Goal: Feedback & Contribution: Leave review/rating

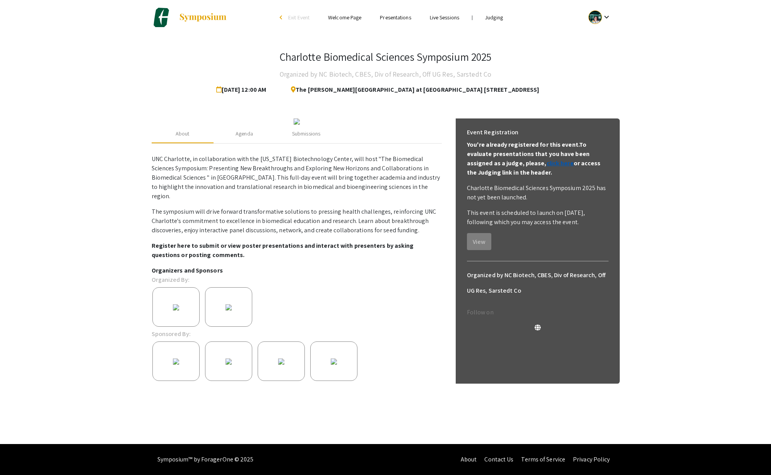
click at [547, 164] on link "click here" at bounding box center [560, 163] width 27 height 8
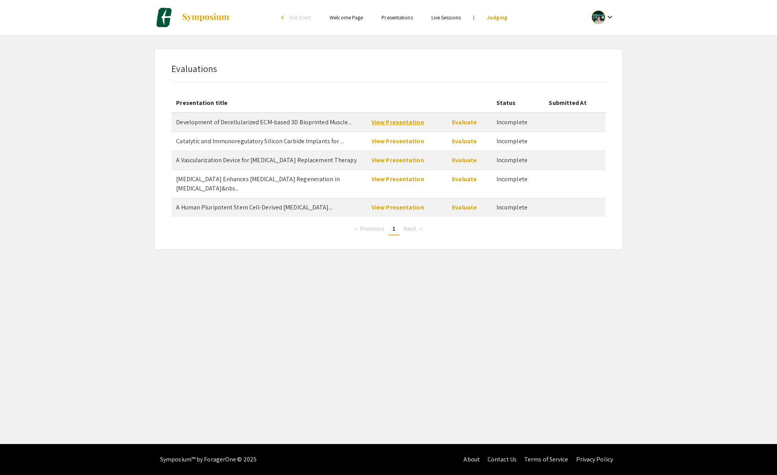
click at [392, 123] on link "View Presentation" at bounding box center [398, 122] width 53 height 8
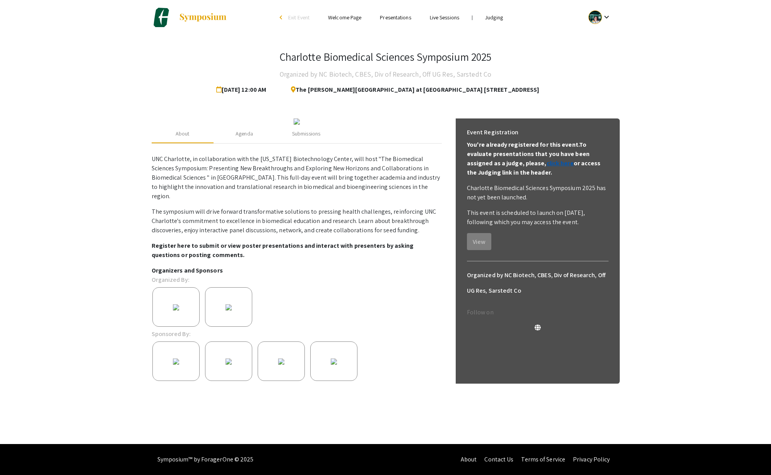
click at [547, 165] on link "click here" at bounding box center [560, 163] width 27 height 8
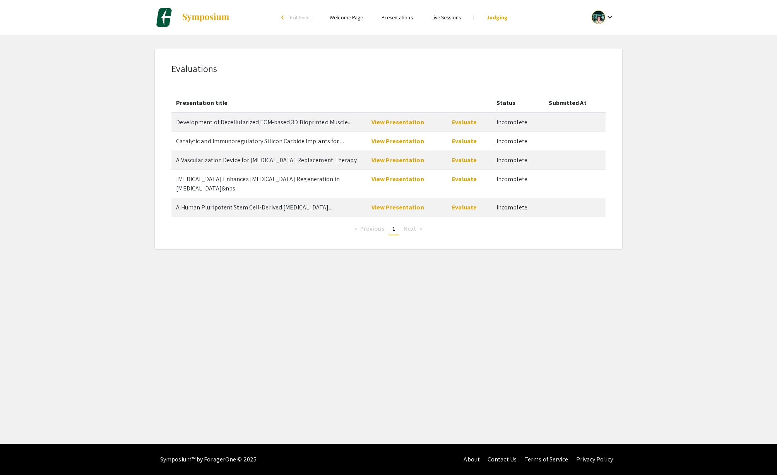
click at [248, 124] on span "Development of Decellularized ECM-based 3D Bioprinted Muscle..." at bounding box center [263, 122] width 175 height 8
click at [394, 123] on link "View Presentation" at bounding box center [398, 122] width 53 height 8
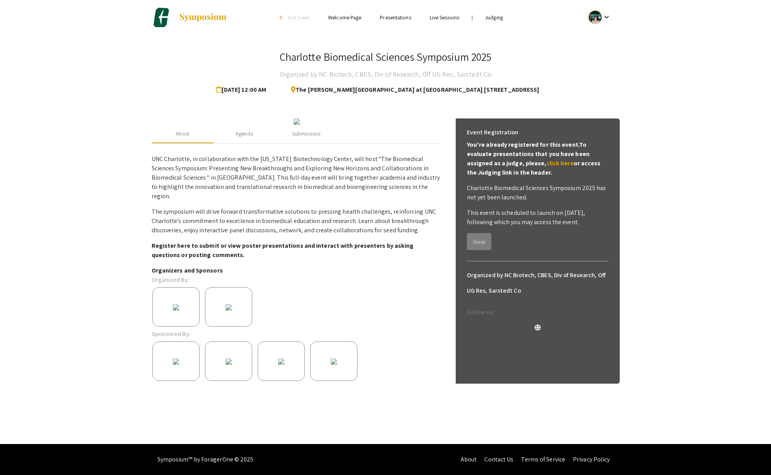
click at [522, 169] on p "You're already registered for this event. To evaluate presentations that you ha…" at bounding box center [538, 158] width 142 height 37
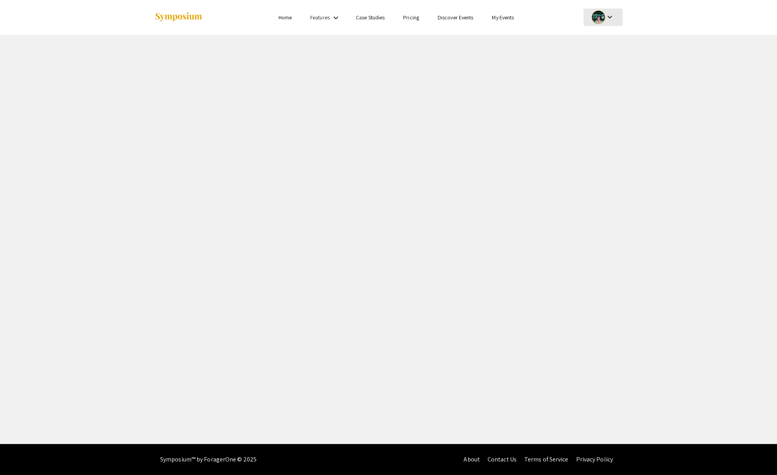
click at [615, 18] on div "keyboard_arrow_down" at bounding box center [603, 17] width 27 height 17
click at [504, 22] on div at bounding box center [388, 237] width 777 height 475
click at [502, 19] on link "My Events" at bounding box center [503, 17] width 22 height 7
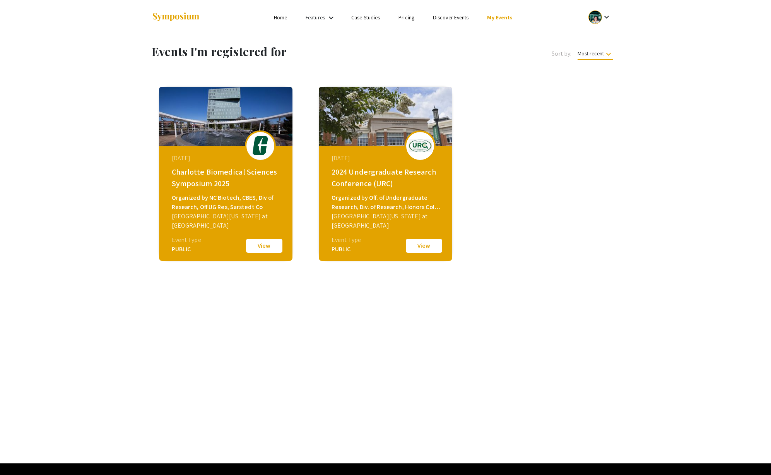
click at [267, 248] on button "View" at bounding box center [264, 246] width 39 height 16
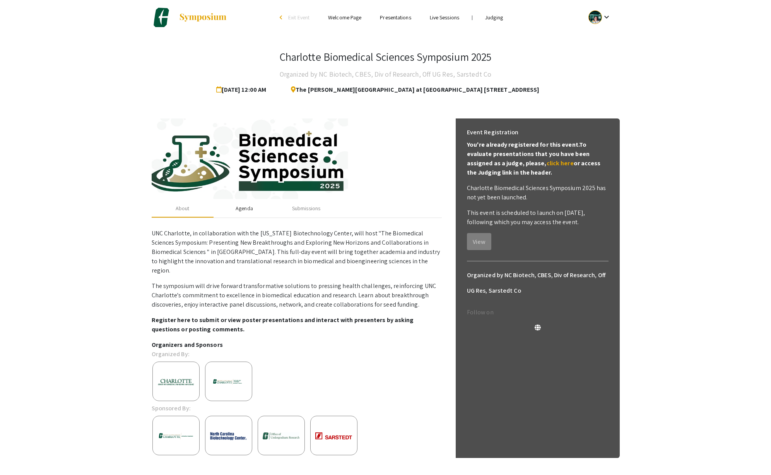
click at [241, 209] on div "Agenda" at bounding box center [244, 208] width 17 height 8
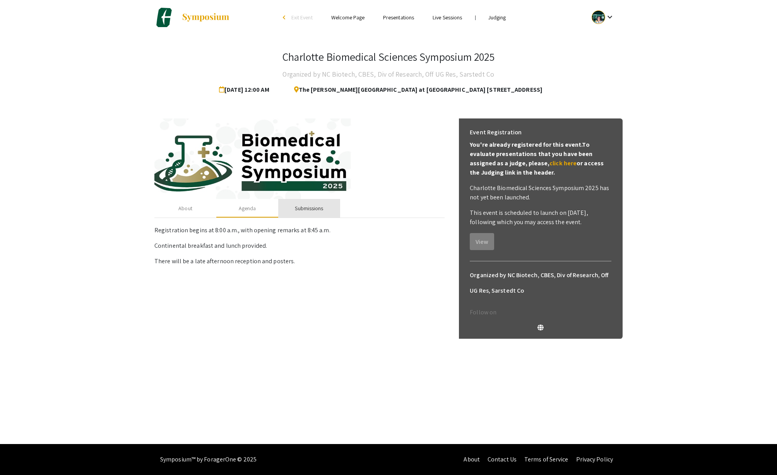
click at [313, 208] on div "Submissions" at bounding box center [309, 208] width 28 height 8
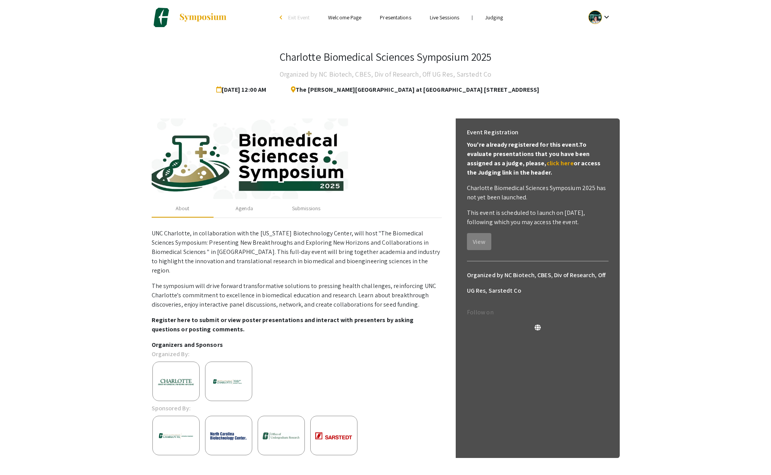
click at [449, 18] on link "Live Sessions" at bounding box center [444, 17] width 29 height 7
click at [442, 18] on link "Live Sessions" at bounding box center [444, 17] width 29 height 7
click at [439, 17] on link "Live Sessions" at bounding box center [444, 17] width 29 height 7
click at [494, 18] on link "Judging" at bounding box center [494, 17] width 18 height 7
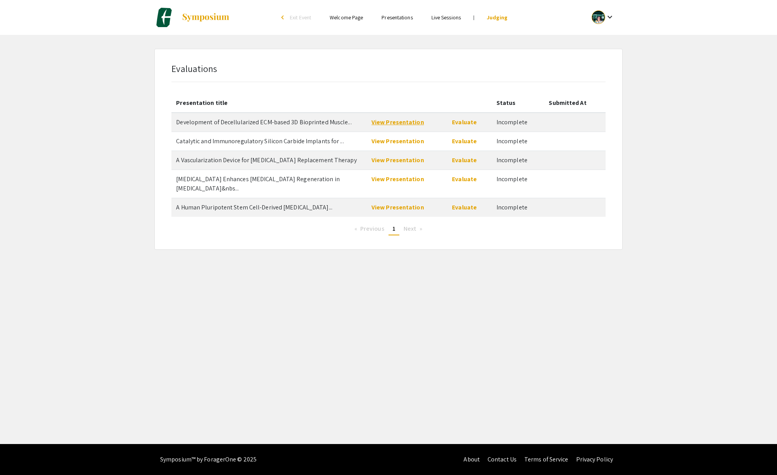
click at [413, 122] on link "View Presentation" at bounding box center [398, 122] width 53 height 8
click at [464, 122] on link "Evaluate" at bounding box center [464, 122] width 25 height 8
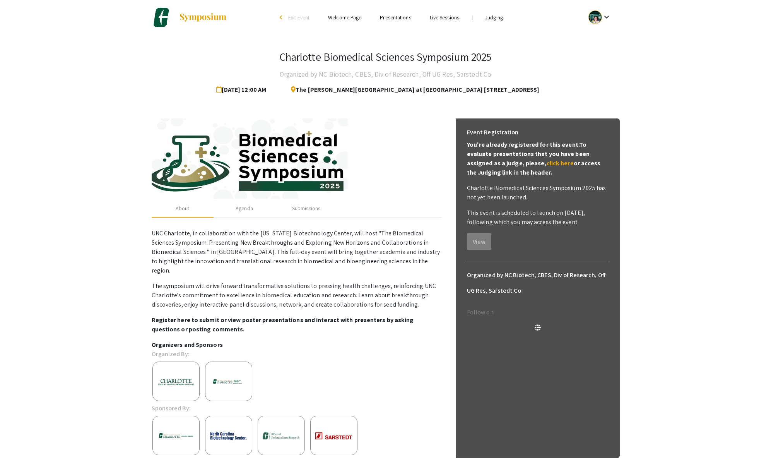
click at [439, 16] on link "Live Sessions" at bounding box center [444, 17] width 29 height 7
click at [445, 18] on link "Live Sessions" at bounding box center [444, 17] width 29 height 7
click at [494, 18] on link "Judging" at bounding box center [494, 17] width 18 height 7
click at [244, 208] on div "Agenda" at bounding box center [244, 208] width 17 height 8
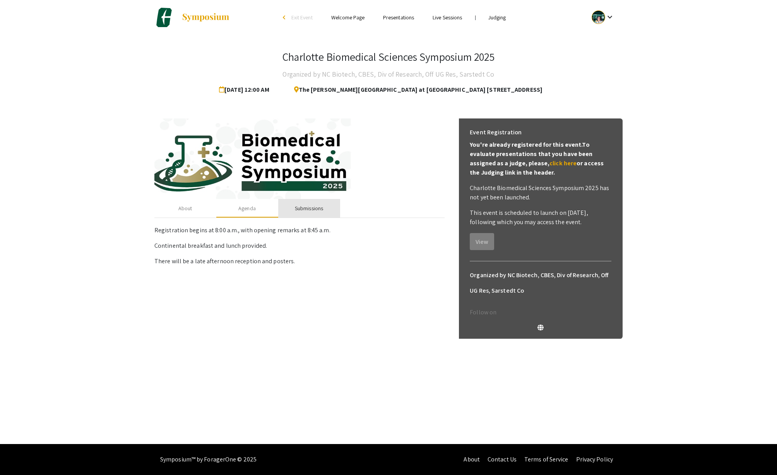
click at [305, 207] on div "Submissions" at bounding box center [309, 208] width 28 height 8
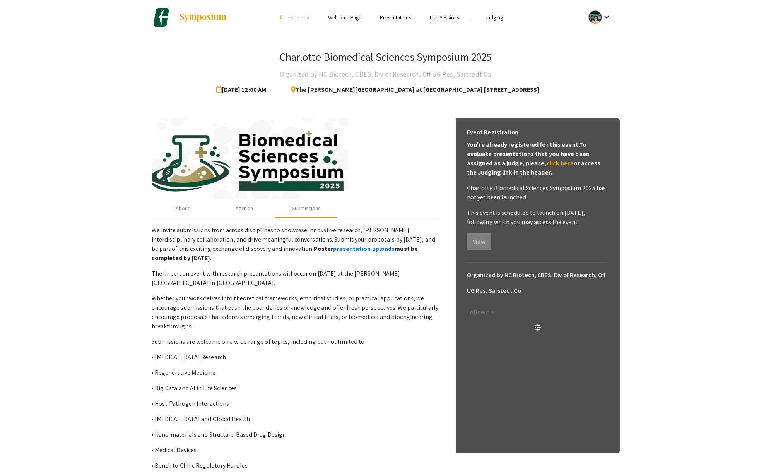
click at [343, 21] on li "Welcome Page" at bounding box center [345, 17] width 52 height 9
click at [355, 16] on link "Welcome Page" at bounding box center [344, 17] width 33 height 7
click at [334, 15] on link "Welcome Page" at bounding box center [344, 17] width 33 height 7
click at [391, 17] on link "Presentations" at bounding box center [395, 17] width 31 height 7
click at [451, 18] on link "Live Sessions" at bounding box center [444, 17] width 29 height 7
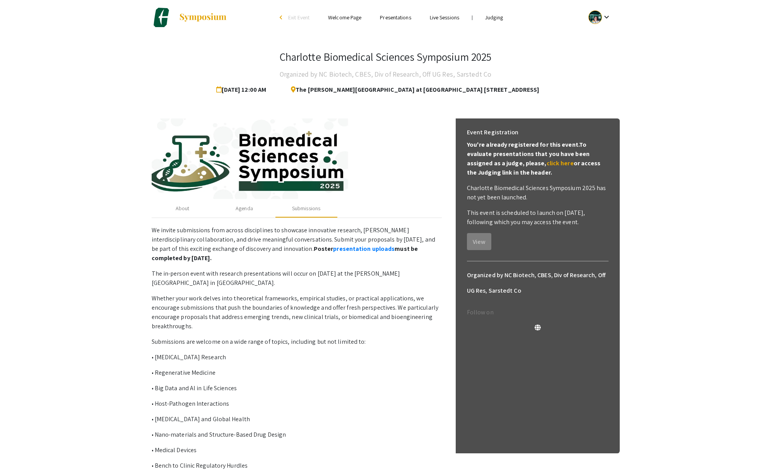
click at [497, 14] on link "Judging" at bounding box center [494, 17] width 18 height 7
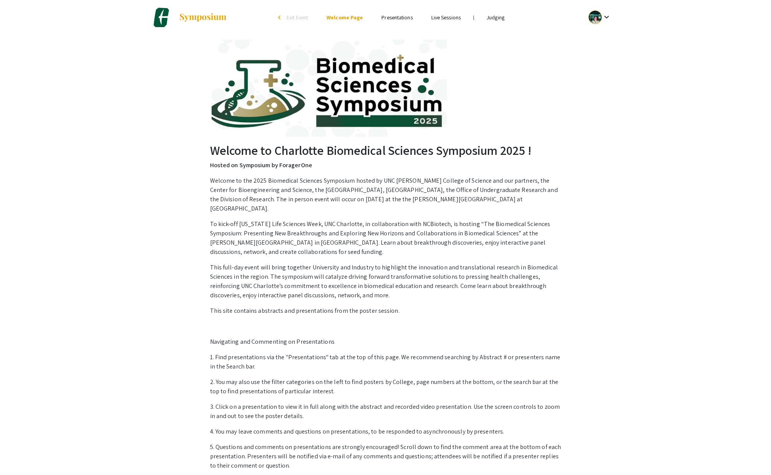
click at [499, 15] on link "Judging" at bounding box center [496, 17] width 18 height 7
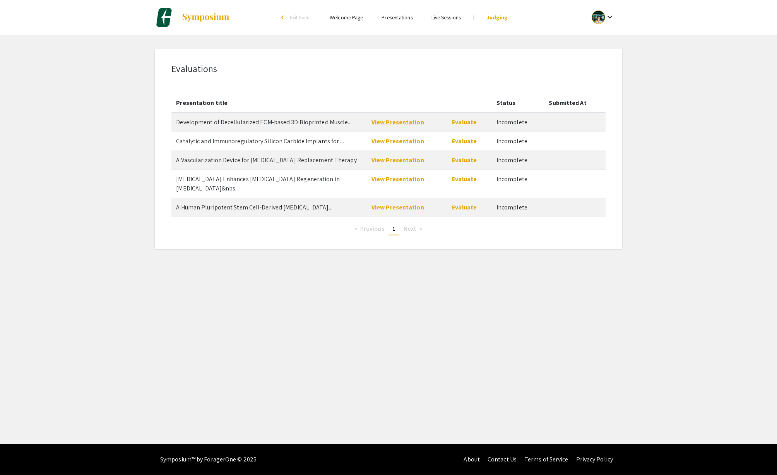
click at [403, 126] on td "View Presentation" at bounding box center [407, 122] width 81 height 19
click at [402, 122] on link "View Presentation" at bounding box center [398, 122] width 53 height 8
click at [391, 141] on link "View Presentation" at bounding box center [398, 141] width 53 height 8
click at [463, 143] on link "Evaluate" at bounding box center [464, 141] width 25 height 8
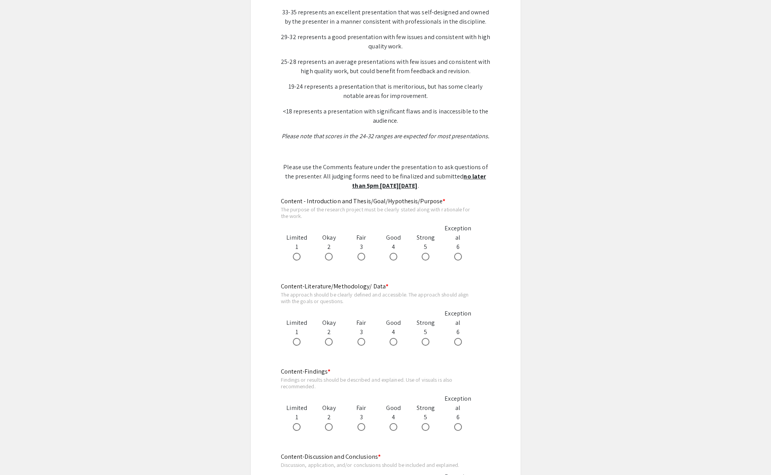
scroll to position [280, 0]
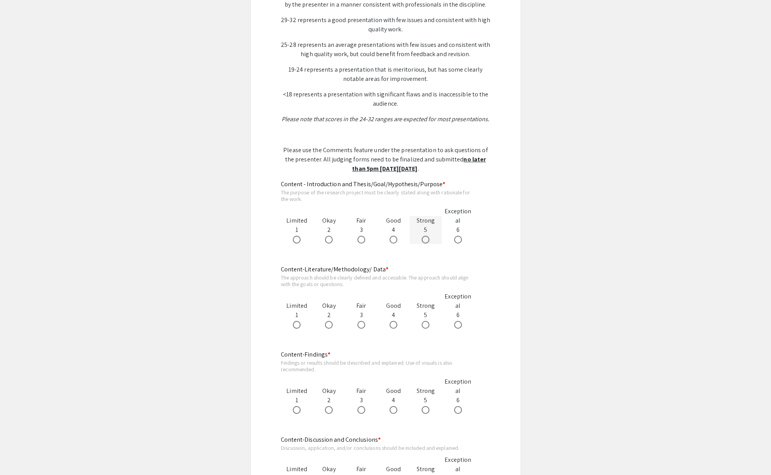
click at [418, 240] on div at bounding box center [426, 239] width 32 height 9
click at [423, 239] on span at bounding box center [426, 240] width 8 height 8
click at [423, 239] on input "radio" at bounding box center [426, 240] width 8 height 8
radio input "true"
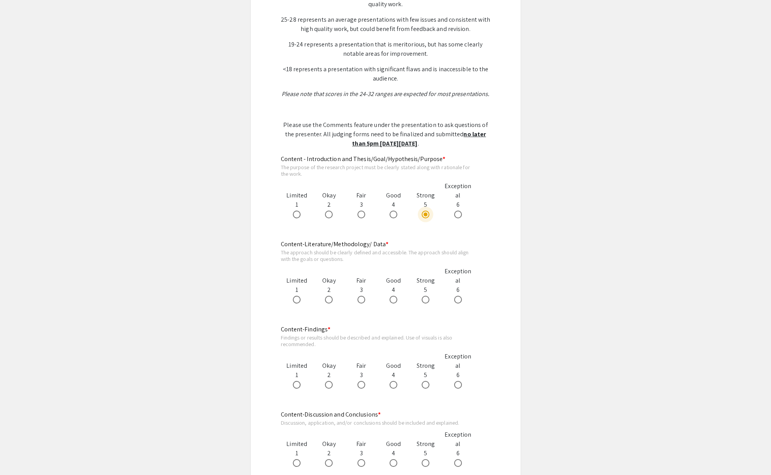
scroll to position [309, 0]
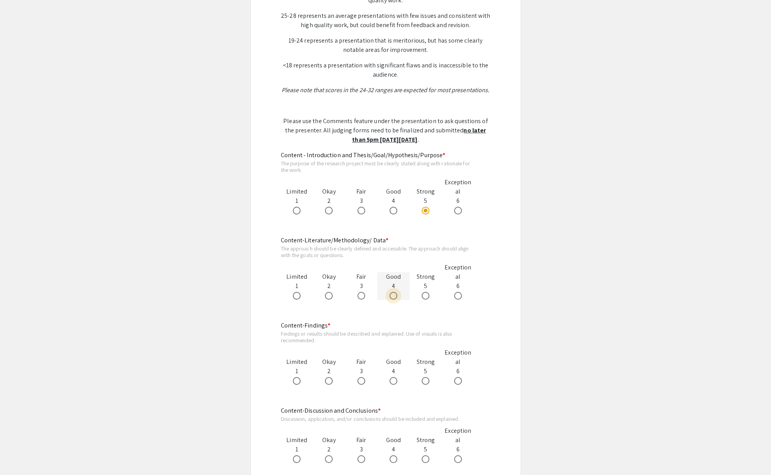
click at [400, 295] on label at bounding box center [395, 296] width 11 height 8
click at [397, 295] on input "radio" at bounding box center [394, 296] width 8 height 8
radio input "true"
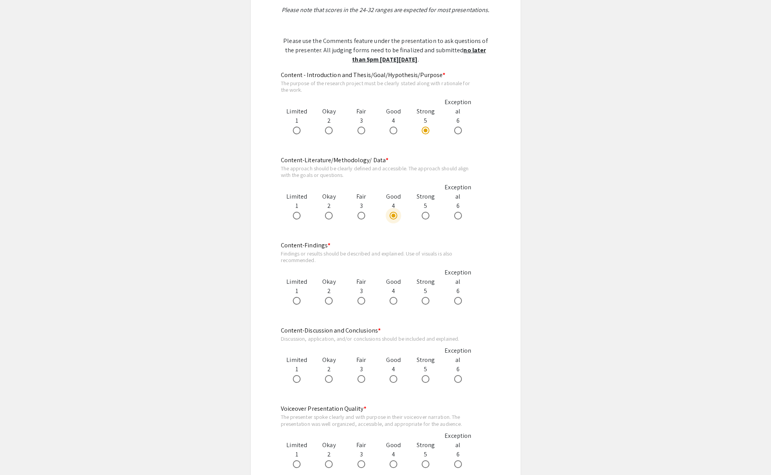
scroll to position [440, 0]
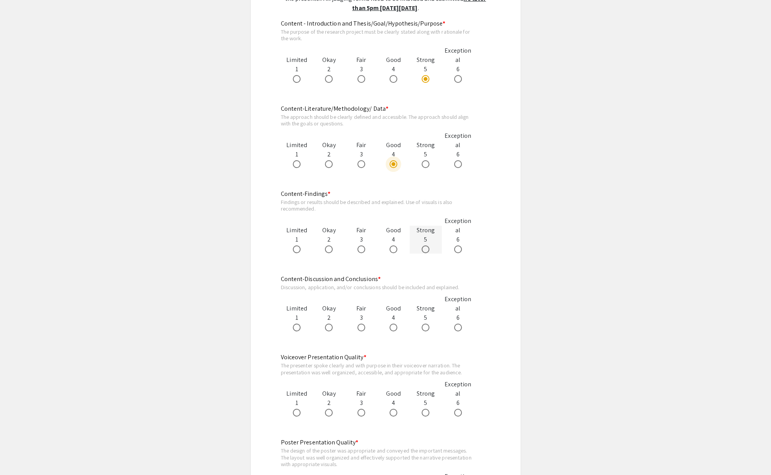
click at [421, 250] on div at bounding box center [426, 248] width 32 height 9
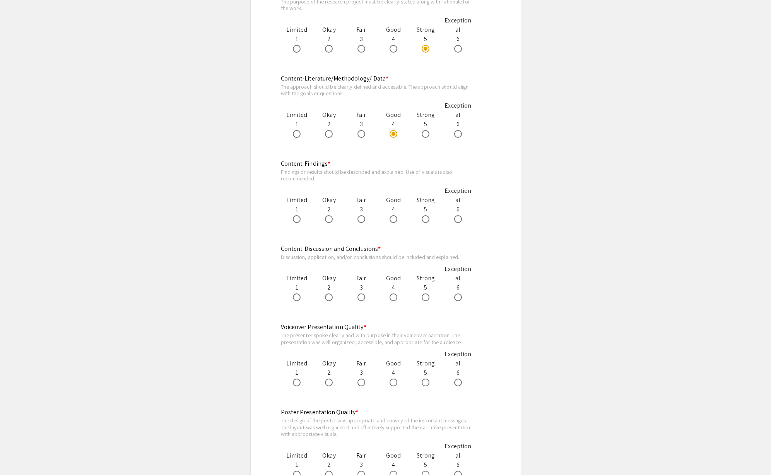
scroll to position [475, 0]
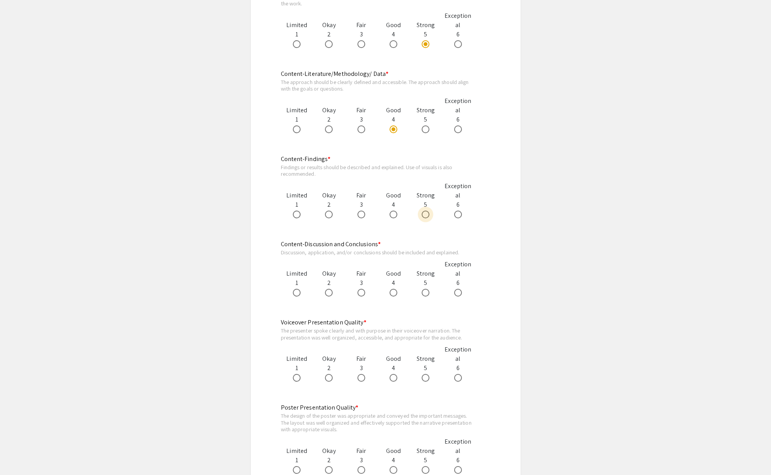
click at [427, 216] on span at bounding box center [426, 215] width 8 height 8
click at [427, 216] on input "radio" at bounding box center [426, 215] width 8 height 8
radio input "true"
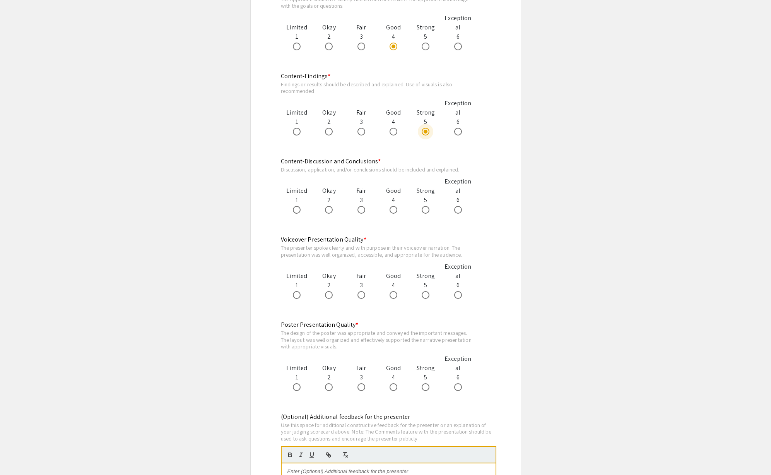
scroll to position [562, 0]
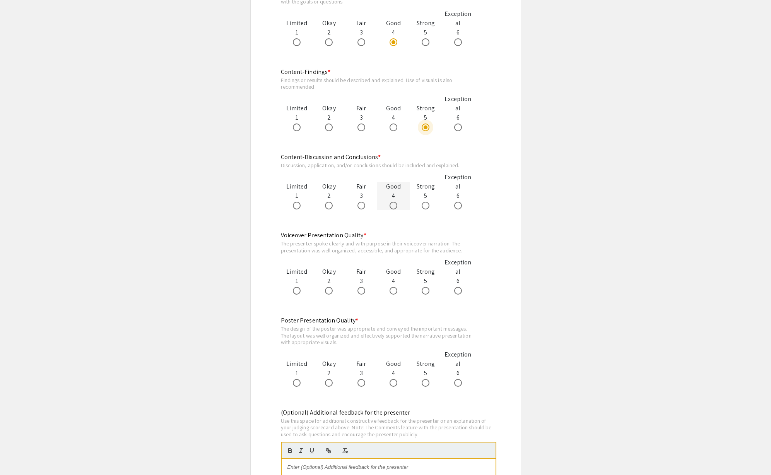
click at [397, 207] on span at bounding box center [394, 206] width 8 height 8
click at [397, 207] on input "radio" at bounding box center [394, 206] width 8 height 8
radio input "true"
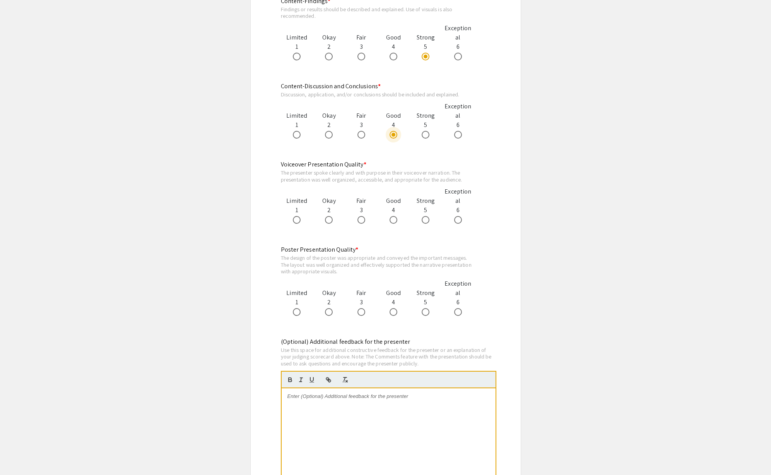
scroll to position [631, 0]
click at [398, 223] on label at bounding box center [395, 222] width 11 height 8
click at [397, 223] on input "radio" at bounding box center [394, 222] width 8 height 8
radio input "true"
click at [422, 138] on span at bounding box center [426, 137] width 8 height 8
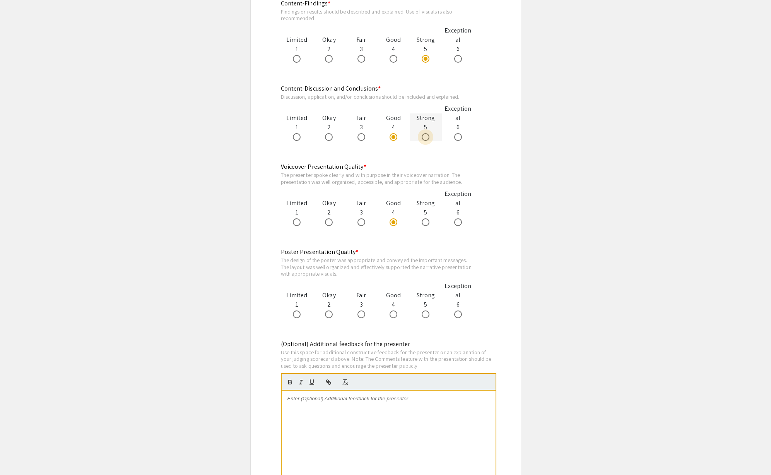
click at [422, 138] on input "radio" at bounding box center [426, 137] width 8 height 8
radio input "true"
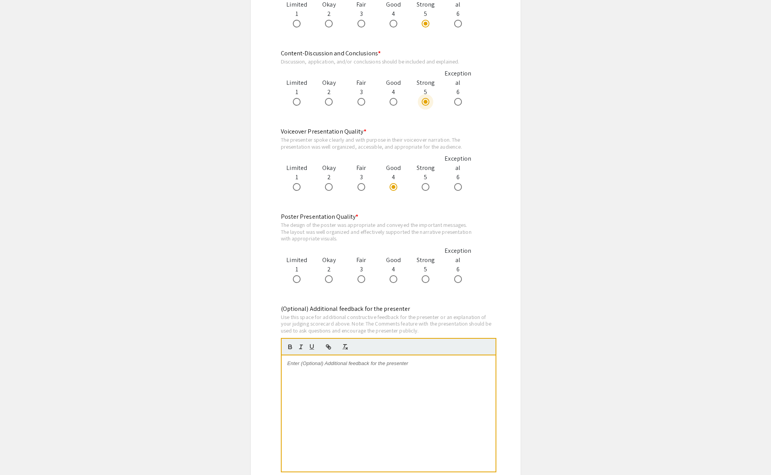
scroll to position [676, 0]
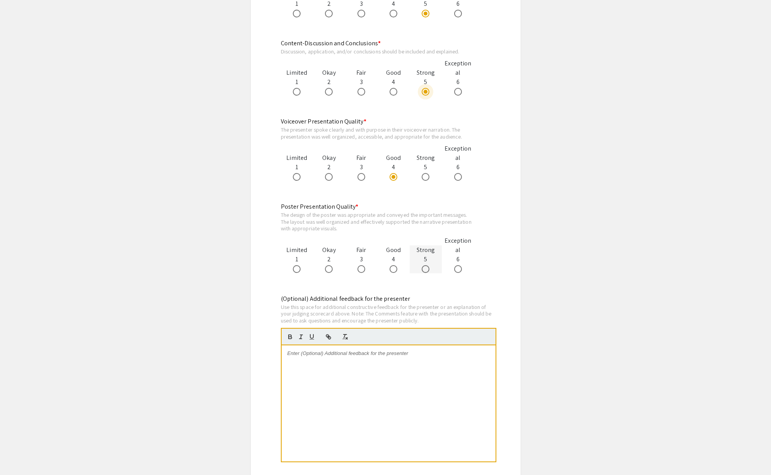
click at [413, 270] on div at bounding box center [426, 268] width 32 height 9
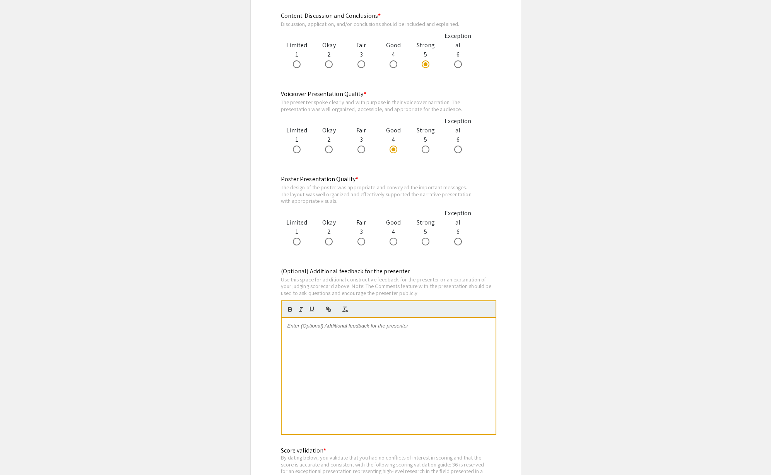
scroll to position [715, 0]
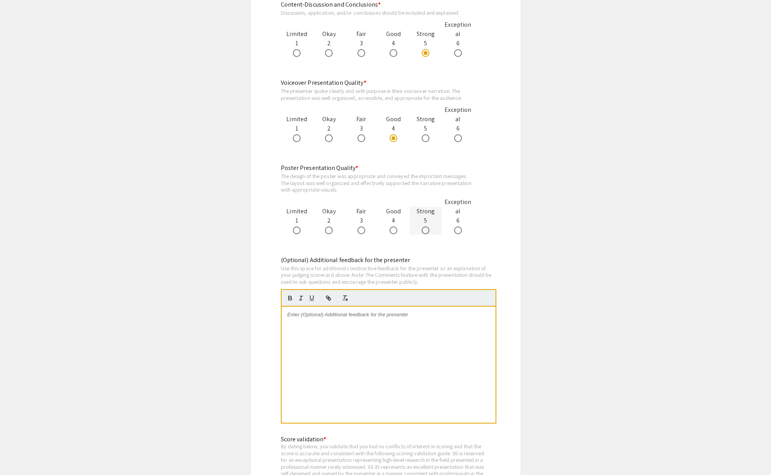
click at [421, 226] on div at bounding box center [426, 229] width 32 height 9
click at [425, 235] on app-form-preview-likert-scale-field "Poster Presentation Quality * The design of the poster was appropriate and conv…" at bounding box center [386, 206] width 210 height 86
click at [428, 231] on span at bounding box center [426, 230] width 8 height 8
click at [428, 231] on input "radio" at bounding box center [426, 230] width 8 height 8
radio input "true"
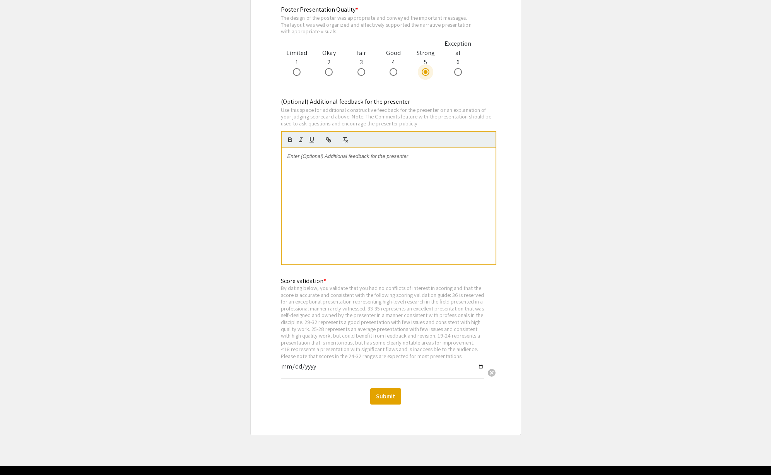
scroll to position [872, 0]
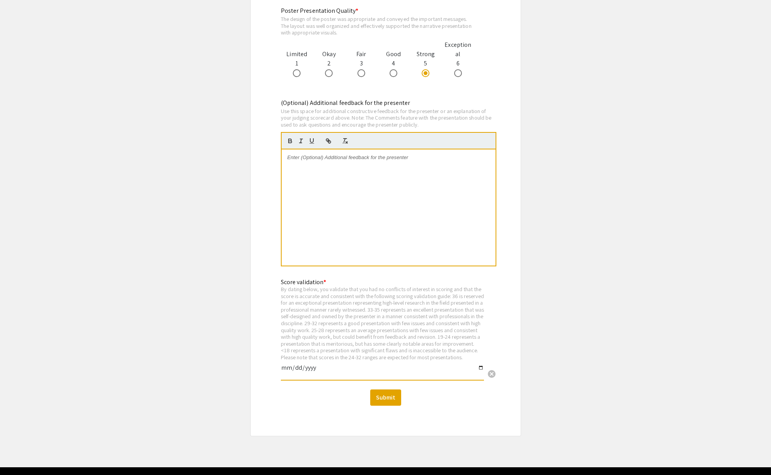
click at [304, 374] on input "date" at bounding box center [382, 370] width 203 height 13
click at [293, 374] on input "date" at bounding box center [382, 370] width 203 height 13
click at [477, 375] on input "date" at bounding box center [382, 370] width 203 height 13
type input "2025-09-05"
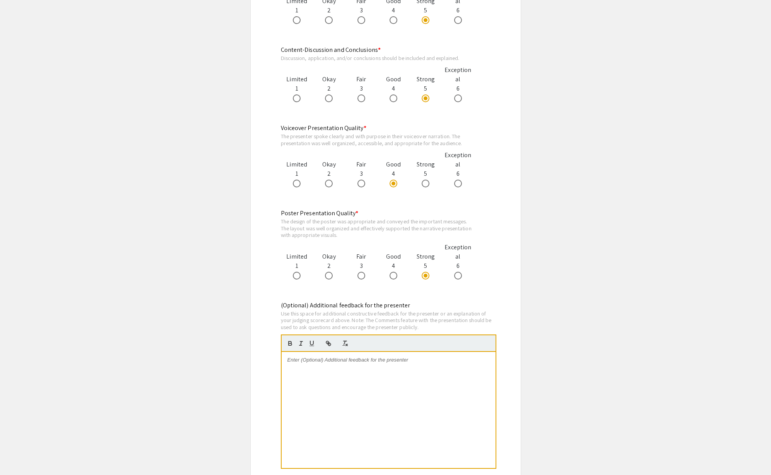
scroll to position [674, 0]
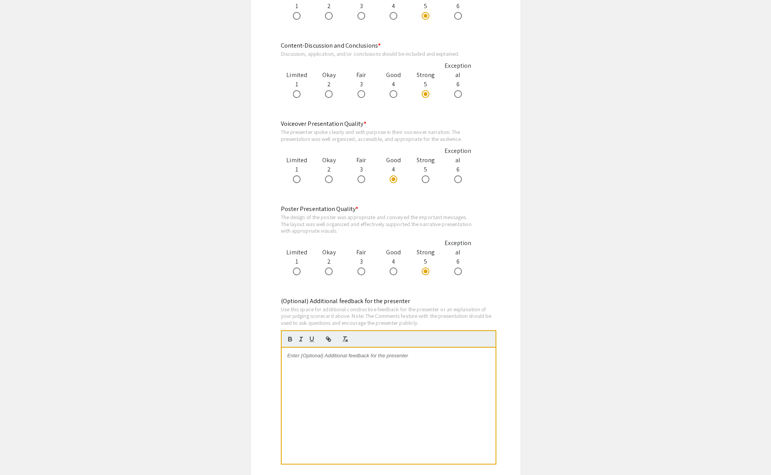
click at [382, 379] on div at bounding box center [389, 406] width 214 height 116
drag, startPoint x: 373, startPoint y: 370, endPoint x: 283, endPoint y: 345, distance: 92.9
click at [283, 345] on quill-editor "Very interesting research. I like the visuals. You did a good job explaining. Y…" at bounding box center [389, 397] width 216 height 134
copy p "Very interesting research. I like the visuals. You did a good job explaining. Y…"
click at [453, 388] on div "Very interesting research. I like the visuals. You did a good job explaining. Y…" at bounding box center [389, 406] width 214 height 116
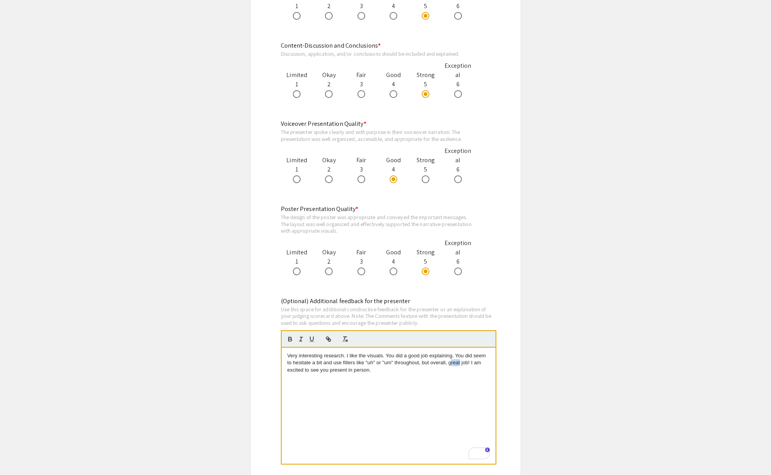
drag, startPoint x: 460, startPoint y: 364, endPoint x: 451, endPoint y: 363, distance: 9.7
click at [451, 363] on p "Very interesting research. I like the visuals. You did a good job explaining. Y…" at bounding box center [389, 362] width 202 height 21
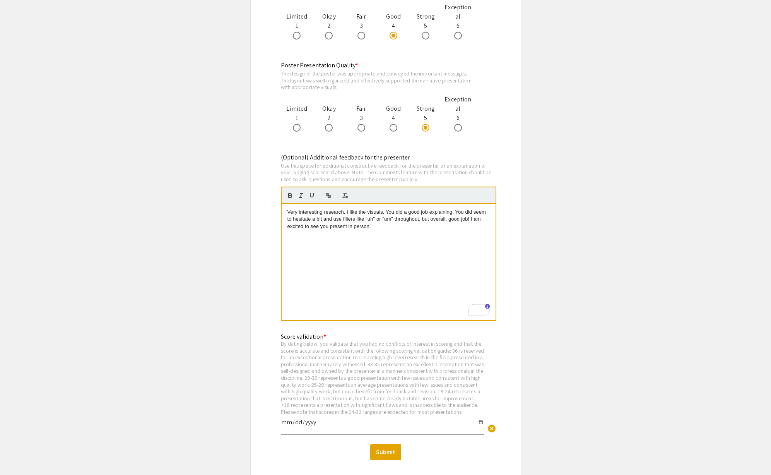
scroll to position [822, 0]
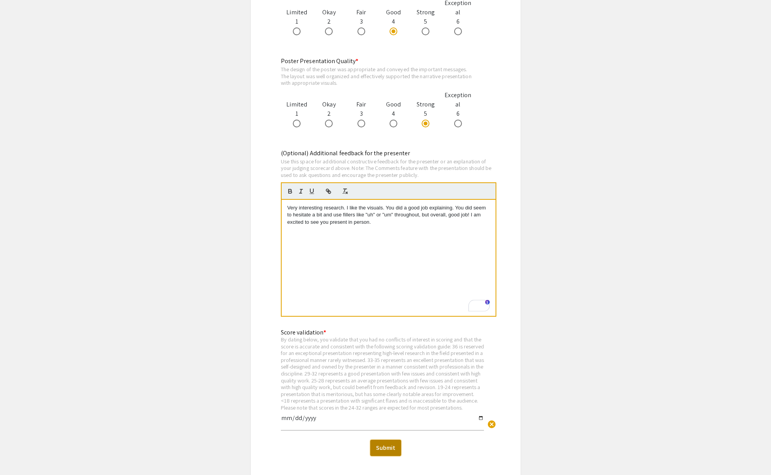
click at [396, 456] on button "Submit" at bounding box center [385, 448] width 31 height 16
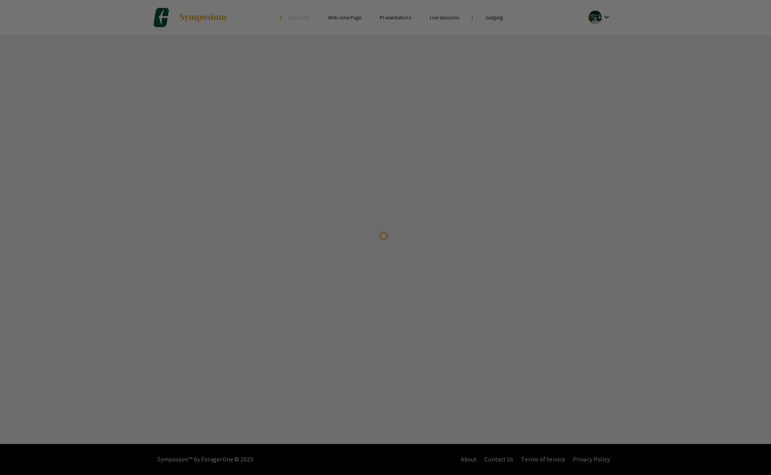
scroll to position [0, 0]
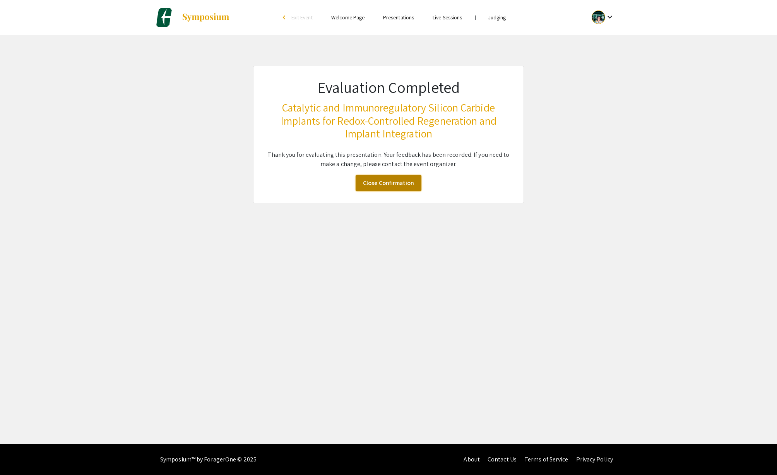
click at [374, 183] on link "Close Confirmation" at bounding box center [389, 183] width 66 height 16
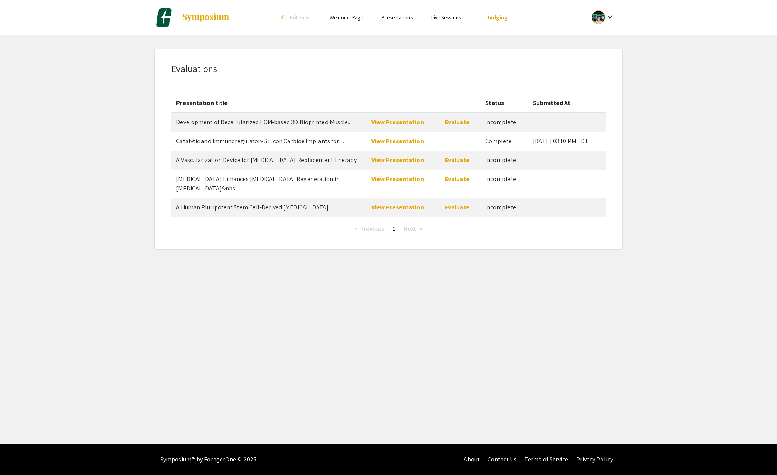
click at [391, 123] on link "View Presentation" at bounding box center [398, 122] width 53 height 8
click at [399, 160] on link "View Presentation" at bounding box center [398, 160] width 53 height 8
click at [403, 181] on link "View Presentation" at bounding box center [398, 179] width 53 height 8
click at [452, 178] on link "Evaluate" at bounding box center [457, 179] width 25 height 8
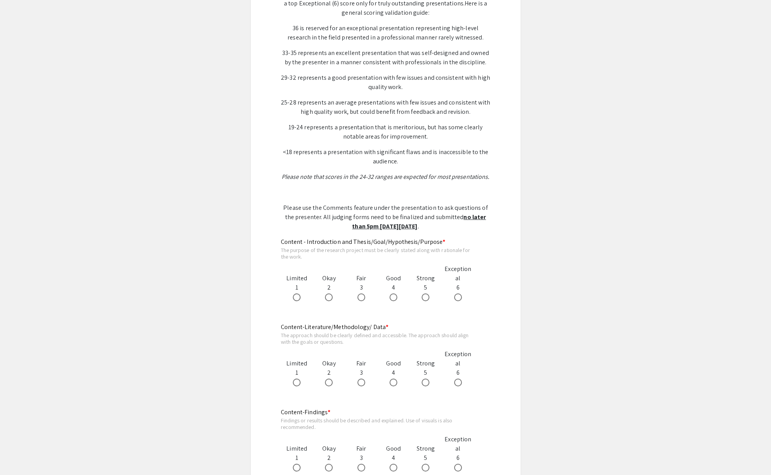
scroll to position [235, 0]
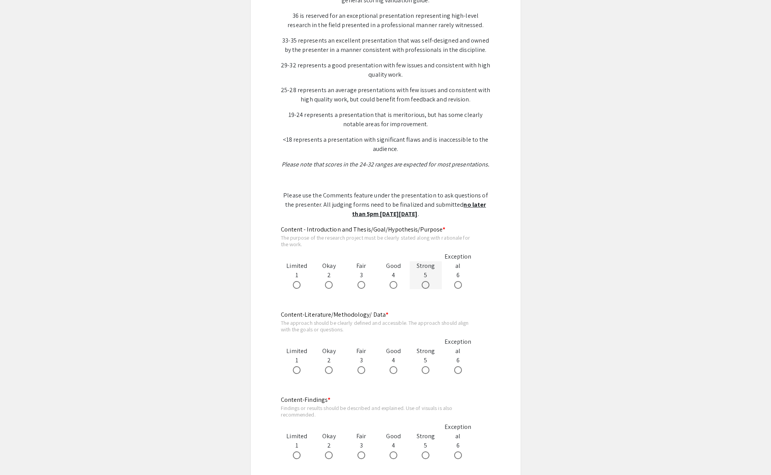
click at [423, 281] on span at bounding box center [426, 285] width 8 height 8
click at [423, 281] on input "radio" at bounding box center [426, 285] width 8 height 8
radio input "true"
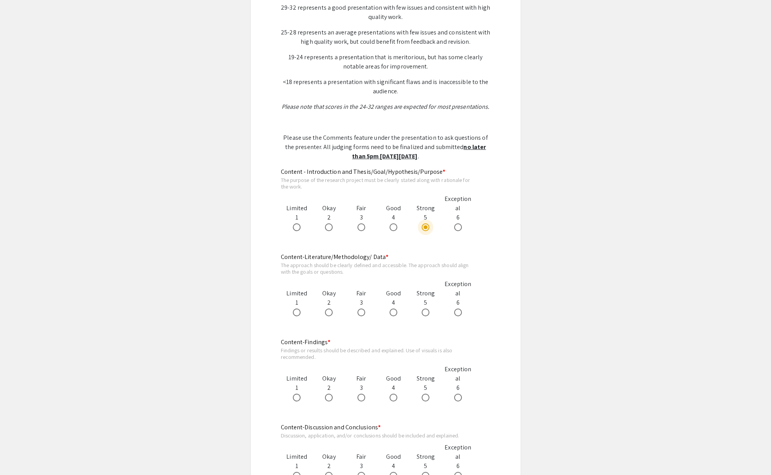
scroll to position [310, 0]
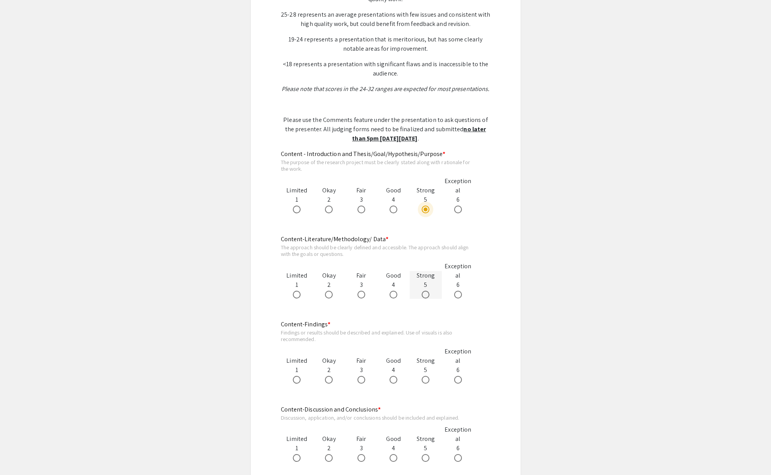
click at [428, 291] on span at bounding box center [426, 295] width 8 height 8
click at [428, 291] on input "radio" at bounding box center [426, 295] width 8 height 8
radio input "true"
click at [428, 376] on span at bounding box center [426, 380] width 8 height 8
click at [428, 376] on input "radio" at bounding box center [426, 380] width 8 height 8
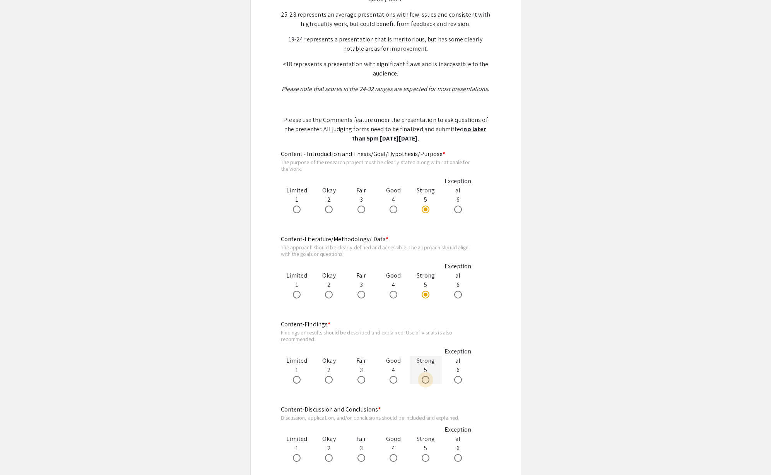
radio input "true"
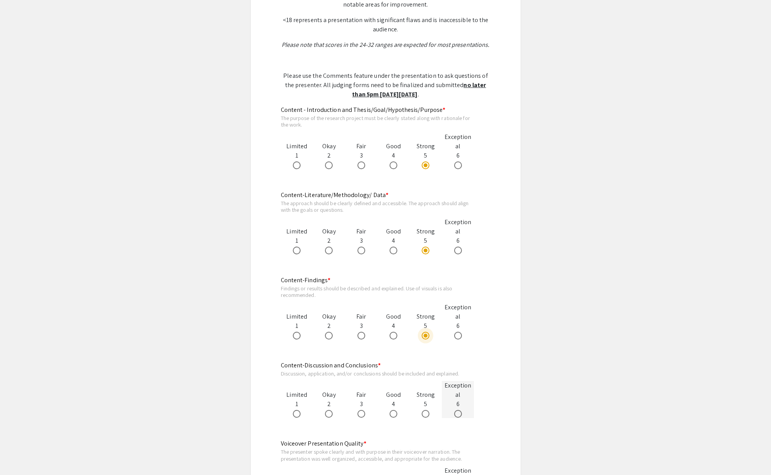
scroll to position [356, 0]
click at [460, 408] on span at bounding box center [458, 412] width 8 height 8
click at [460, 408] on input "radio" at bounding box center [458, 412] width 8 height 8
radio input "true"
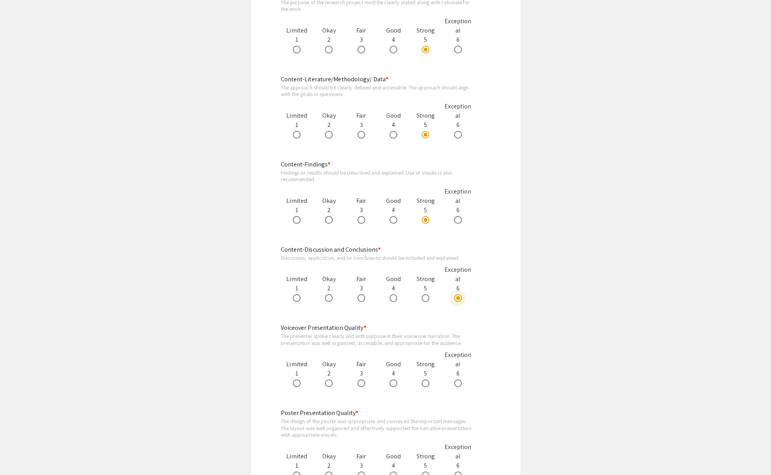
scroll to position [473, 0]
click at [459, 377] on span at bounding box center [458, 381] width 8 height 8
click at [459, 377] on input "radio" at bounding box center [458, 381] width 8 height 8
radio input "true"
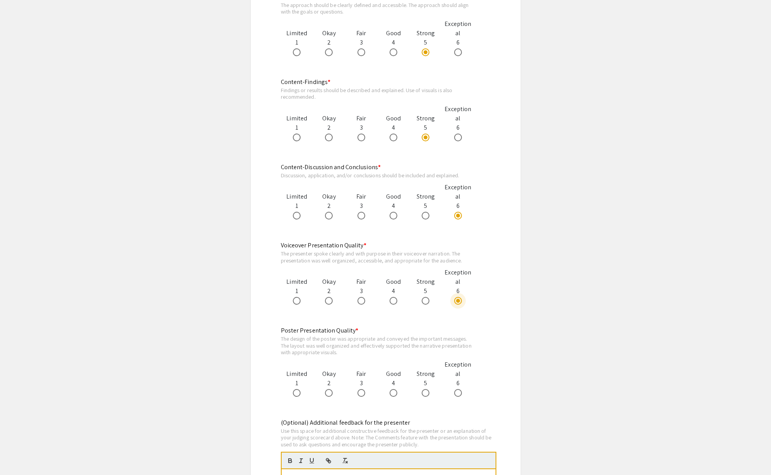
scroll to position [565, 0]
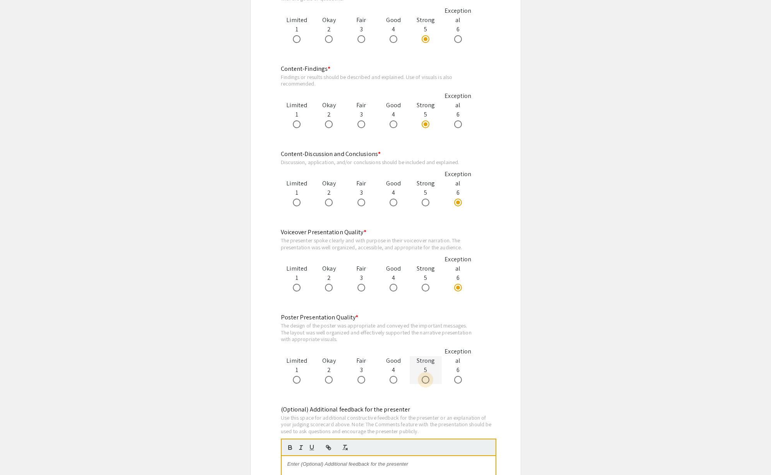
click at [424, 376] on span at bounding box center [426, 380] width 8 height 8
click at [424, 376] on input "radio" at bounding box center [426, 380] width 8 height 8
radio input "true"
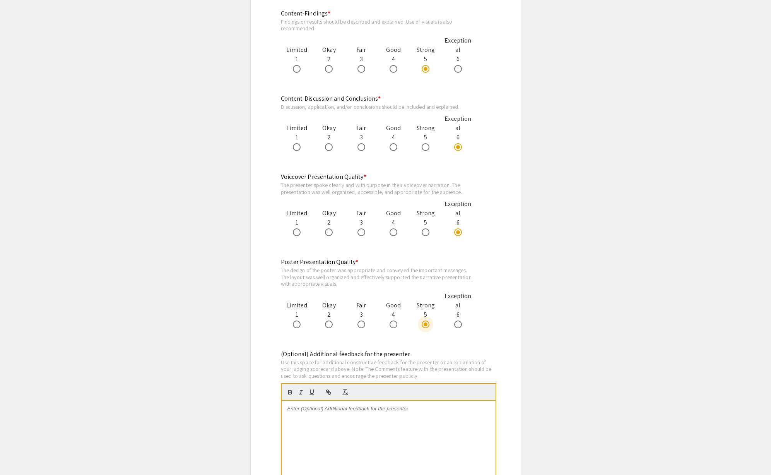
scroll to position [696, 0]
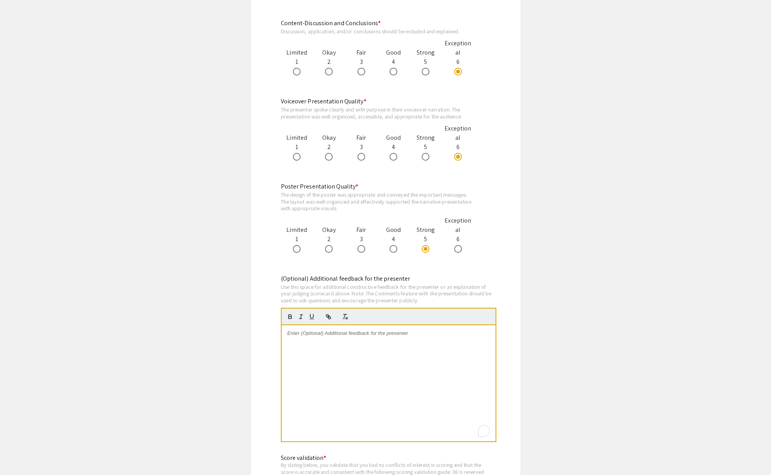
click at [377, 359] on div "To enrich screen reader interactions, please activate Accessibility in Grammarl…" at bounding box center [389, 383] width 214 height 116
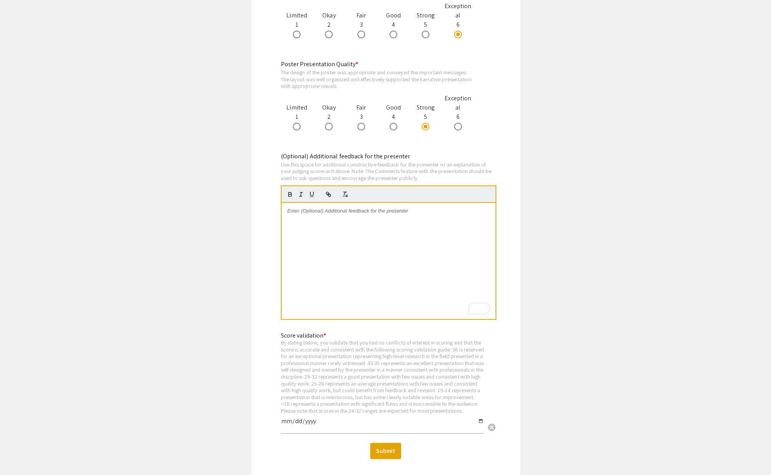
scroll to position [893, 0]
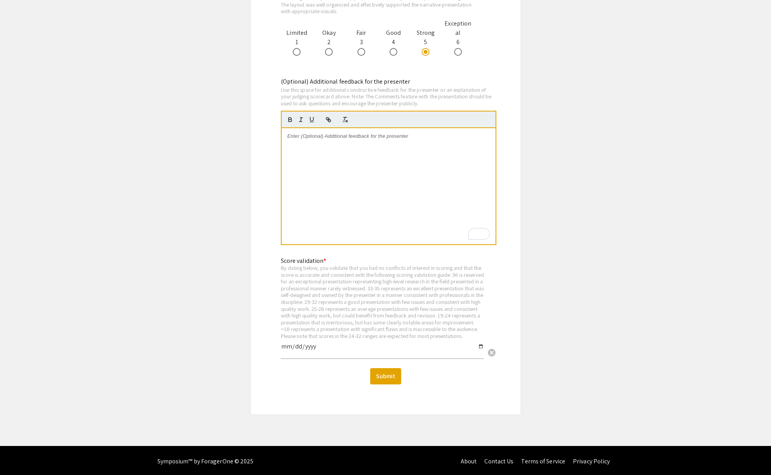
click at [326, 349] on input "date" at bounding box center [382, 349] width 203 height 13
click at [484, 345] on input "date" at bounding box center [382, 349] width 203 height 13
type input "2025-09-05"
click at [376, 373] on button "Submit" at bounding box center [385, 376] width 31 height 16
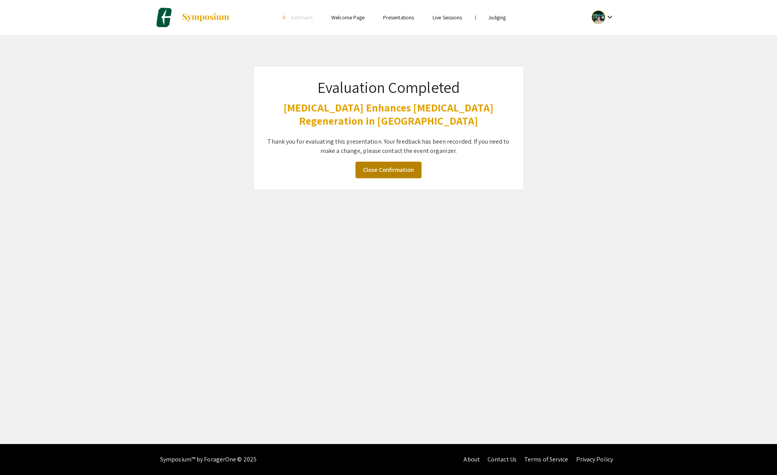
click at [396, 167] on link "Close Confirmation" at bounding box center [389, 170] width 66 height 16
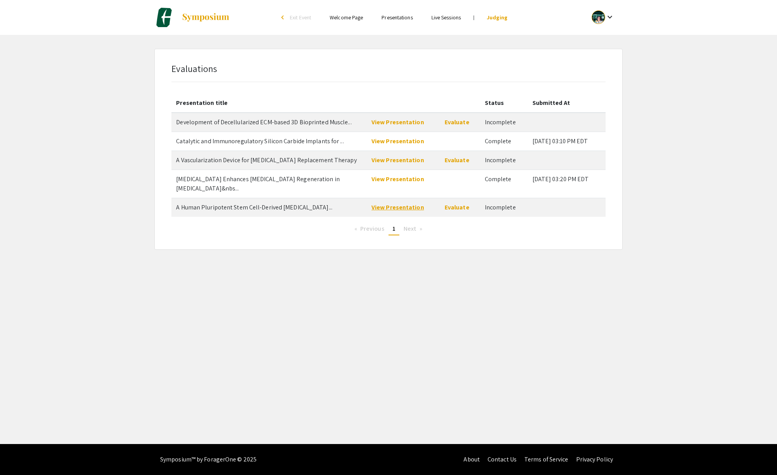
click at [403, 203] on link "View Presentation" at bounding box center [398, 207] width 53 height 8
click at [450, 203] on link "Evaluate" at bounding box center [457, 207] width 25 height 8
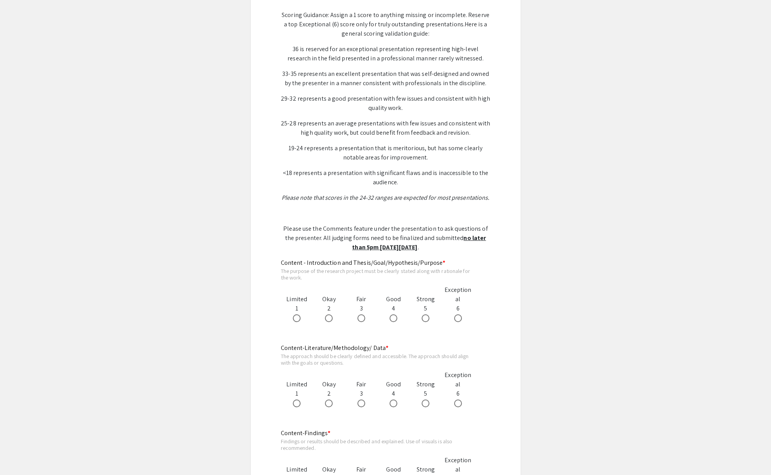
scroll to position [216, 0]
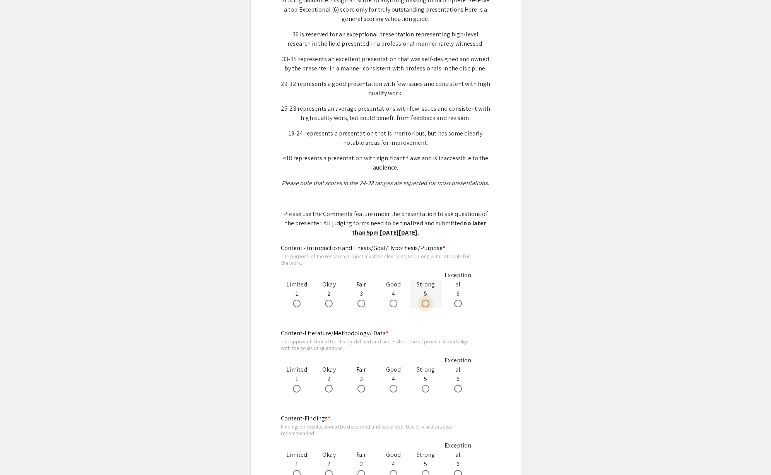
click at [427, 306] on span at bounding box center [426, 304] width 8 height 8
click at [427, 306] on input "radio" at bounding box center [426, 304] width 8 height 8
radio input "true"
click at [421, 389] on div at bounding box center [426, 388] width 32 height 9
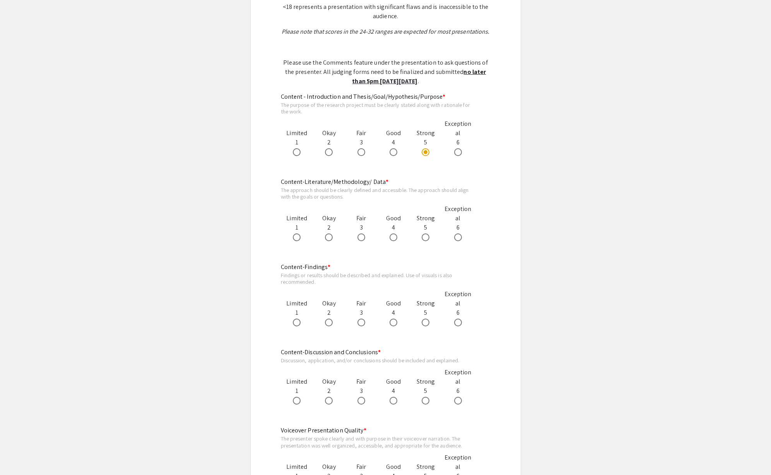
scroll to position [375, 0]
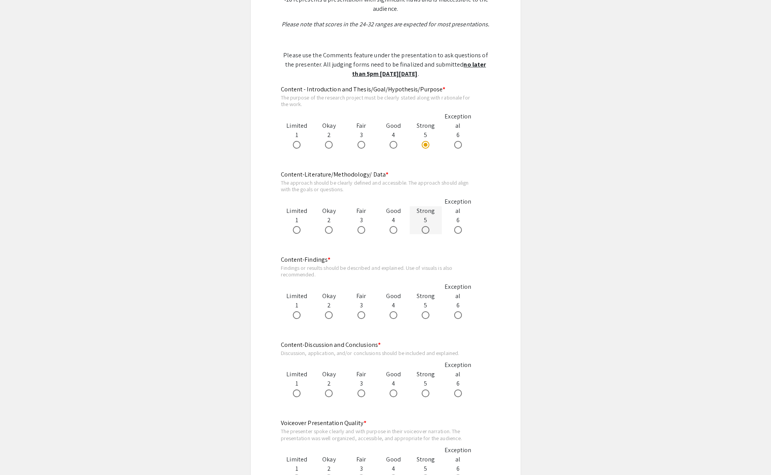
click at [426, 232] on span at bounding box center [426, 230] width 8 height 8
click at [426, 232] on input "radio" at bounding box center [426, 230] width 8 height 8
radio input "true"
click at [458, 315] on span at bounding box center [458, 315] width 8 height 8
click at [458, 315] on input "radio" at bounding box center [458, 315] width 8 height 8
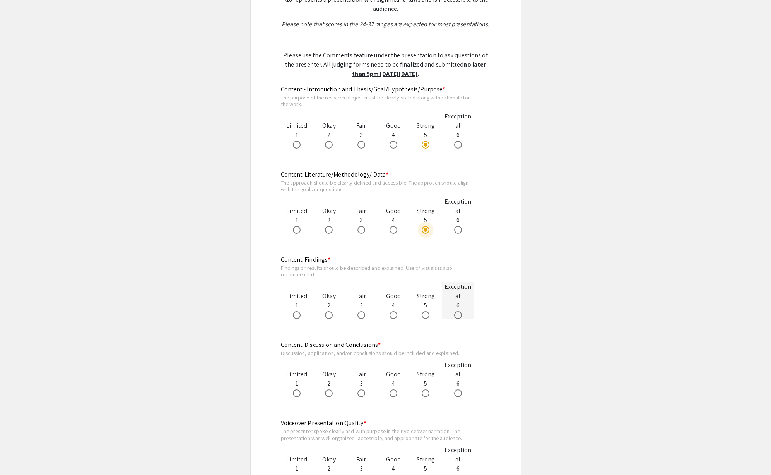
radio input "true"
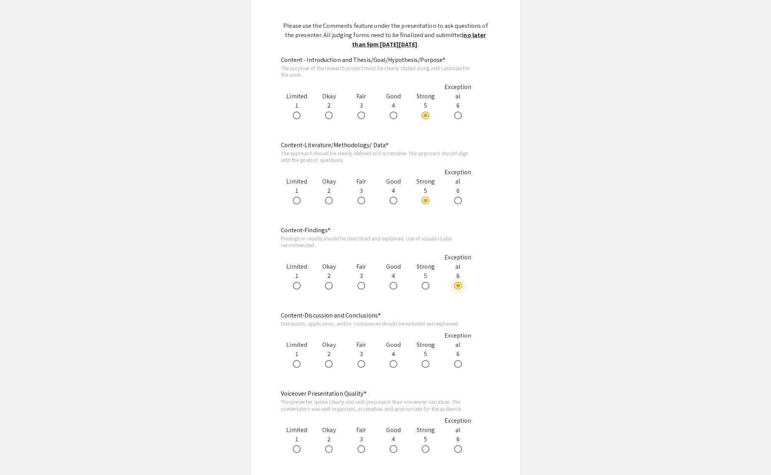
scroll to position [427, 0]
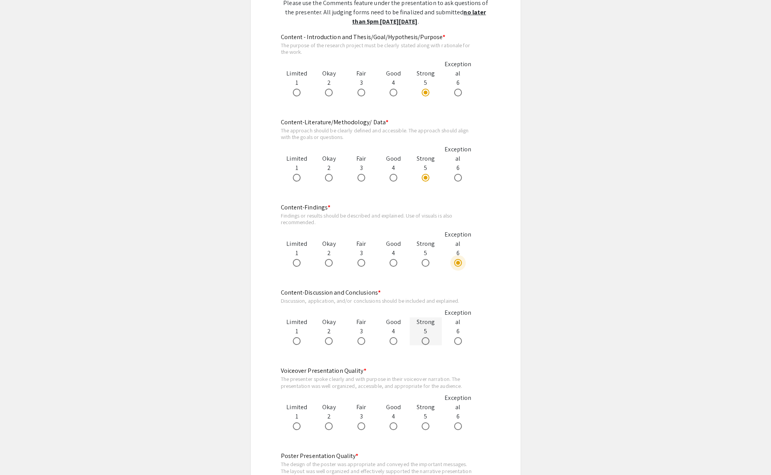
click at [428, 345] on mat-radio-button at bounding box center [427, 340] width 11 height 9
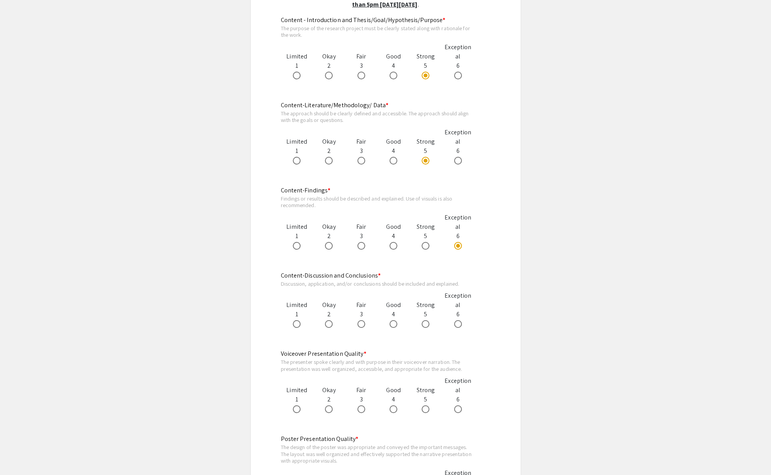
scroll to position [457, 0]
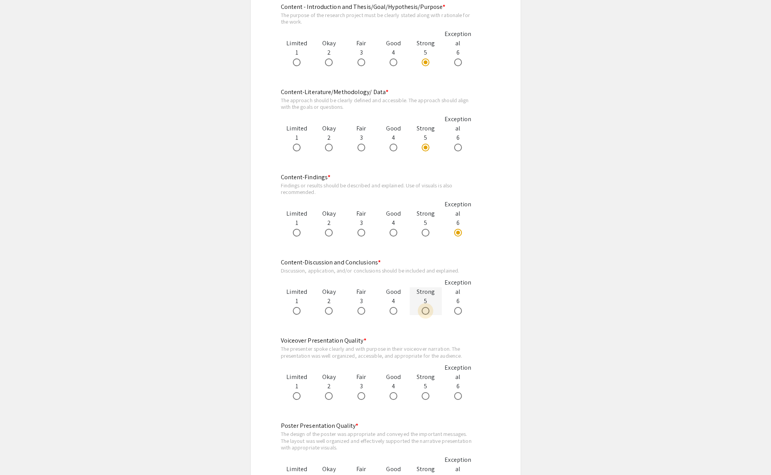
click at [423, 311] on span at bounding box center [426, 311] width 8 height 8
click at [423, 311] on input "radio" at bounding box center [426, 311] width 8 height 8
radio input "true"
click at [459, 396] on span at bounding box center [458, 396] width 8 height 8
click at [459, 396] on input "radio" at bounding box center [458, 396] width 8 height 8
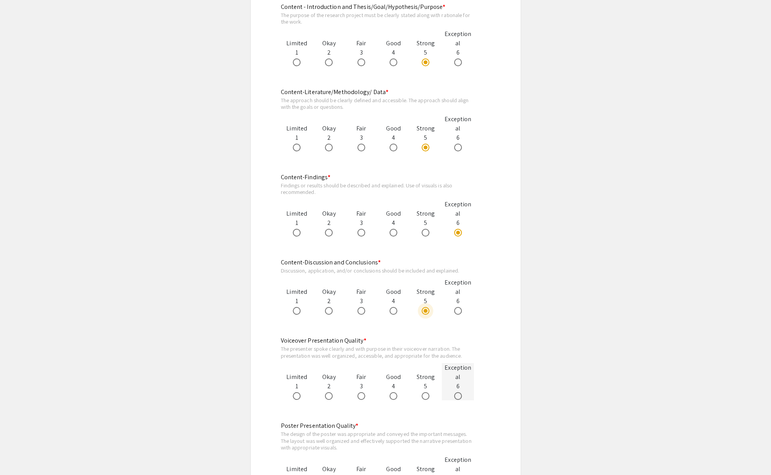
radio input "true"
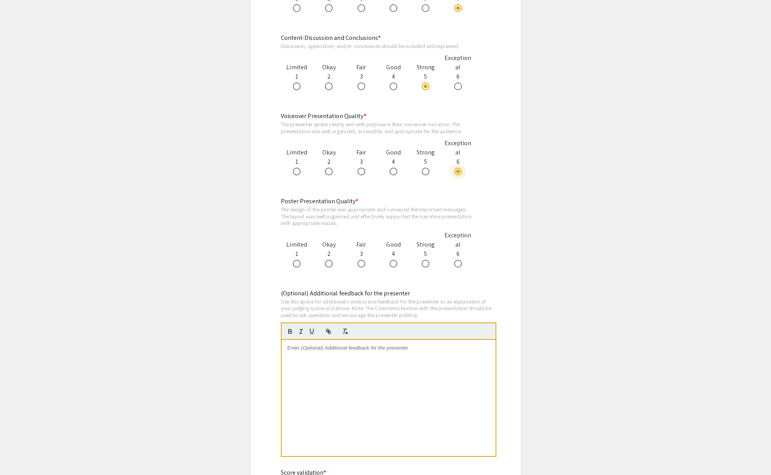
scroll to position [688, 0]
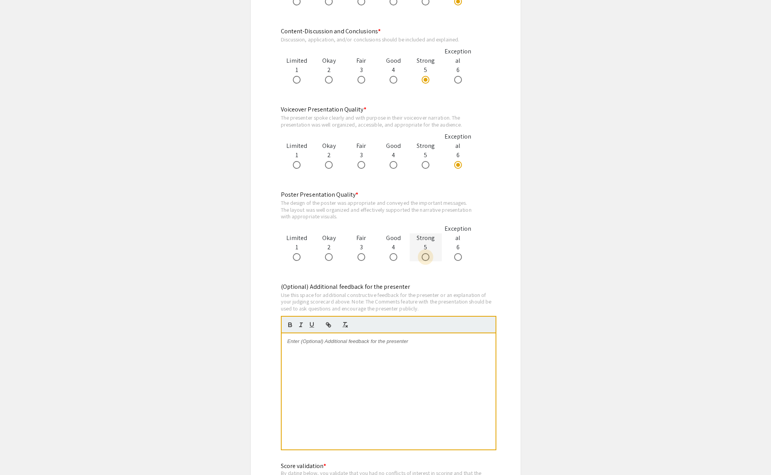
click at [425, 256] on span at bounding box center [426, 257] width 8 height 8
click at [425, 256] on input "radio" at bounding box center [426, 257] width 8 height 8
radio input "true"
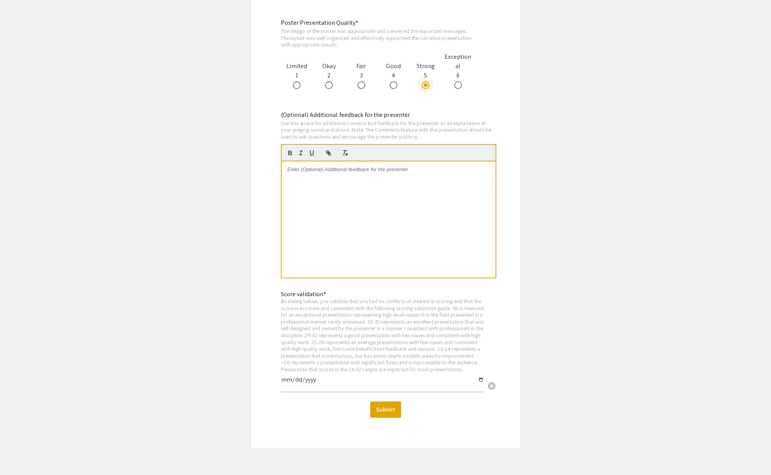
scroll to position [863, 0]
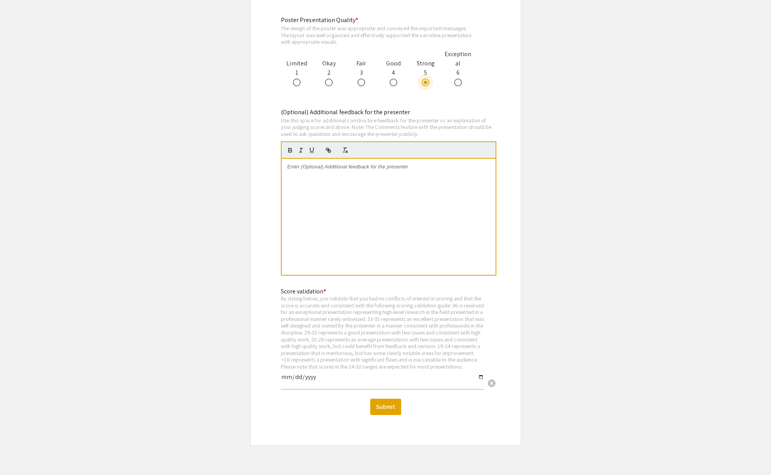
click at [333, 387] on input "date" at bounding box center [382, 380] width 203 height 13
click at [479, 382] on input "date" at bounding box center [382, 380] width 203 height 13
type input "2025-09-05"
click at [373, 410] on button "Submit" at bounding box center [385, 407] width 31 height 16
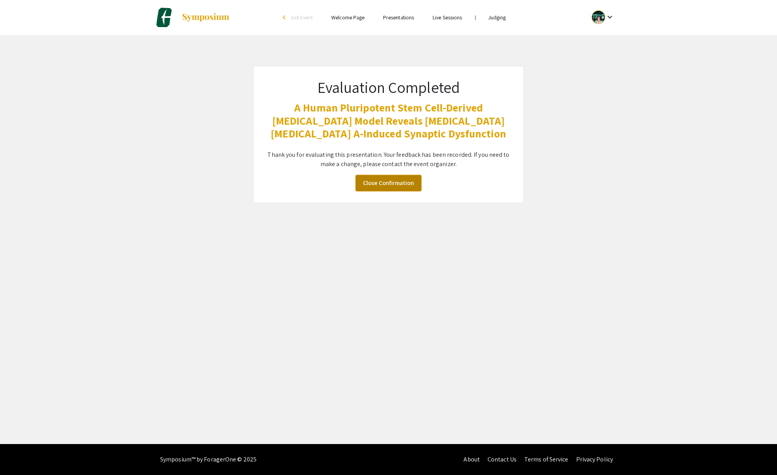
click at [386, 188] on link "Close Confirmation" at bounding box center [389, 183] width 66 height 16
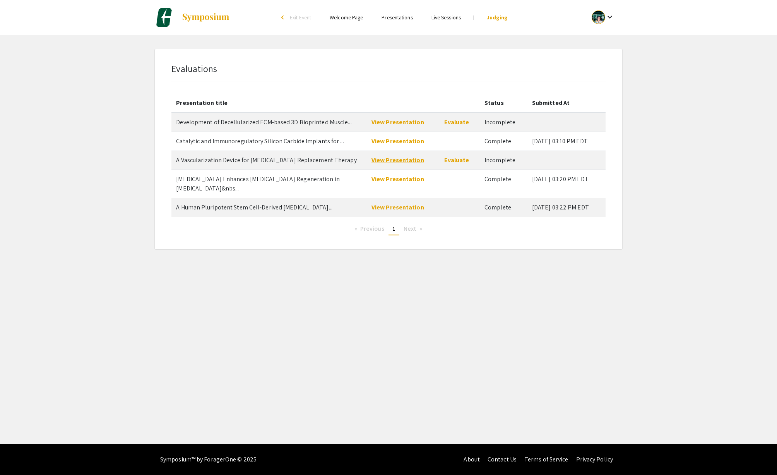
click at [391, 160] on link "View Presentation" at bounding box center [398, 160] width 53 height 8
click at [385, 121] on link "View Presentation" at bounding box center [398, 122] width 53 height 8
click at [454, 123] on link "Evaluate" at bounding box center [456, 122] width 25 height 8
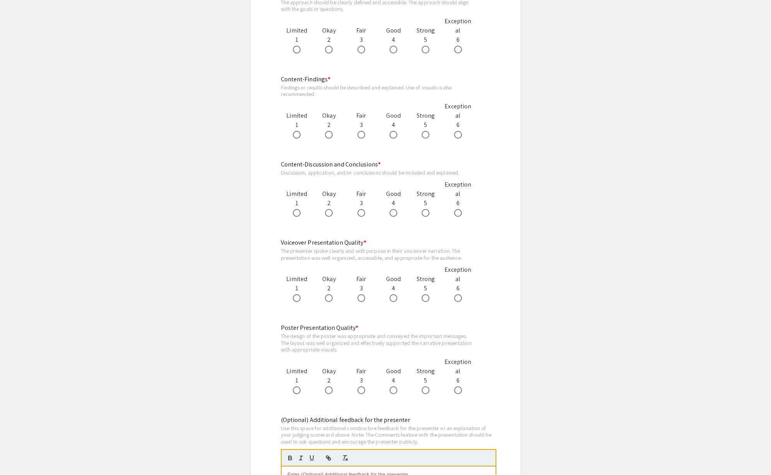
scroll to position [563, 0]
click at [296, 302] on span at bounding box center [297, 300] width 8 height 8
click at [296, 302] on input "radio" at bounding box center [297, 300] width 8 height 8
radio input "true"
click at [389, 390] on div at bounding box center [393, 391] width 32 height 9
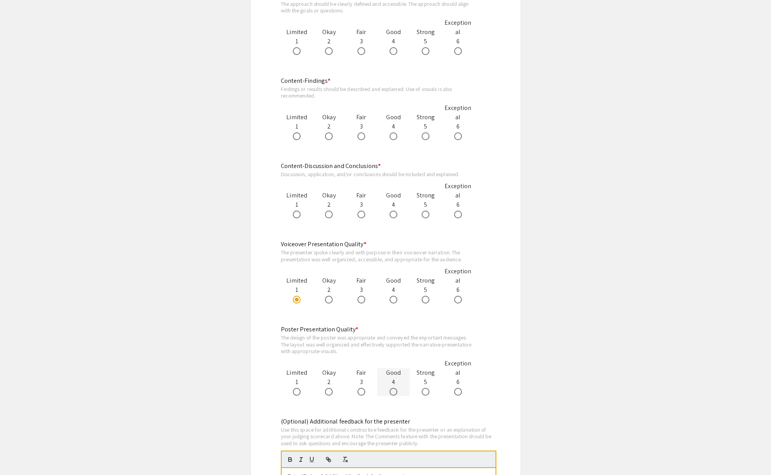
click at [393, 391] on span at bounding box center [394, 392] width 8 height 8
click at [393, 391] on input "radio" at bounding box center [394, 392] width 8 height 8
radio input "true"
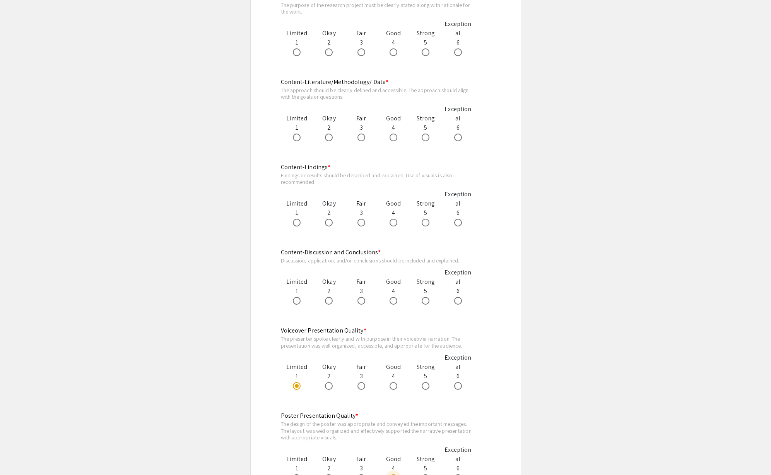
scroll to position [475, 0]
click at [371, 305] on div at bounding box center [361, 301] width 32 height 9
click at [391, 300] on span at bounding box center [394, 302] width 8 height 8
click at [391, 300] on input "radio" at bounding box center [394, 302] width 8 height 8
radio input "true"
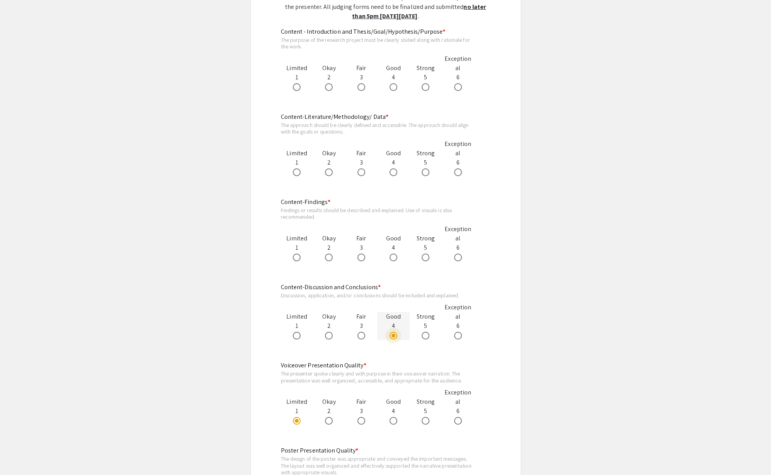
scroll to position [436, 0]
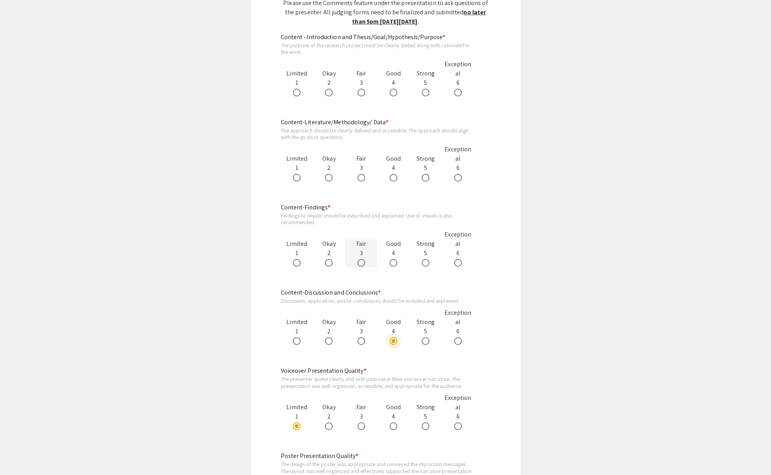
click at [360, 261] on span at bounding box center [362, 263] width 8 height 8
click at [360, 261] on input "radio" at bounding box center [362, 263] width 8 height 8
radio input "true"
click at [392, 339] on span at bounding box center [394, 341] width 4 height 4
click at [392, 339] on input "radio" at bounding box center [394, 341] width 8 height 8
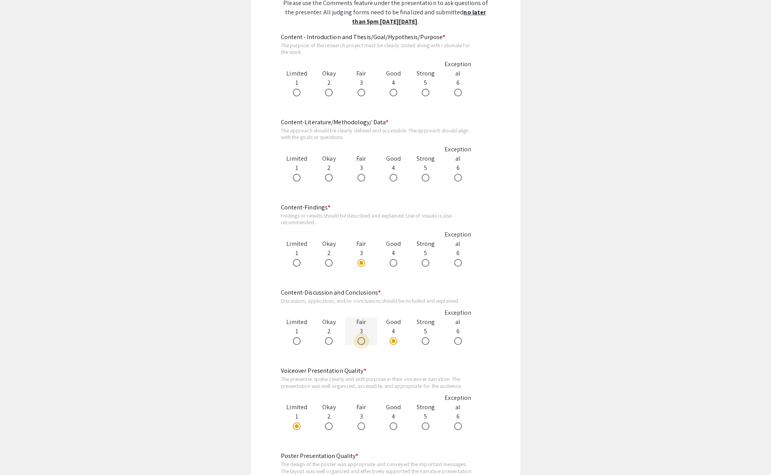
click at [362, 339] on span at bounding box center [362, 341] width 8 height 8
click at [362, 339] on input "radio" at bounding box center [362, 341] width 8 height 8
radio input "true"
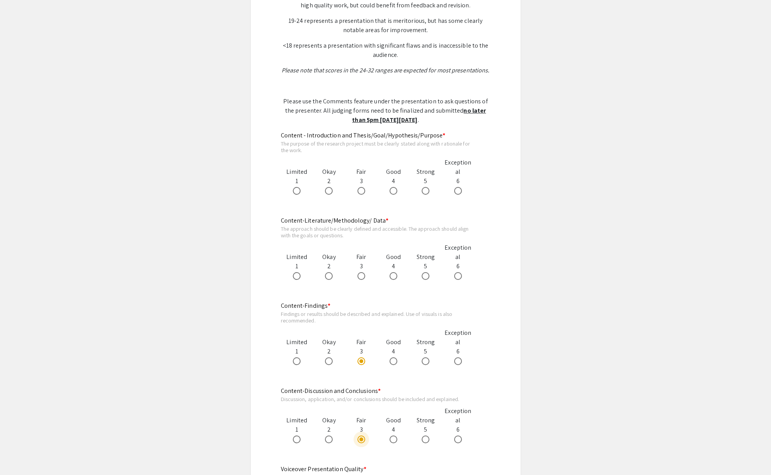
scroll to position [385, 0]
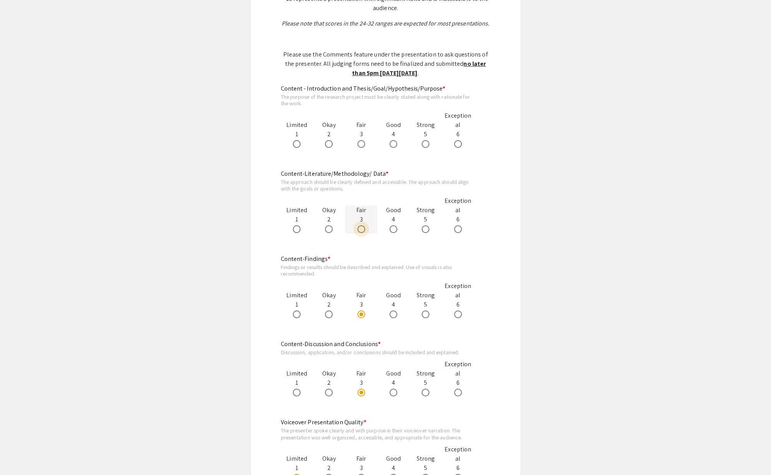
click at [361, 228] on span at bounding box center [362, 229] width 8 height 8
click at [361, 228] on input "radio" at bounding box center [362, 229] width 8 height 8
radio input "true"
click at [362, 140] on span at bounding box center [362, 144] width 8 height 8
click at [362, 140] on input "radio" at bounding box center [362, 144] width 8 height 8
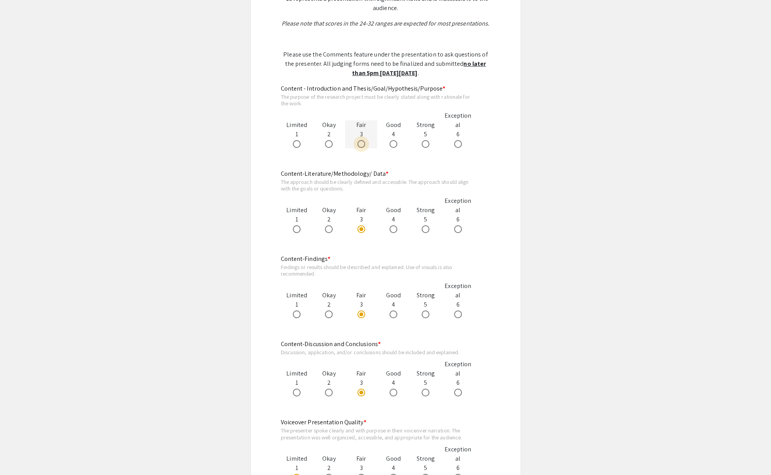
radio input "true"
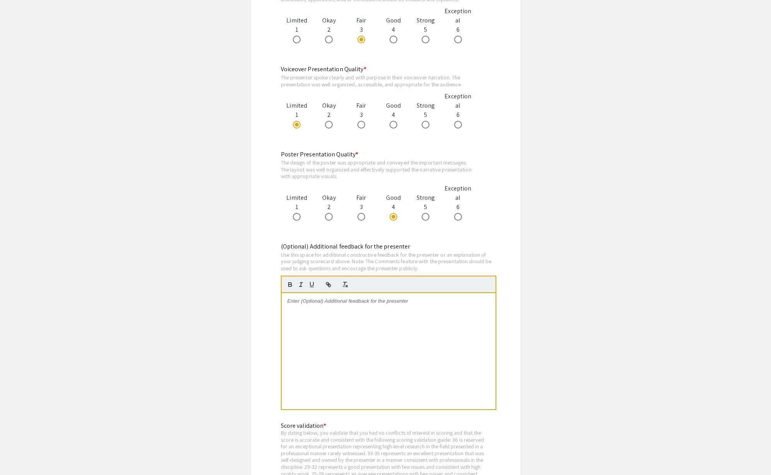
scroll to position [807, 0]
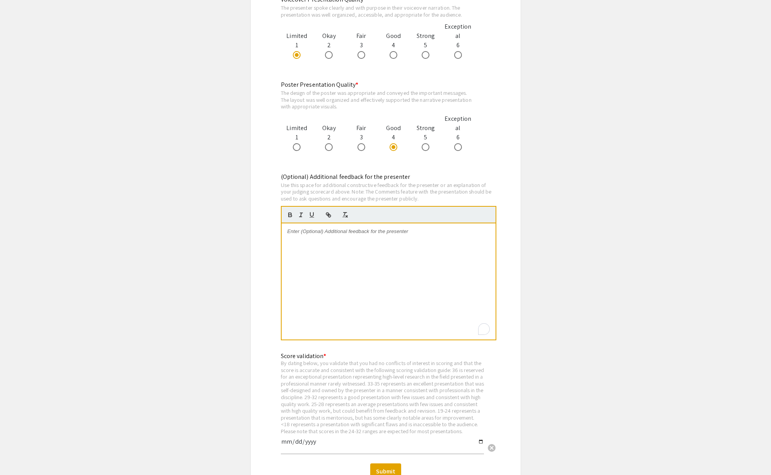
click at [378, 280] on div "To enrich screen reader interactions, please activate Accessibility in Grammarl…" at bounding box center [389, 281] width 214 height 116
click at [373, 231] on p "To enrich screen reader interactions, please activate Accessibility in Grammarl…" at bounding box center [389, 231] width 202 height 7
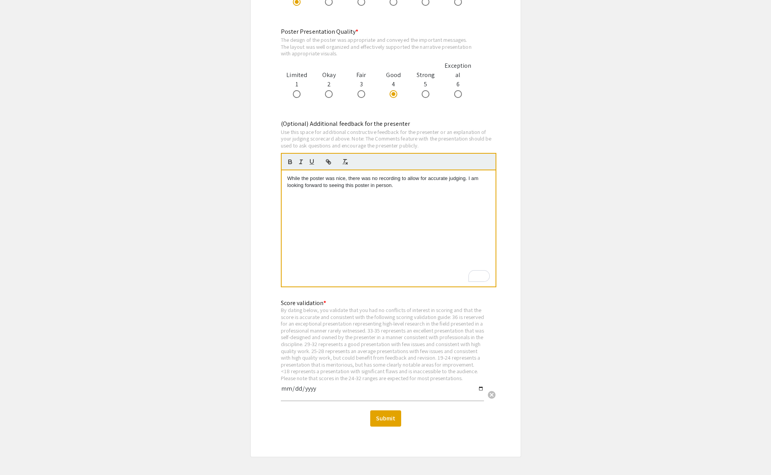
scroll to position [866, 0]
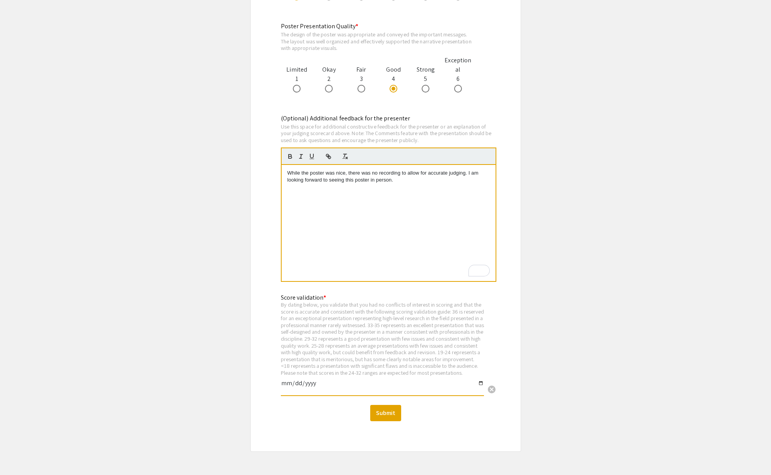
click at [480, 390] on input "date" at bounding box center [382, 386] width 203 height 13
type input "2025-09-05"
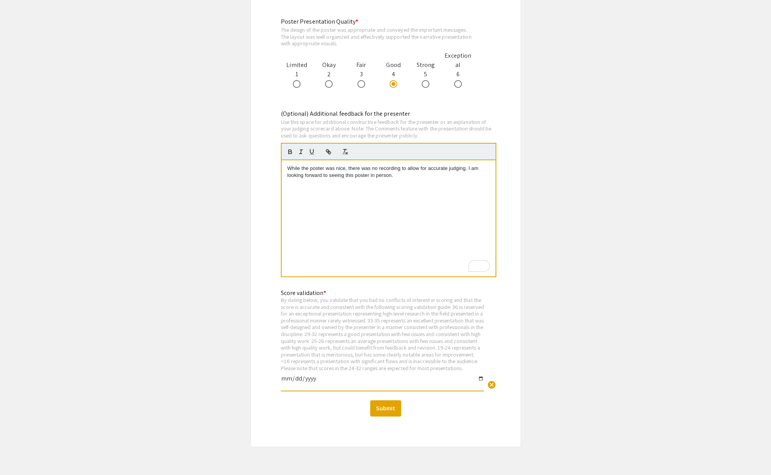
scroll to position [870, 0]
drag, startPoint x: 346, startPoint y: 169, endPoint x: 336, endPoint y: 168, distance: 9.7
click at [336, 168] on p "While the poster was nice, there was no recording to allow for accurate judging…" at bounding box center [389, 173] width 202 height 14
click at [313, 184] on p "While the poster was very informative and the research was interesting, there w…" at bounding box center [389, 176] width 202 height 21
click at [372, 171] on p "While the poster was very informative and the research was interesting, there w…" at bounding box center [389, 176] width 202 height 21
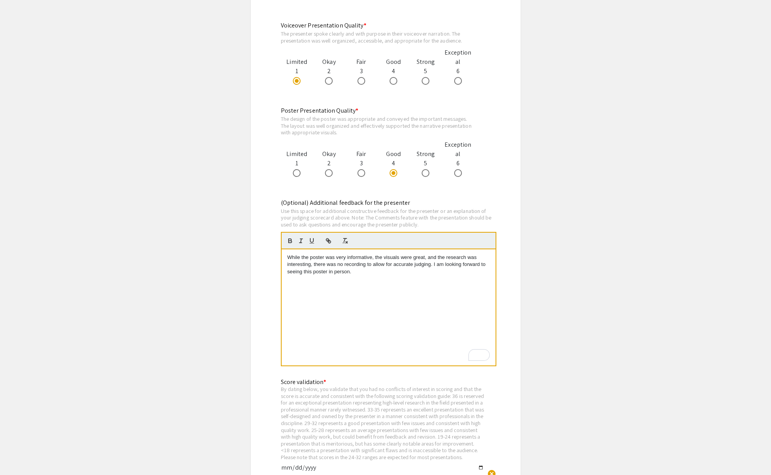
scroll to position [781, 0]
click at [426, 175] on span at bounding box center [426, 174] width 8 height 8
click at [426, 175] on input "radio" at bounding box center [426, 174] width 8 height 8
radio input "true"
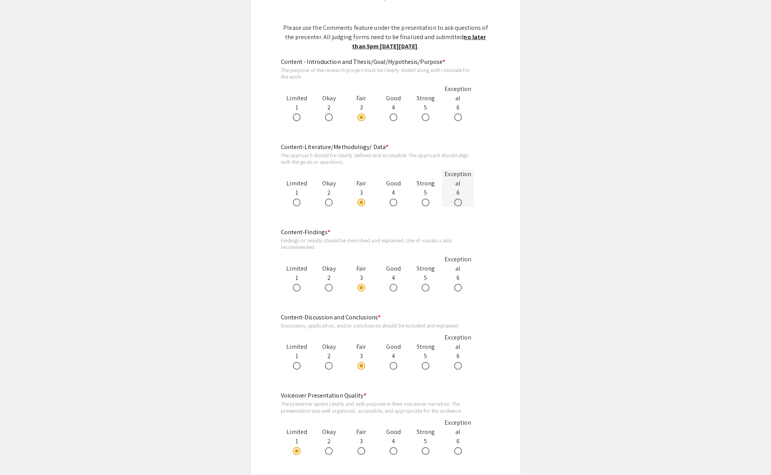
scroll to position [402, 0]
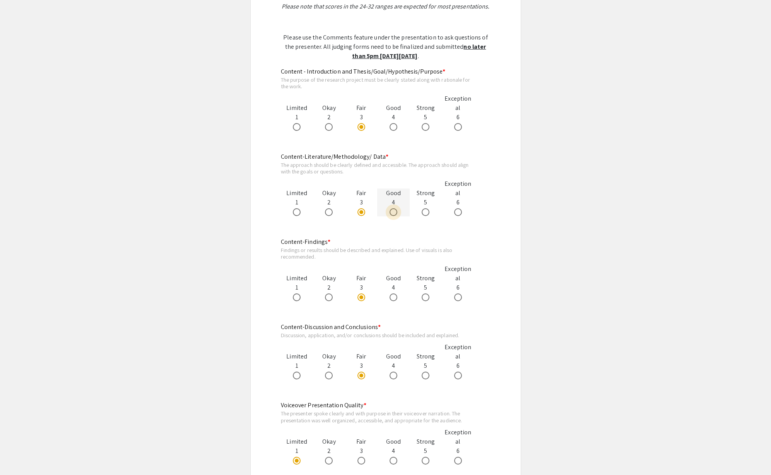
click at [393, 214] on span at bounding box center [394, 212] width 8 height 8
click at [393, 214] on input "radio" at bounding box center [394, 212] width 8 height 8
radio input "true"
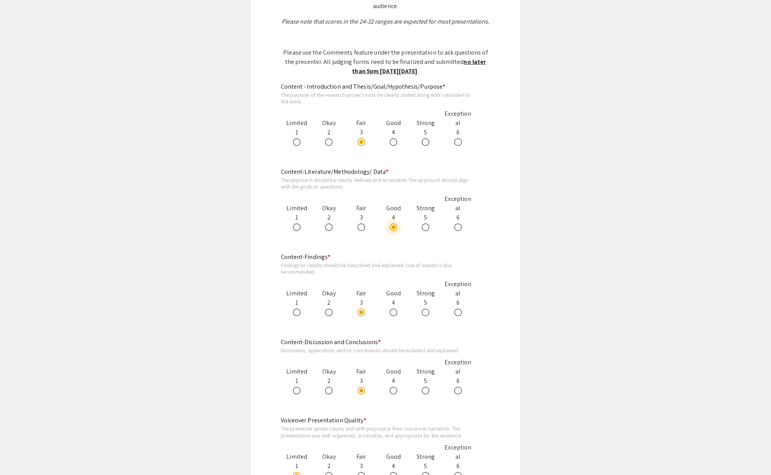
scroll to position [381, 0]
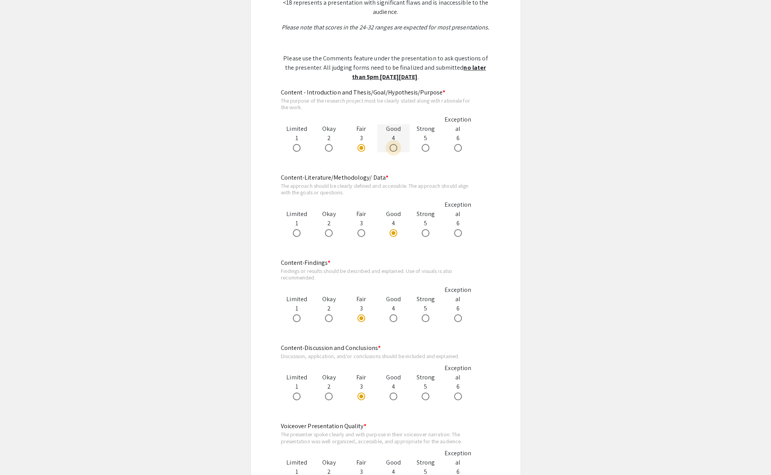
click at [396, 147] on span at bounding box center [394, 148] width 8 height 8
click at [396, 147] on input "radio" at bounding box center [394, 148] width 8 height 8
radio input "true"
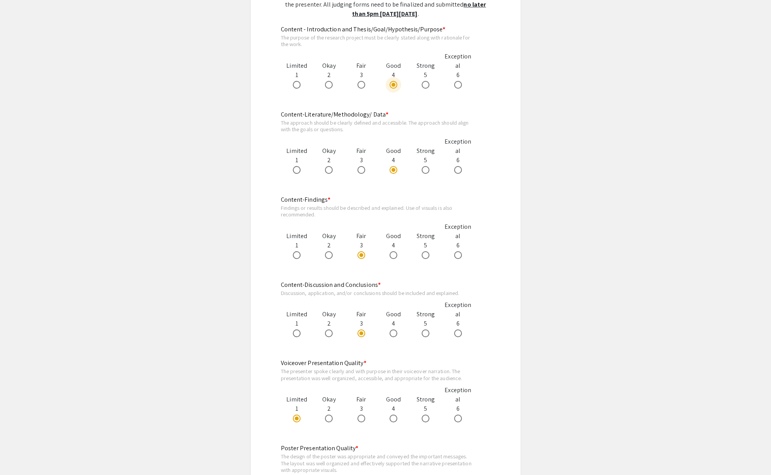
scroll to position [445, 0]
click at [367, 166] on label at bounding box center [363, 168] width 11 height 8
click at [365, 166] on input "radio" at bounding box center [362, 168] width 8 height 8
radio input "true"
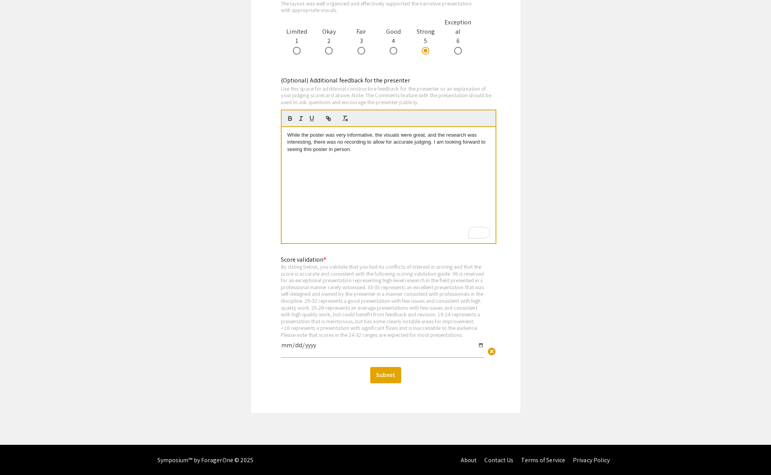
scroll to position [912, 0]
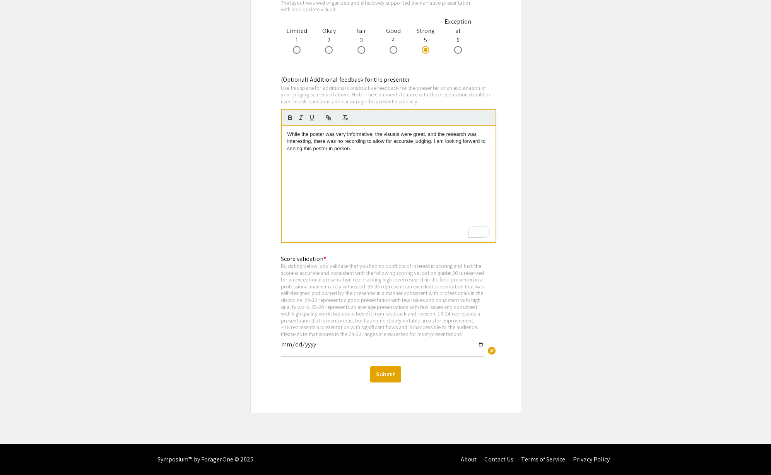
click at [359, 144] on p "While the poster was very informative, the visuals were great, and the research…" at bounding box center [389, 141] width 202 height 21
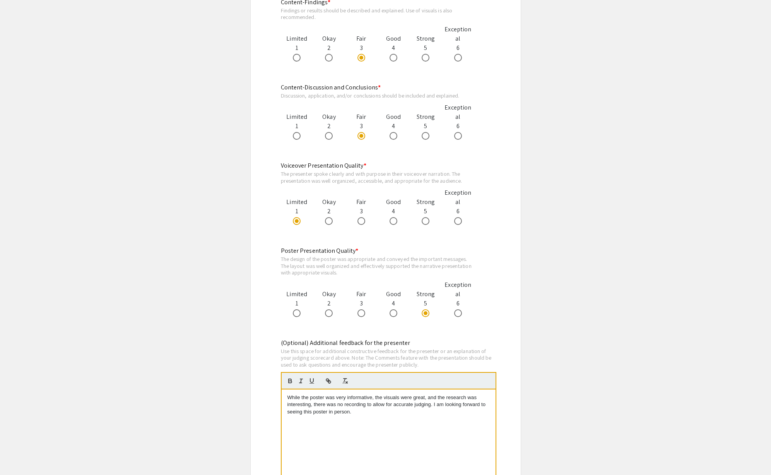
scroll to position [641, 0]
click at [431, 406] on p "While the poster was very informative, the visuals were great, and the research…" at bounding box center [389, 404] width 202 height 21
click at [404, 413] on p "While the poster was very informative, the visuals were great, and the research…" at bounding box center [389, 404] width 202 height 21
click at [478, 408] on p "While the poster was very informative, the visuals were great, and the research…" at bounding box center [389, 404] width 202 height 21
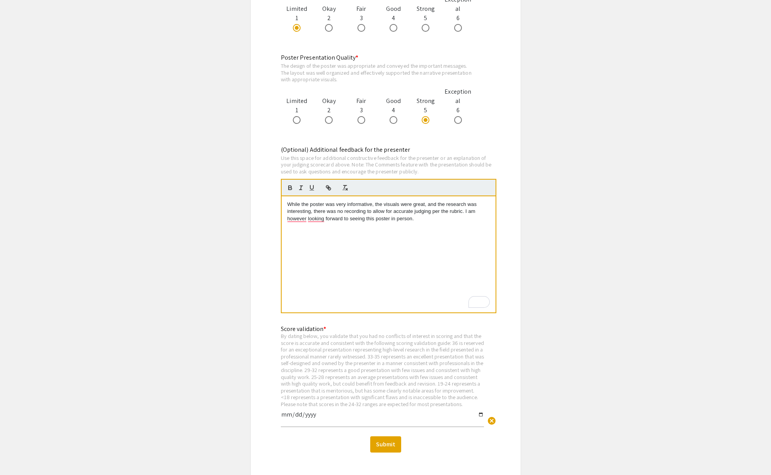
scroll to position [860, 0]
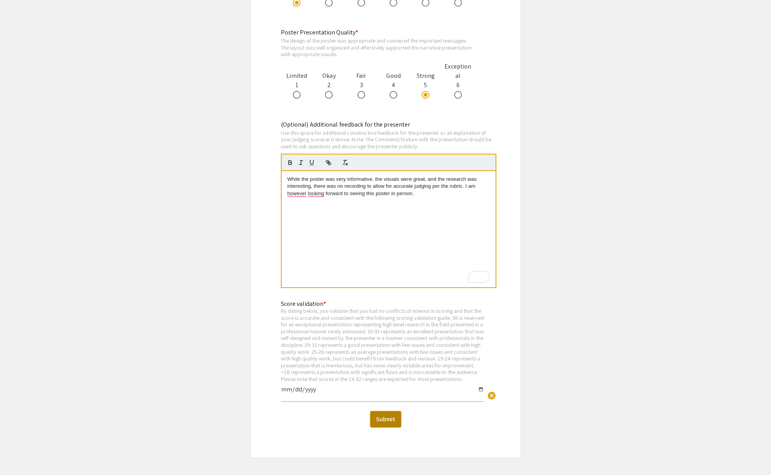
click at [379, 425] on button "Submit" at bounding box center [385, 419] width 31 height 16
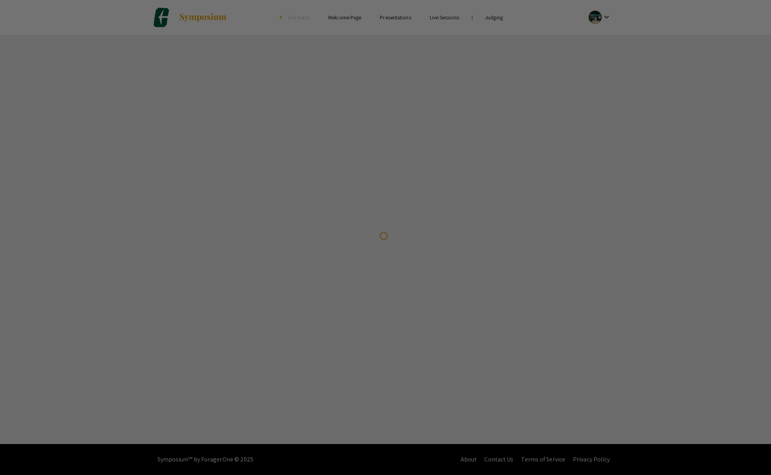
scroll to position [0, 0]
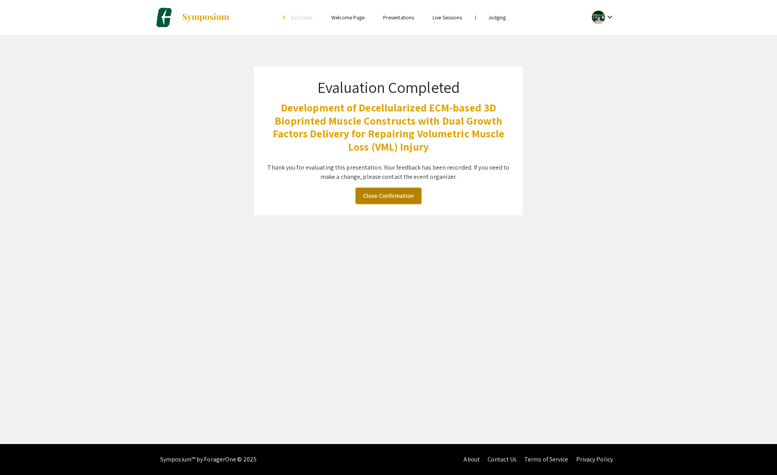
click at [373, 197] on link "Close Confirmation" at bounding box center [389, 196] width 66 height 16
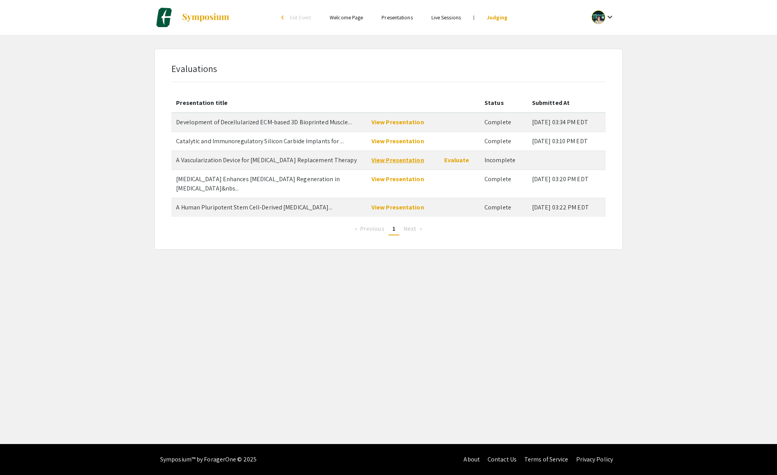
click at [409, 163] on link "View Presentation" at bounding box center [398, 160] width 53 height 8
click at [460, 162] on link "Evaluate" at bounding box center [456, 160] width 25 height 8
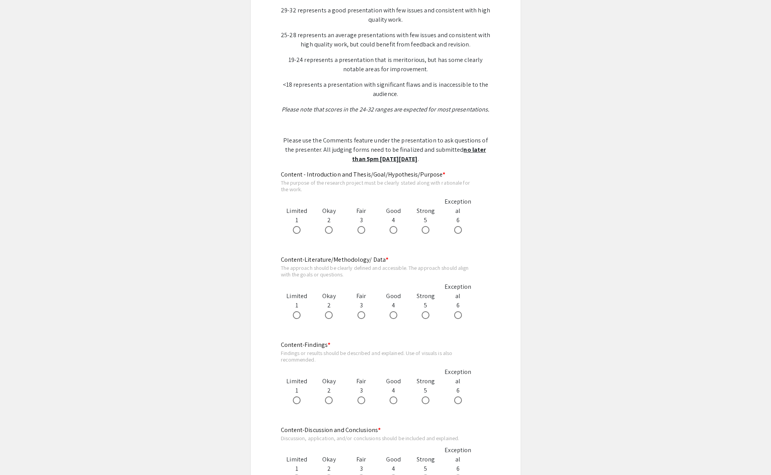
scroll to position [295, 0]
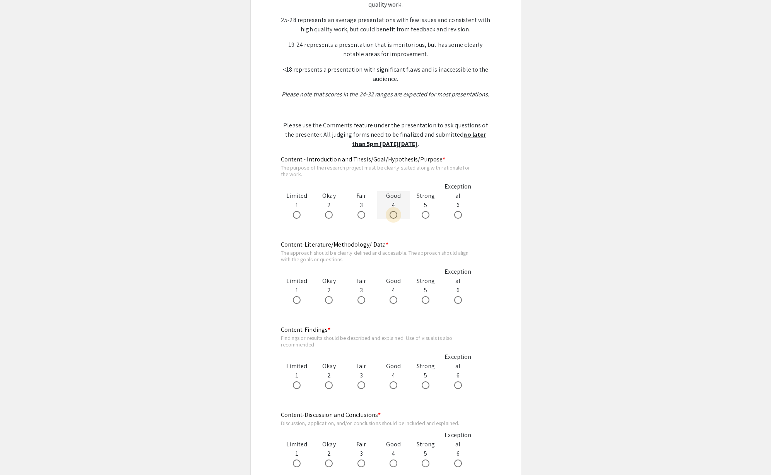
click at [392, 216] on span at bounding box center [394, 215] width 8 height 8
click at [392, 216] on input "radio" at bounding box center [394, 215] width 8 height 8
radio input "true"
click at [422, 302] on span at bounding box center [426, 300] width 8 height 8
click at [422, 302] on input "radio" at bounding box center [426, 300] width 8 height 8
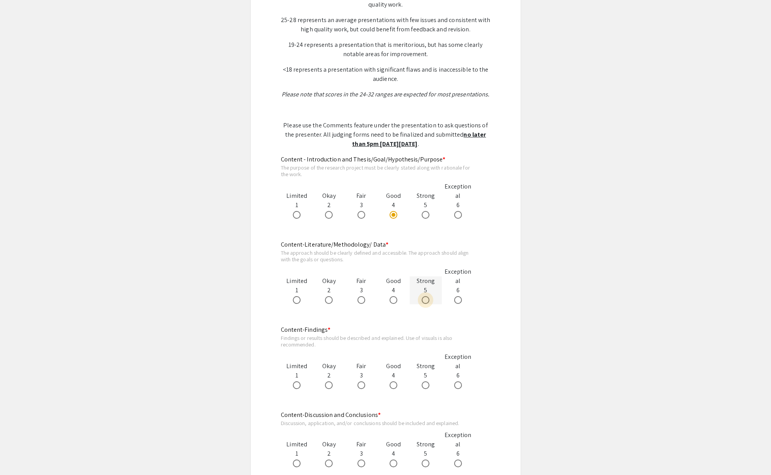
radio input "true"
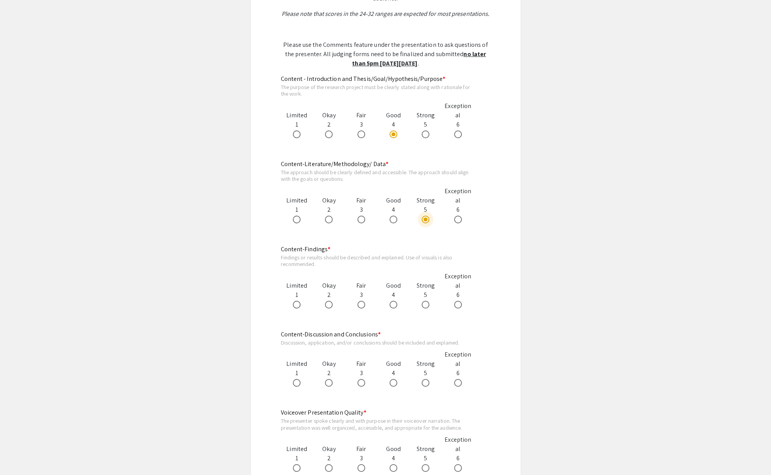
scroll to position [388, 0]
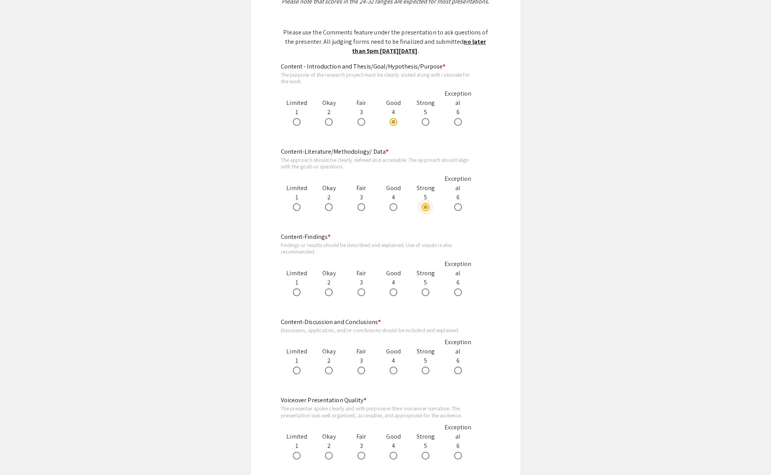
click at [398, 296] on app-form-preview-likert-scale-field "Content-Findings * Findings or results should be described and explained. Use o…" at bounding box center [386, 271] width 210 height 79
click at [394, 293] on span at bounding box center [394, 292] width 8 height 8
click at [394, 293] on input "radio" at bounding box center [394, 292] width 8 height 8
radio input "true"
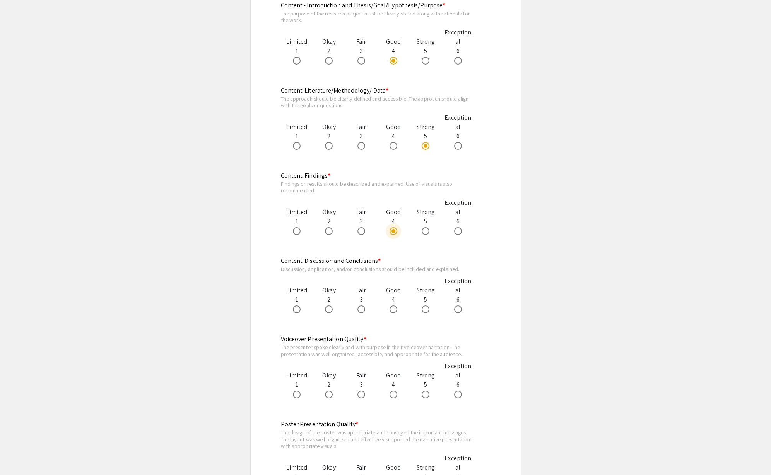
scroll to position [463, 0]
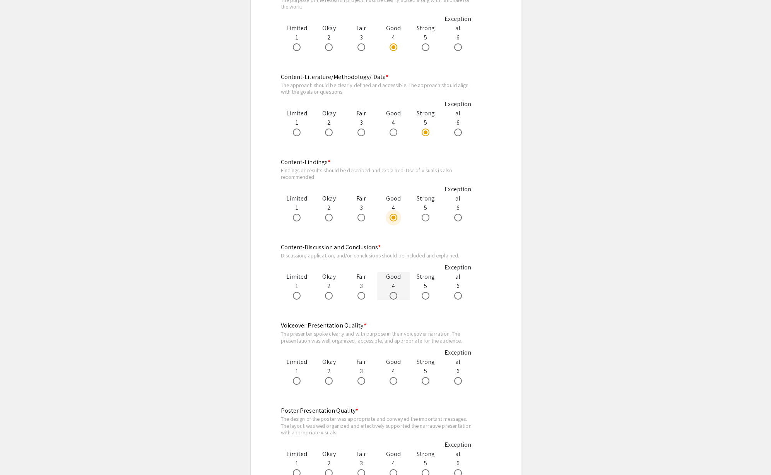
click at [398, 296] on label at bounding box center [395, 296] width 11 height 8
click at [397, 296] on input "radio" at bounding box center [394, 296] width 8 height 8
radio input "true"
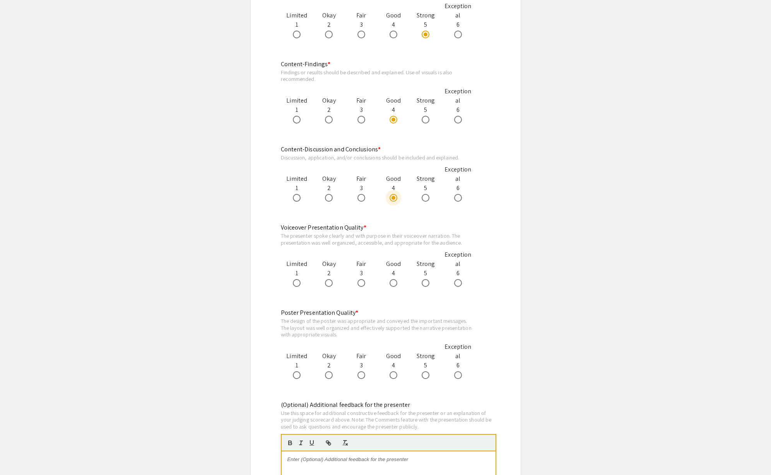
scroll to position [563, 0]
click at [363, 284] on span at bounding box center [362, 281] width 8 height 8
click at [363, 284] on input "radio" at bounding box center [362, 281] width 8 height 8
radio input "true"
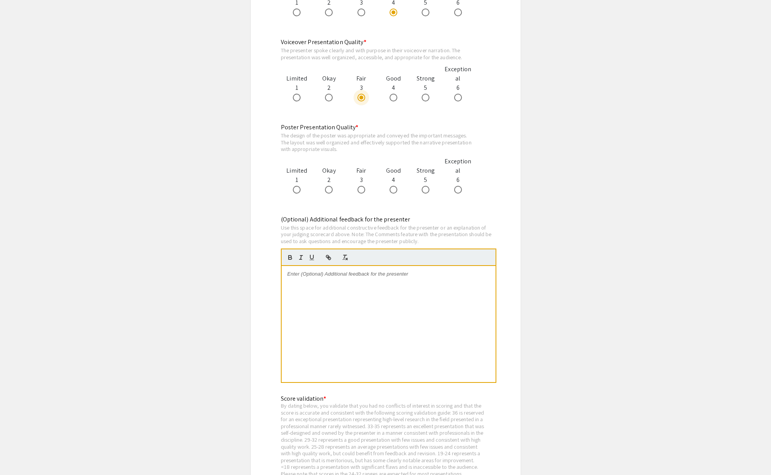
scroll to position [748, 0]
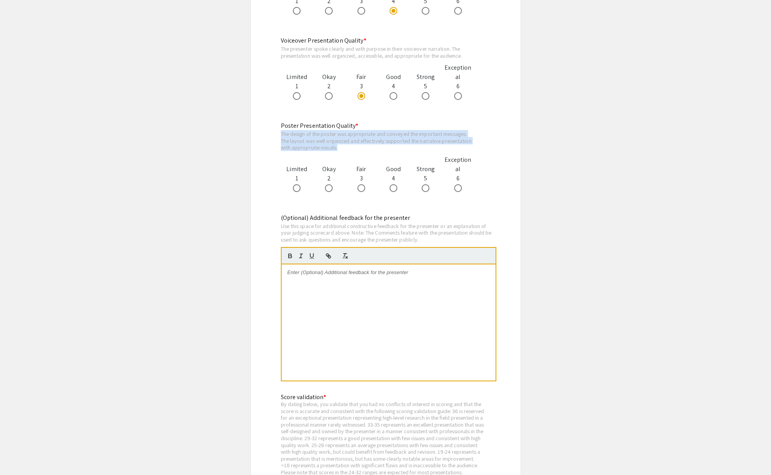
drag, startPoint x: 346, startPoint y: 150, endPoint x: 260, endPoint y: 133, distance: 87.5
click at [426, 149] on div "The design of the poster was appropriate and conveyed the important messages. T…" at bounding box center [378, 140] width 194 height 21
click at [427, 187] on span at bounding box center [426, 188] width 8 height 8
click at [427, 187] on input "radio" at bounding box center [426, 188] width 8 height 8
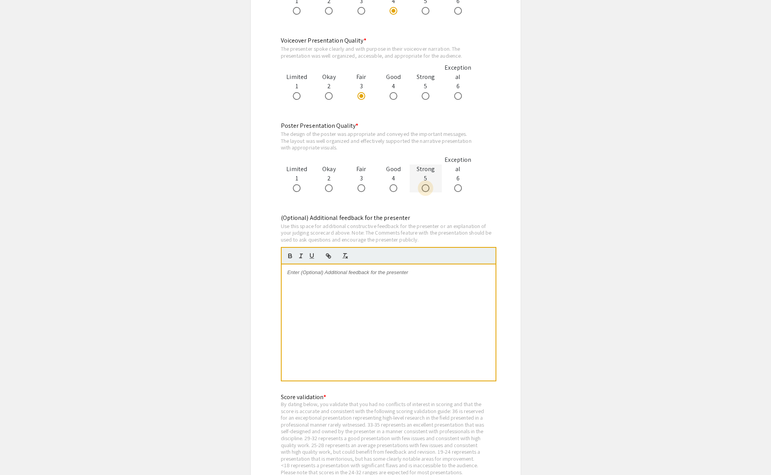
radio input "true"
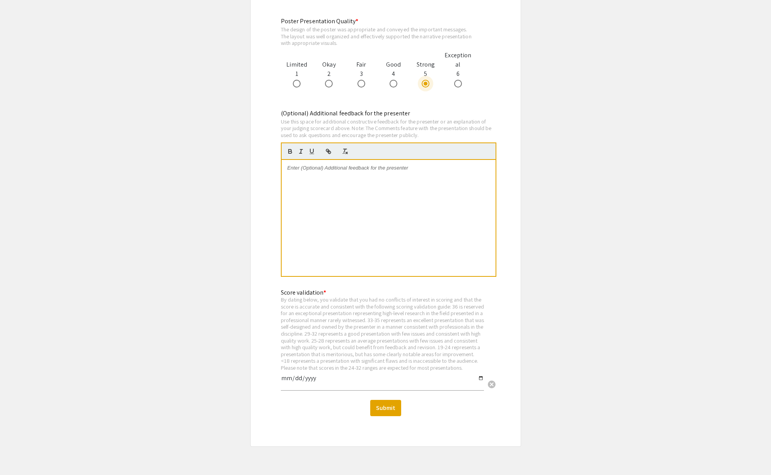
scroll to position [893, 0]
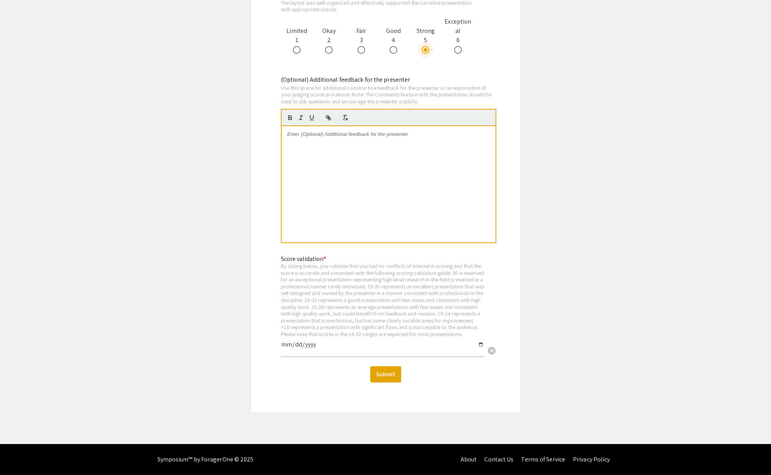
click at [299, 343] on input "date" at bounding box center [382, 347] width 203 height 13
click at [480, 345] on input "date" at bounding box center [382, 347] width 203 height 13
type input "2025-09-05"
click at [393, 46] on span at bounding box center [394, 50] width 8 height 8
click at [393, 46] on input "radio" at bounding box center [394, 50] width 8 height 8
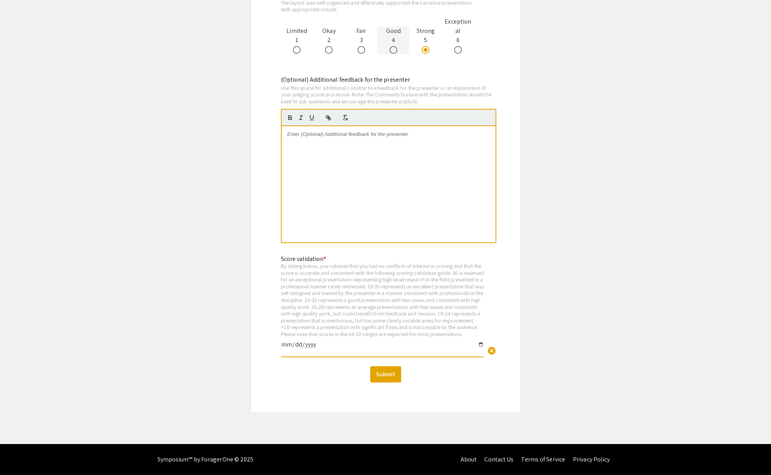
radio input "true"
drag, startPoint x: 422, startPoint y: 327, endPoint x: 432, endPoint y: 327, distance: 10.1
click at [432, 327] on div "By dating below, you validate that you had no conflicts of interest in scoring …" at bounding box center [382, 299] width 203 height 75
click at [387, 374] on button "Submit" at bounding box center [385, 374] width 31 height 16
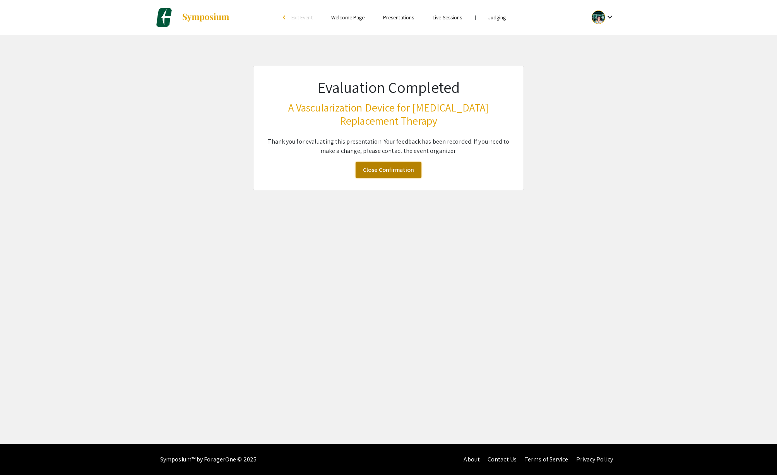
click at [395, 169] on link "Close Confirmation" at bounding box center [389, 170] width 66 height 16
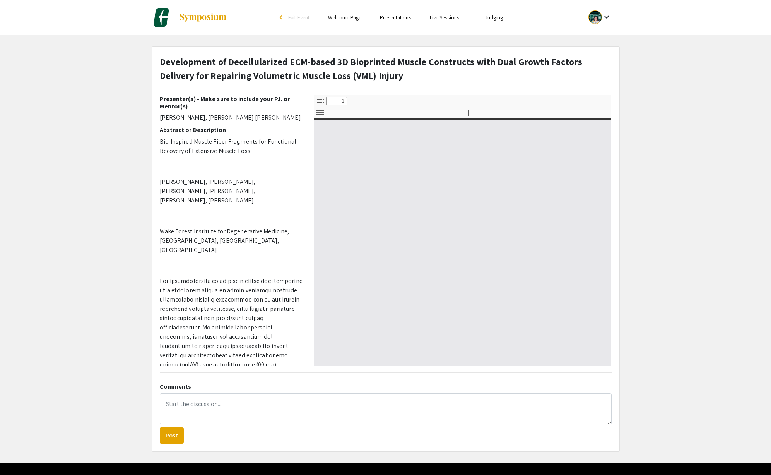
select select "custom"
type input "0"
select select "custom"
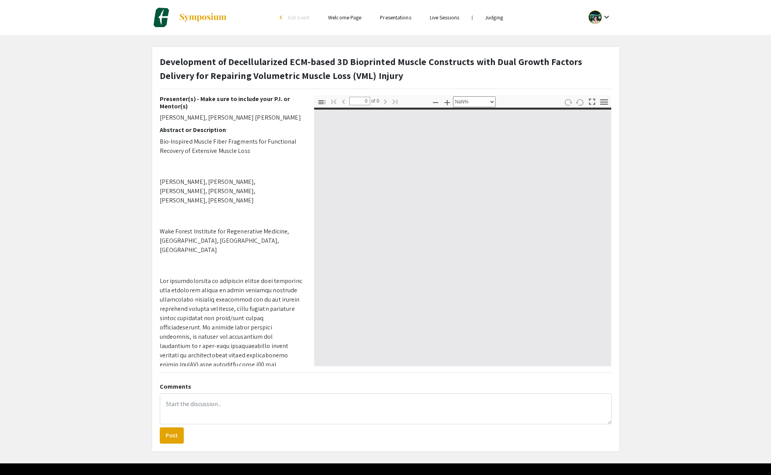
type input "1"
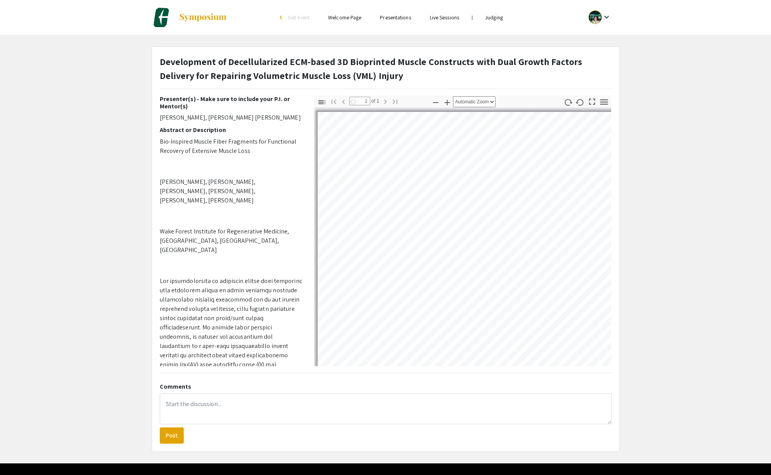
select select "auto"
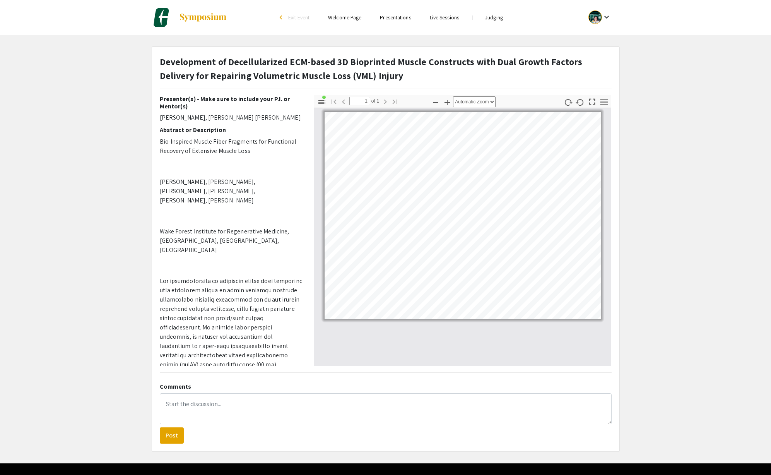
click at [244, 235] on p "Wake Forest Institute for Regenerative Medicine, [GEOGRAPHIC_DATA], [GEOGRAPHIC…" at bounding box center [231, 241] width 143 height 28
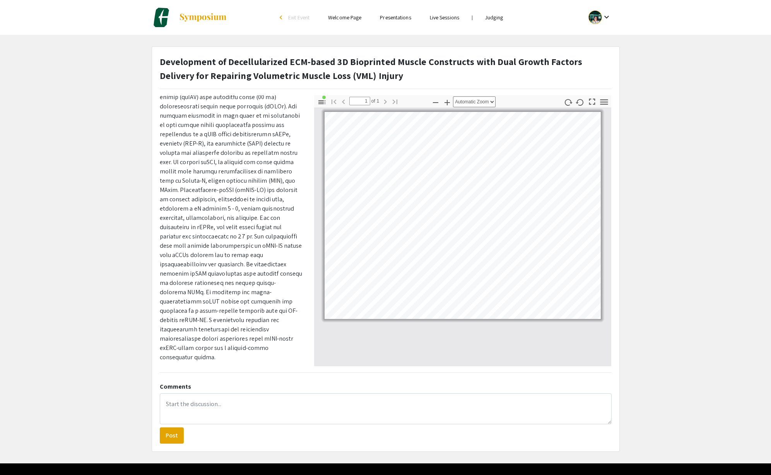
scroll to position [272, 0]
click at [576, 101] on icon "button" at bounding box center [580, 102] width 9 height 9
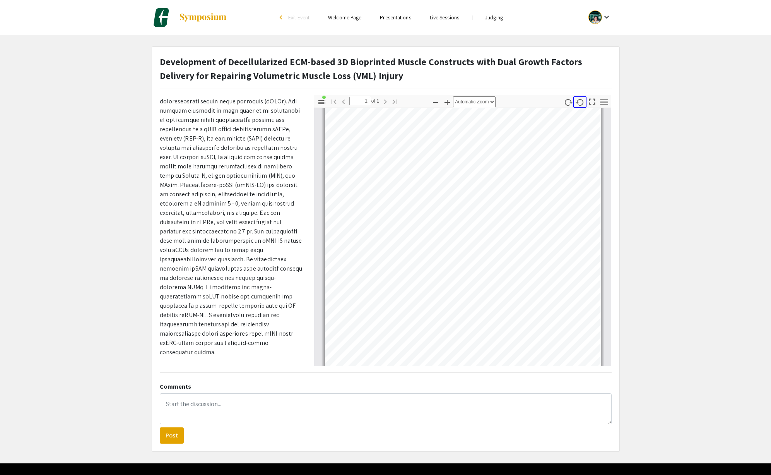
click at [576, 101] on icon "button" at bounding box center [580, 102] width 9 height 9
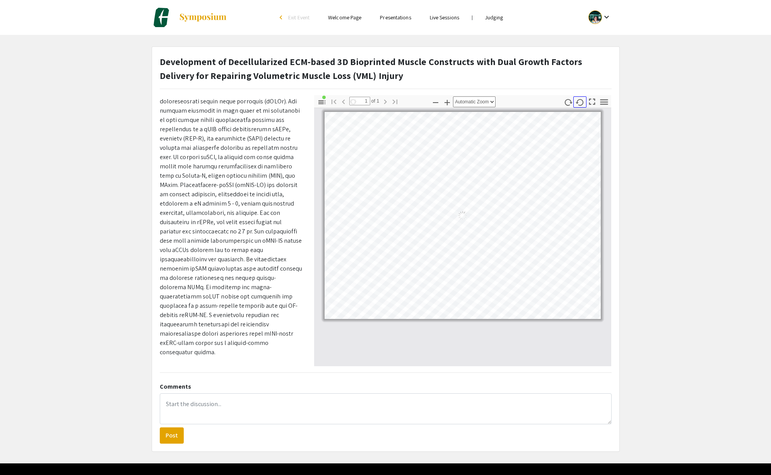
scroll to position [0, 0]
click at [576, 101] on icon "button" at bounding box center [580, 102] width 9 height 9
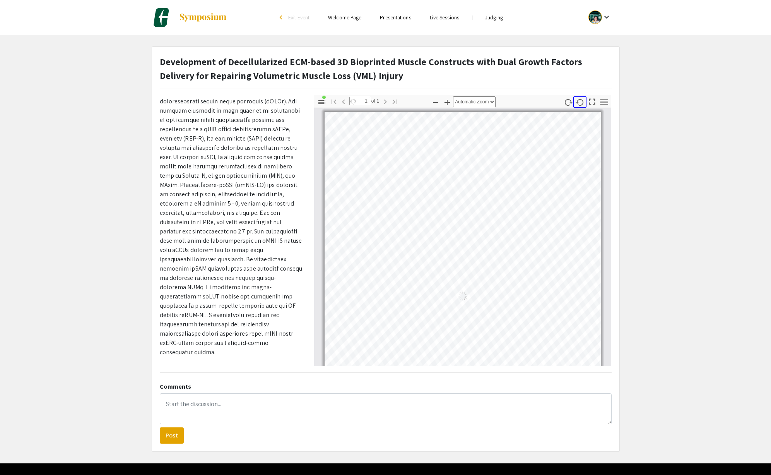
scroll to position [4, 0]
click at [576, 101] on icon "button" at bounding box center [580, 102] width 9 height 9
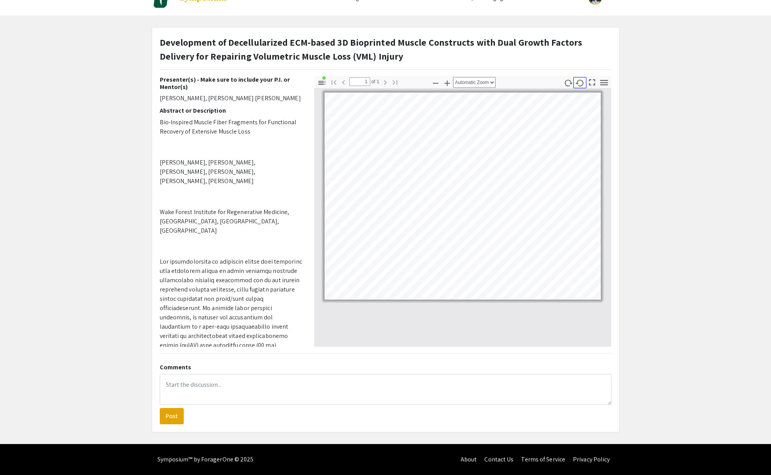
scroll to position [0, 0]
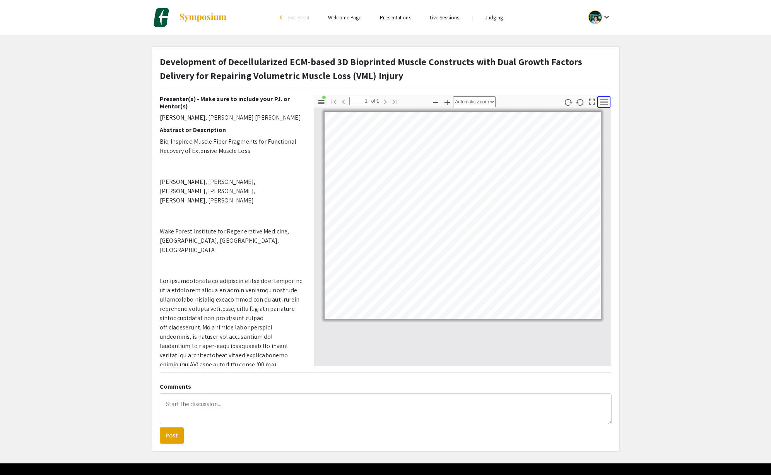
click at [605, 97] on icon "button" at bounding box center [604, 102] width 10 height 10
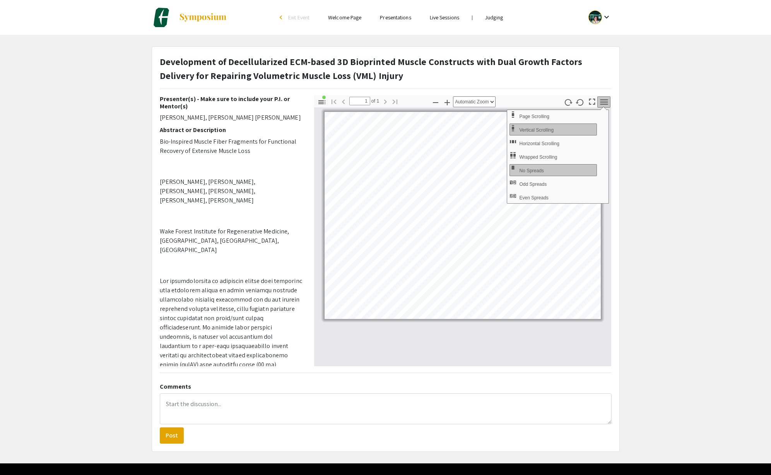
click at [605, 97] on icon "button" at bounding box center [604, 102] width 10 height 10
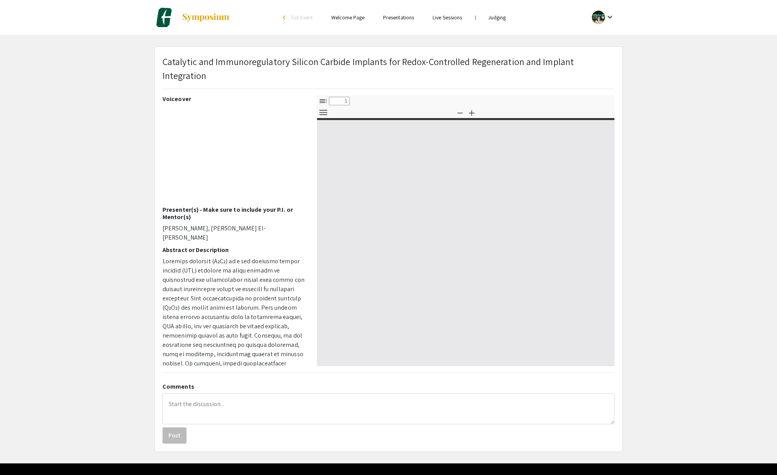
select select "custom"
type input "0"
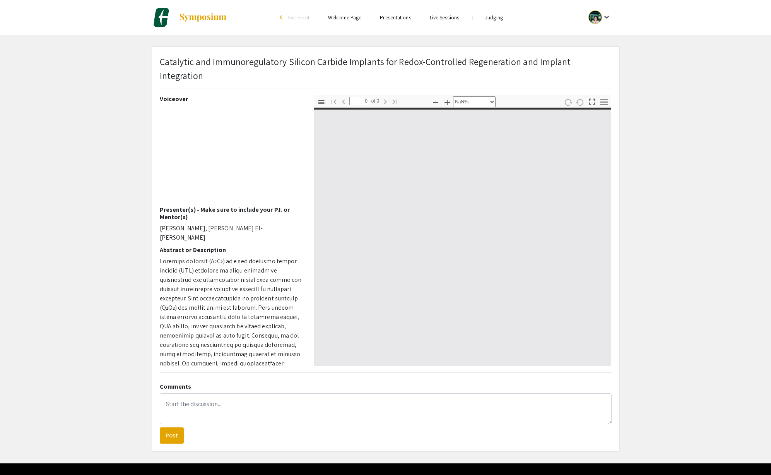
select select "auto"
type input "1"
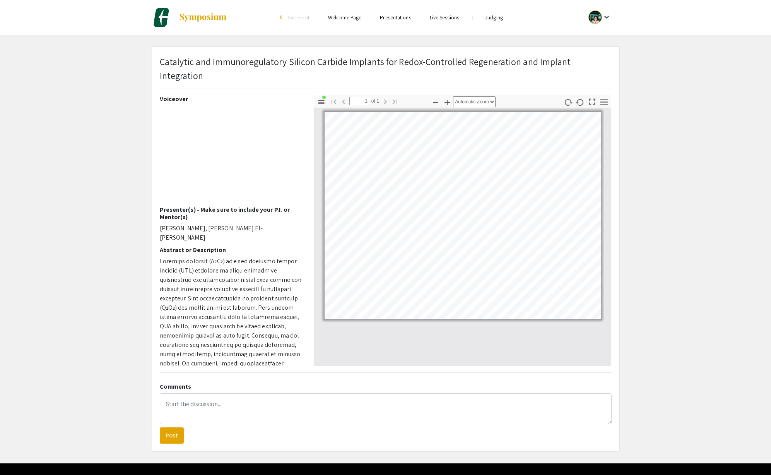
select select "page-width"
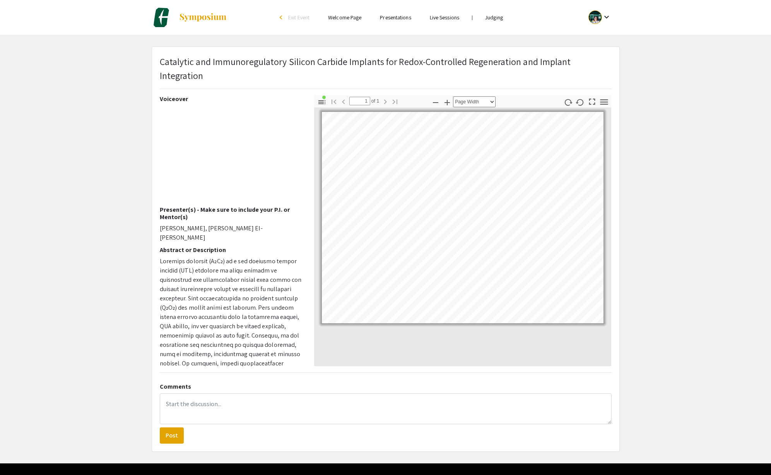
click at [513, 356] on div at bounding box center [463, 237] width 298 height 258
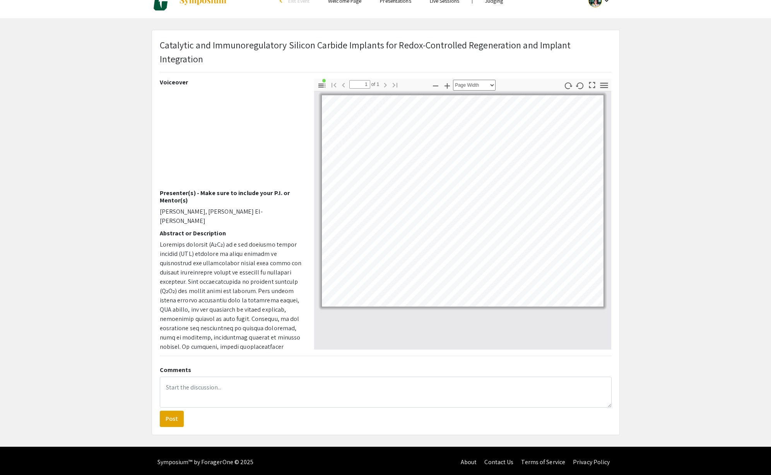
scroll to position [19, 0]
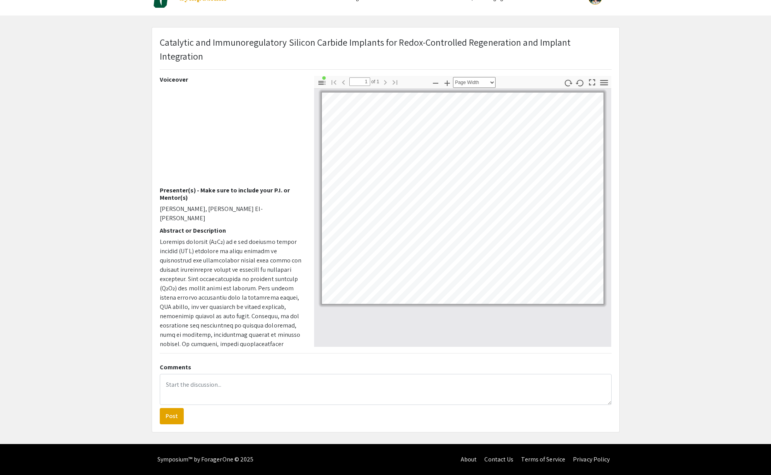
click at [303, 206] on div "Voiceover Presenter(s) - Make sure to include your P.I. or Mentor(s) Arash Ghal…" at bounding box center [231, 211] width 154 height 271
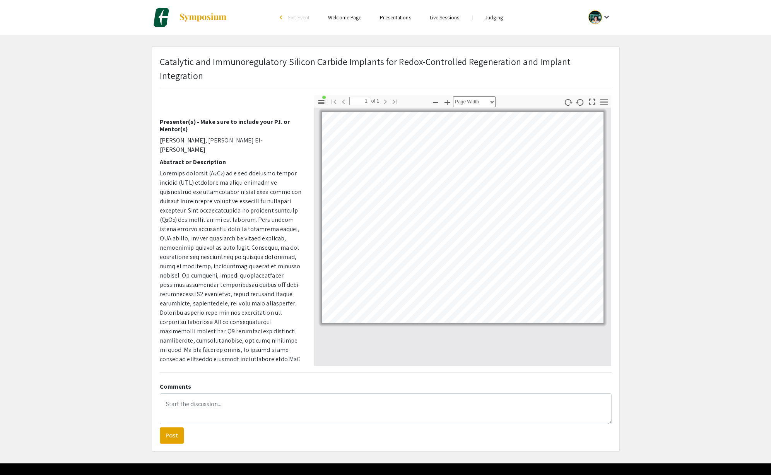
scroll to position [183, 0]
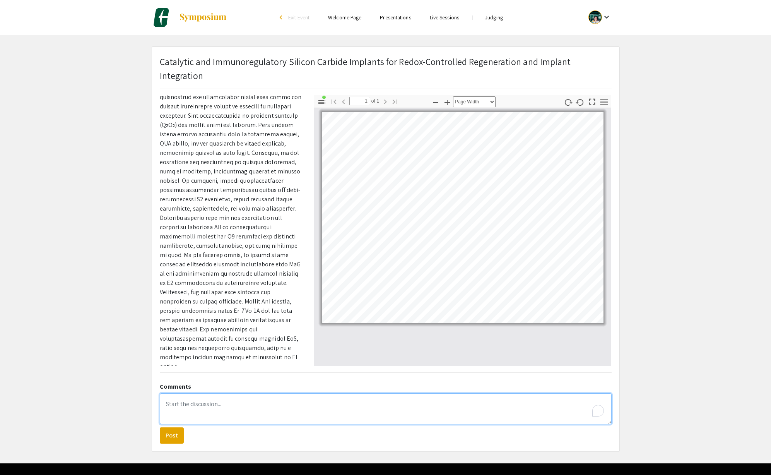
click at [351, 404] on textarea "To enrich screen reader interactions, please activate Accessibility in Grammarl…" at bounding box center [386, 408] width 452 height 31
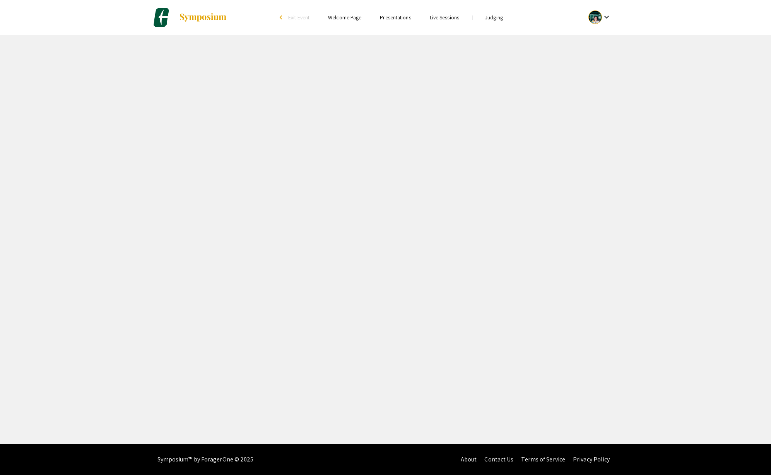
select select "custom"
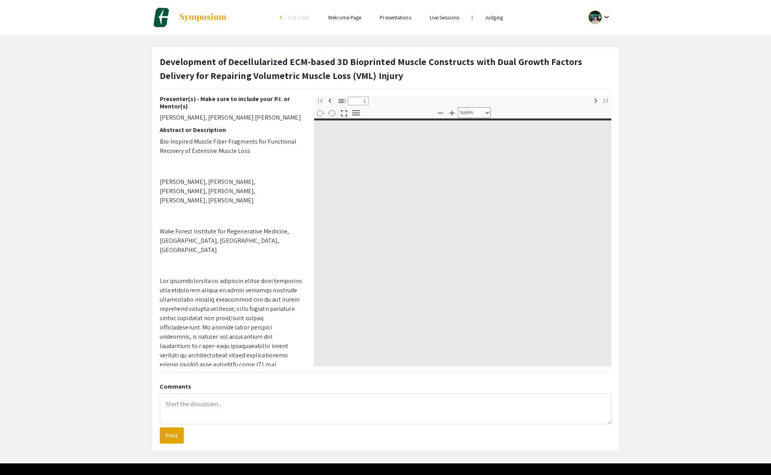
type input "0"
select select "custom"
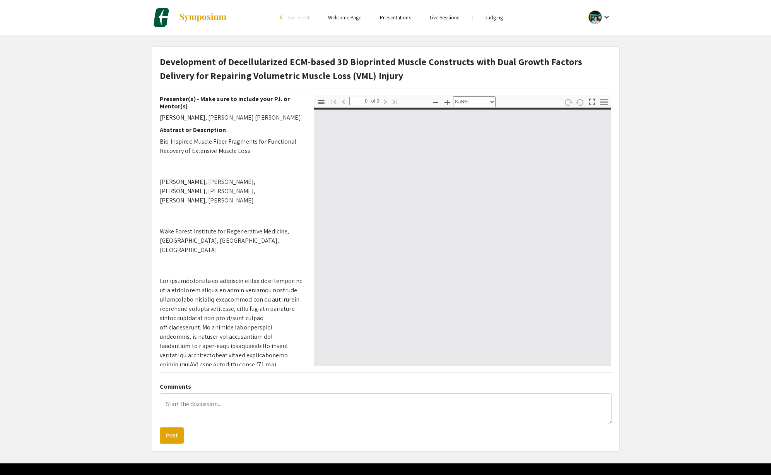
type input "1"
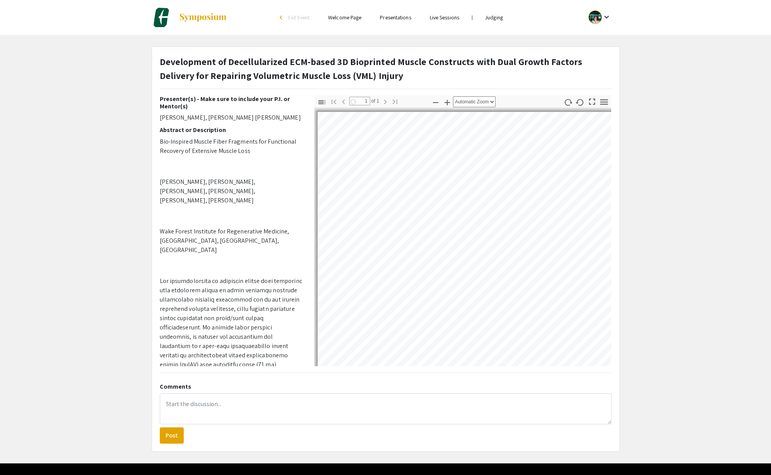
select select "auto"
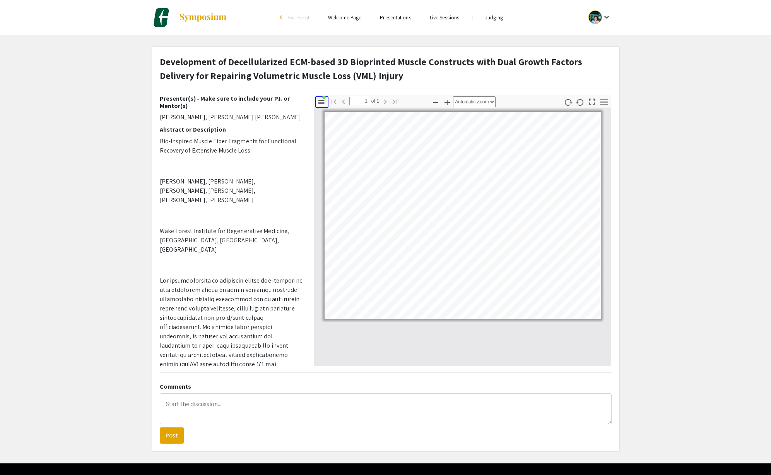
click at [324, 105] on icon "button" at bounding box center [321, 102] width 9 height 9
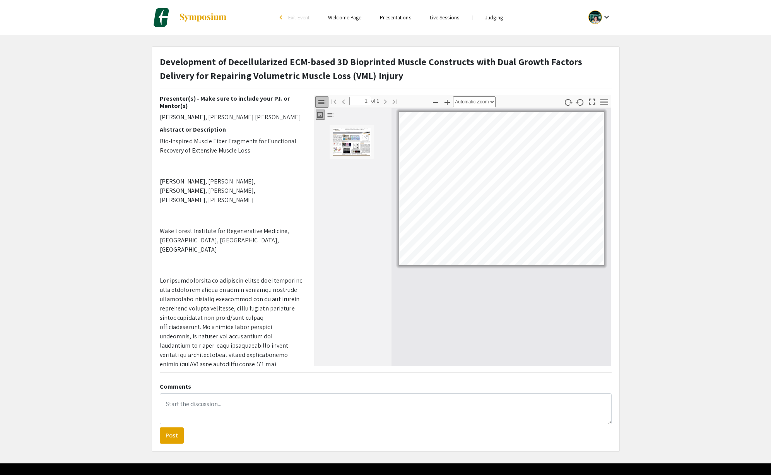
click at [324, 105] on icon "button" at bounding box center [321, 102] width 9 height 9
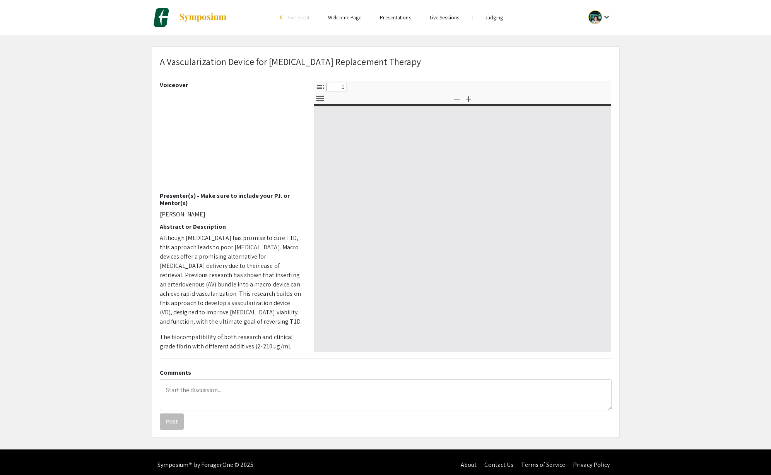
select select "custom"
type input "0"
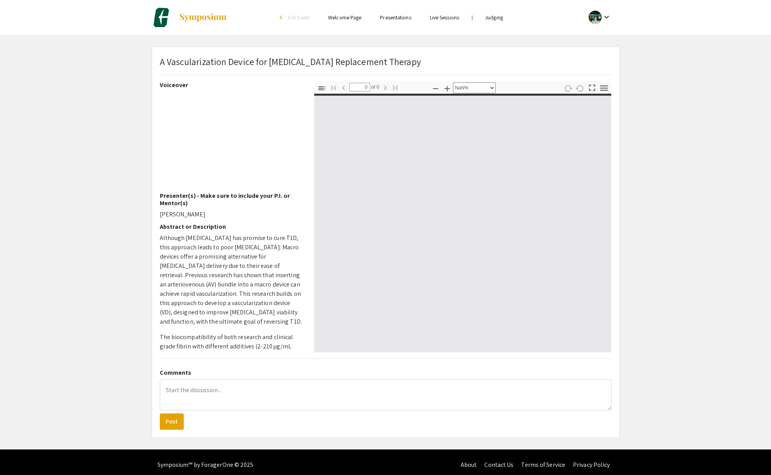
select select "auto"
type input "1"
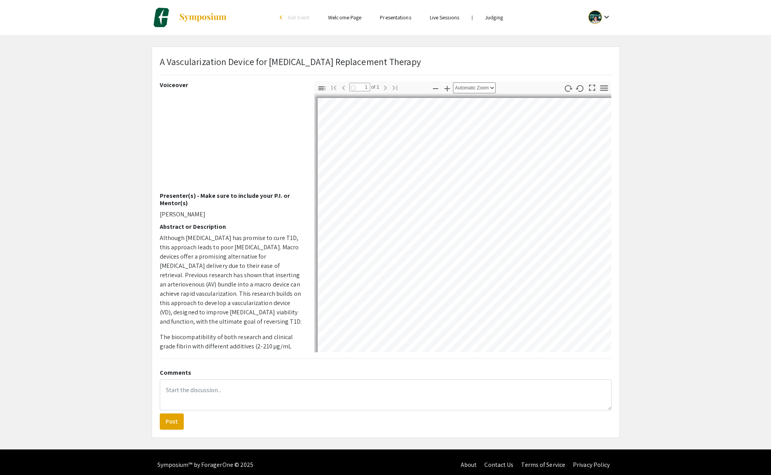
select select "auto"
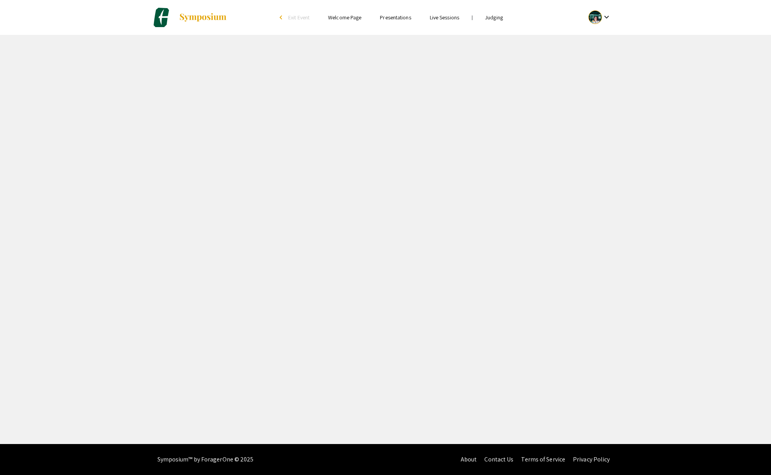
select select "custom"
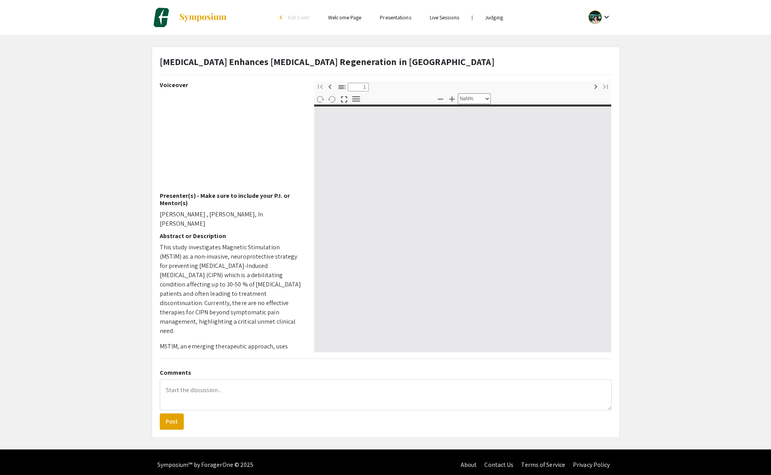
type input "0"
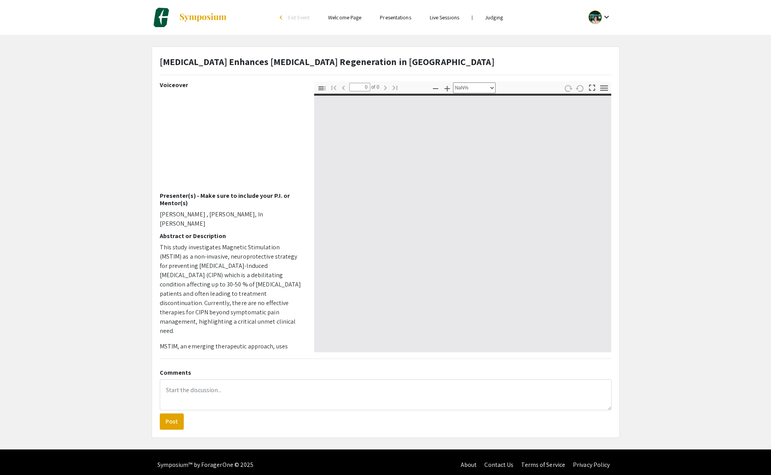
select select "auto"
type input "1"
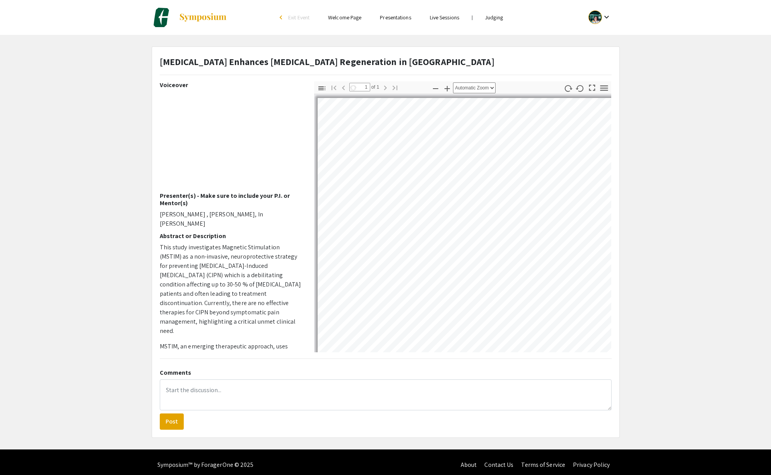
select select "auto"
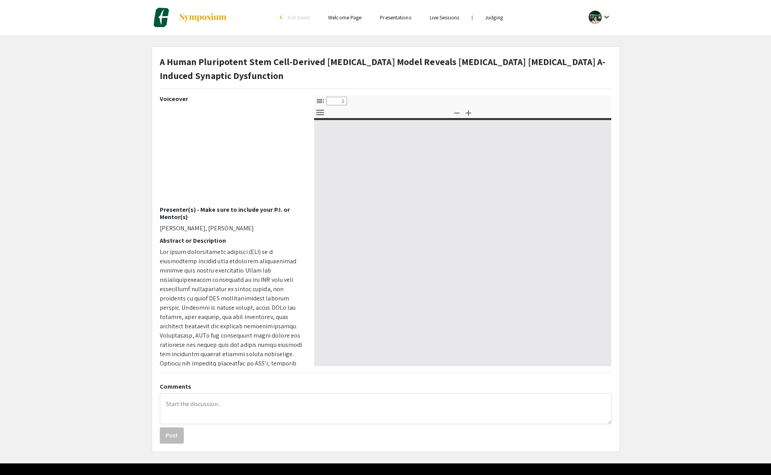
select select "custom"
type input "0"
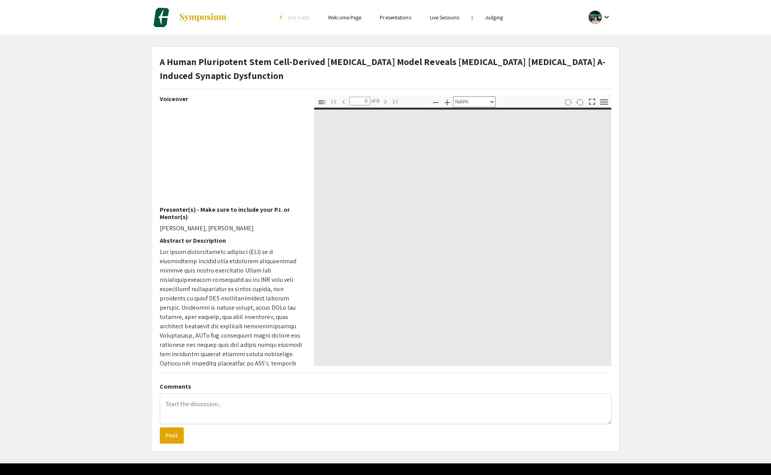
select select "auto"
type input "1"
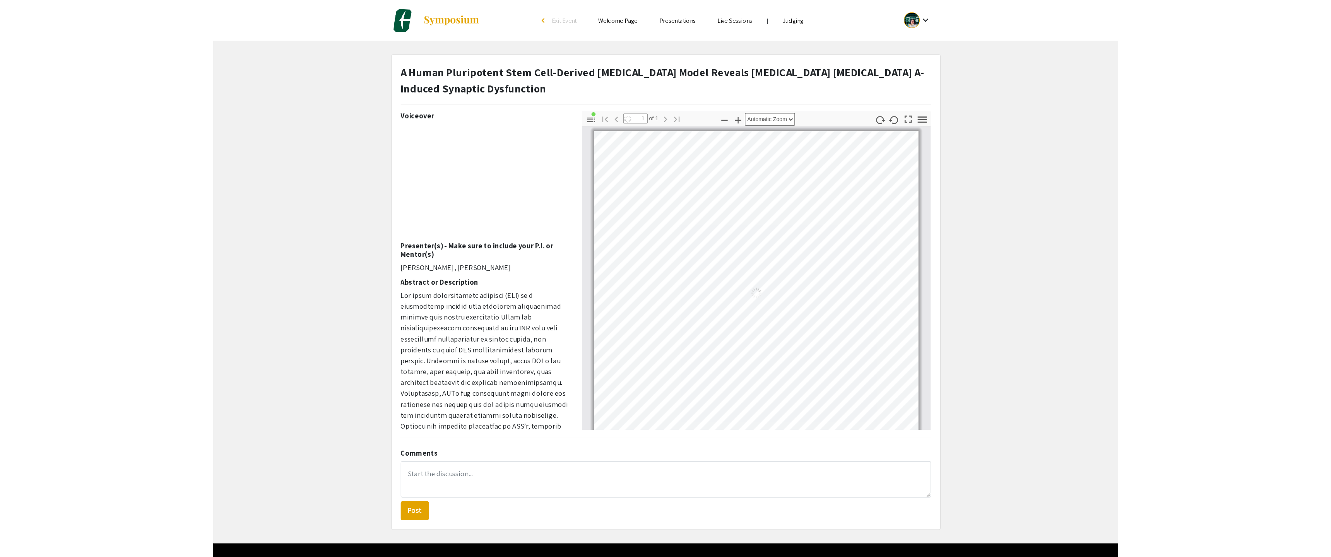
scroll to position [3, 0]
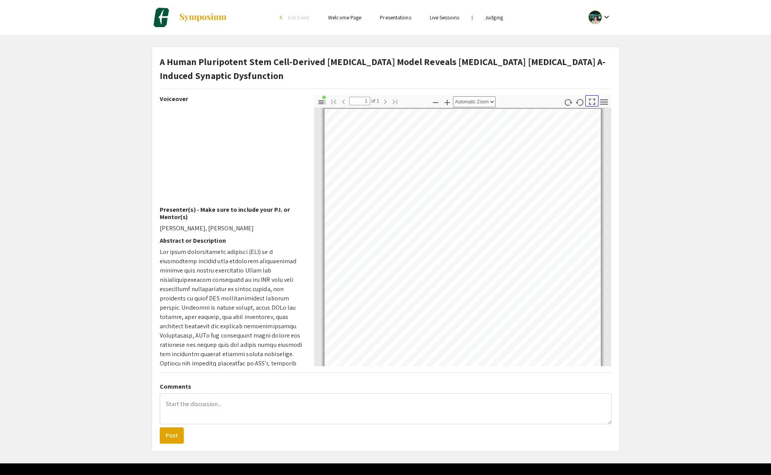
click at [593, 101] on icon "button" at bounding box center [592, 101] width 10 height 10
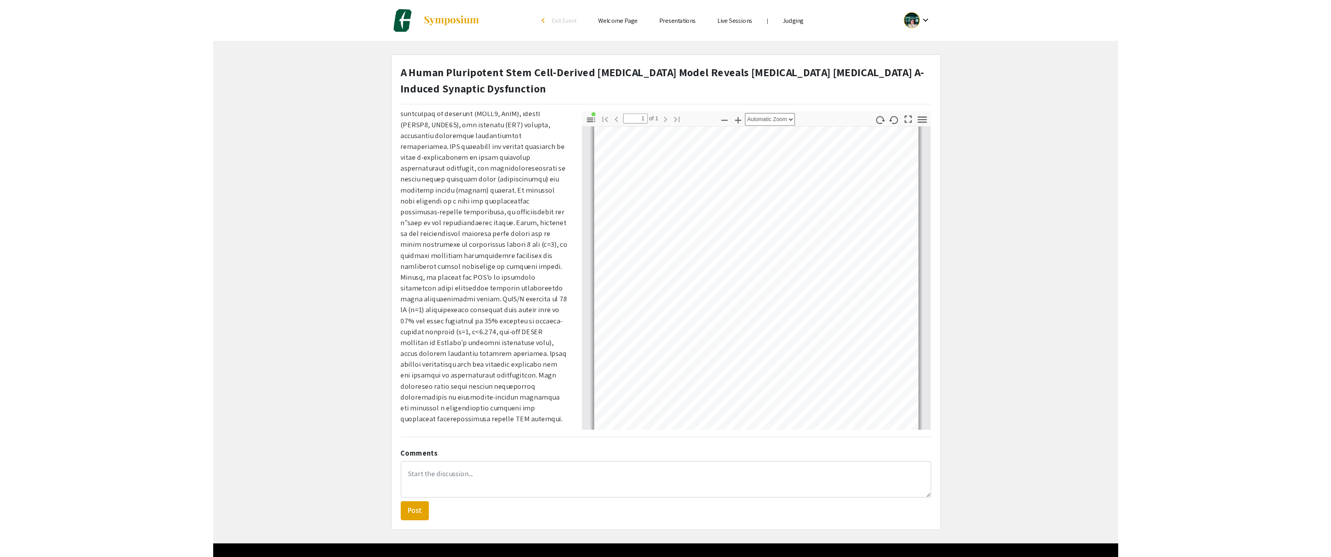
scroll to position [26, 0]
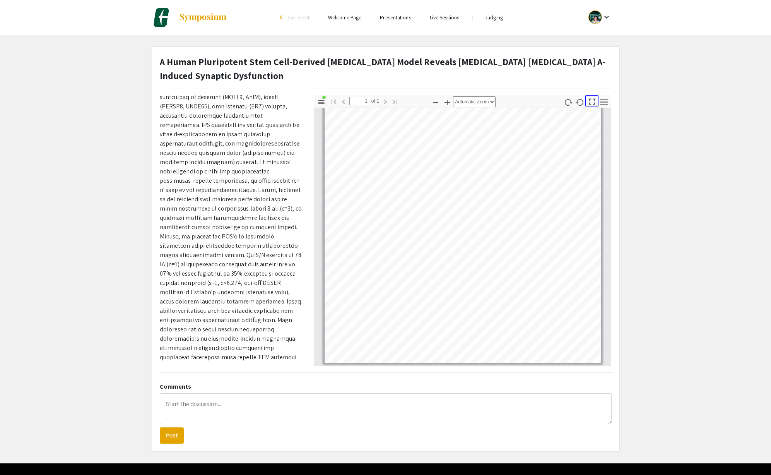
click at [590, 105] on icon "button" at bounding box center [592, 101] width 10 height 10
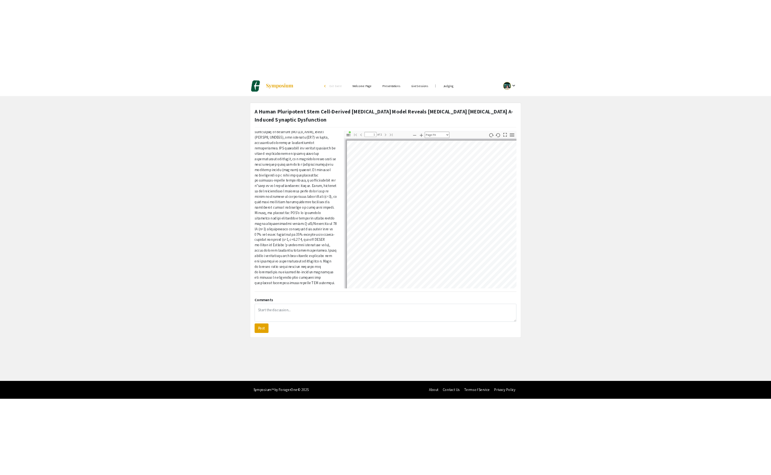
scroll to position [475, 0]
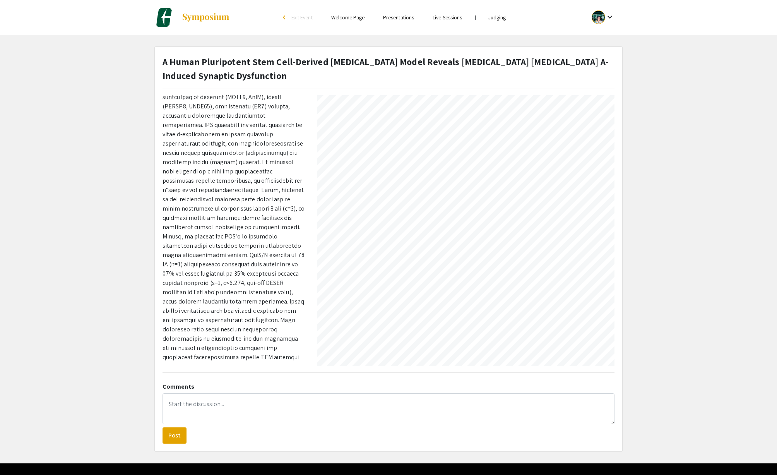
select select "auto"
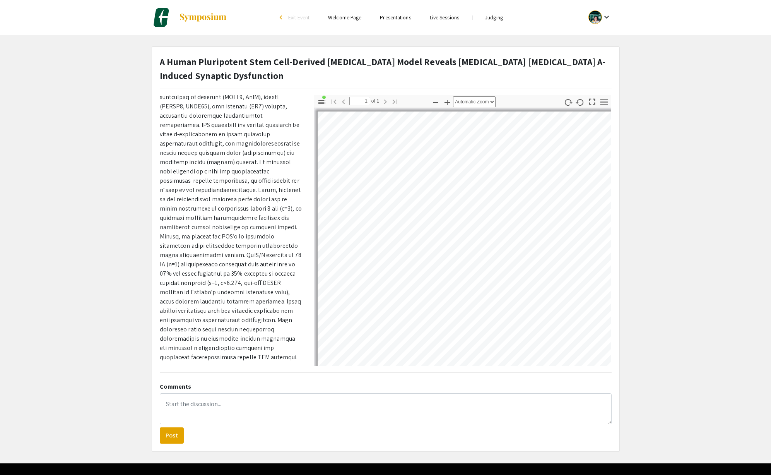
scroll to position [4, 0]
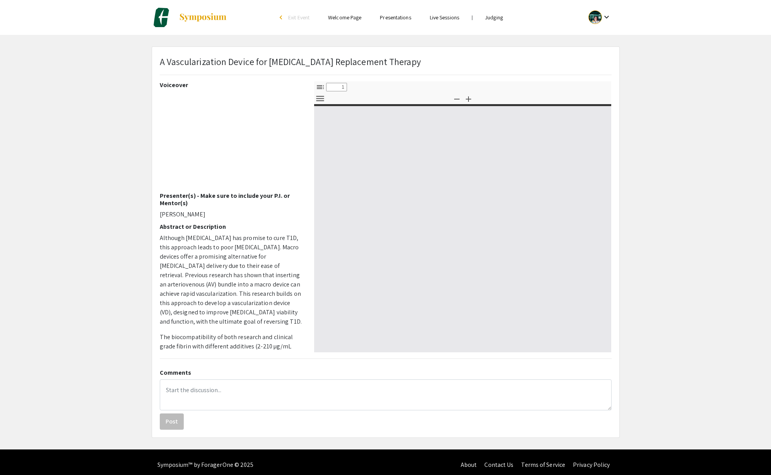
select select "custom"
type input "0"
select select "custom"
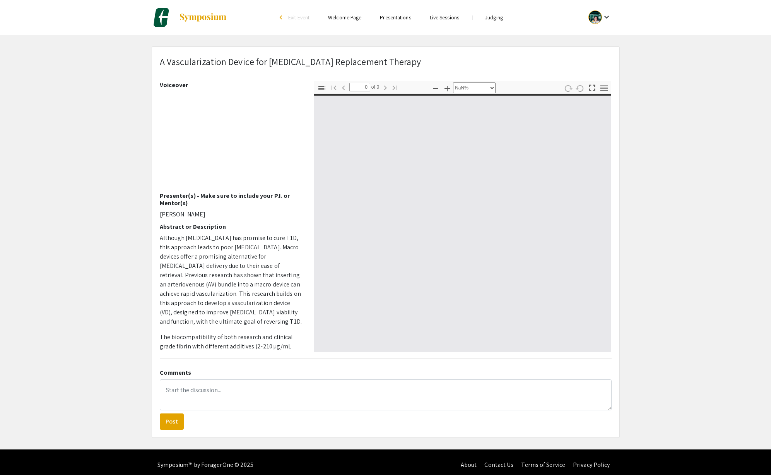
type input "1"
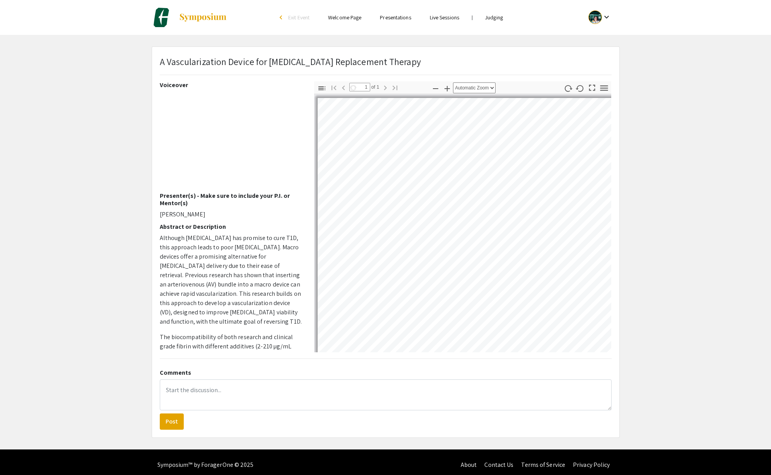
select select "auto"
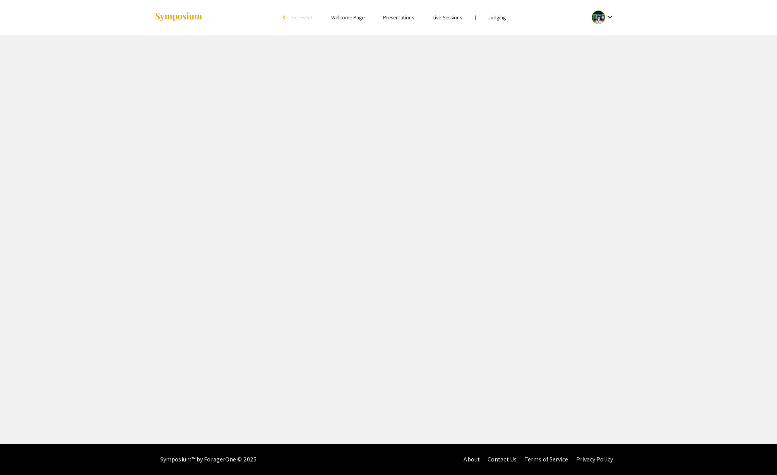
select select "custom"
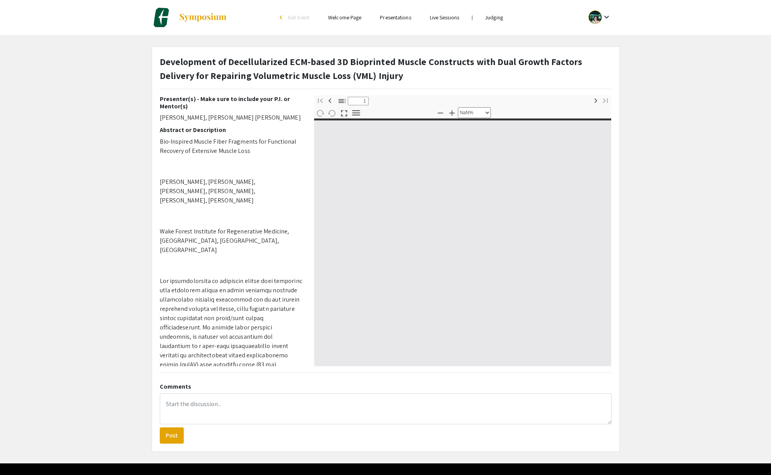
type input "0"
select select "custom"
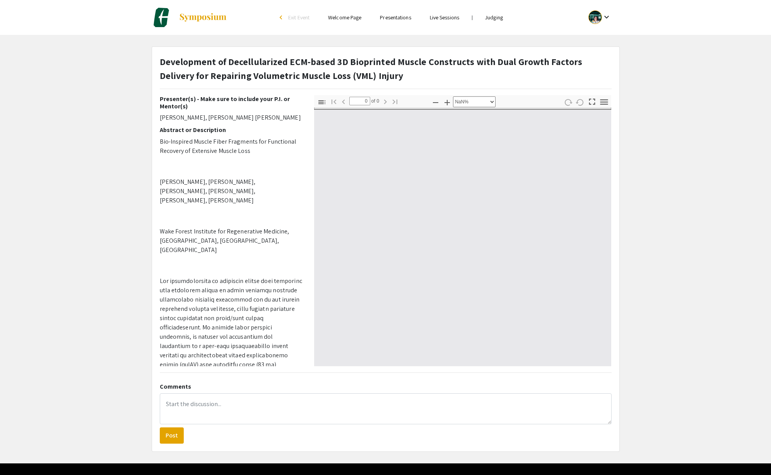
type input "1"
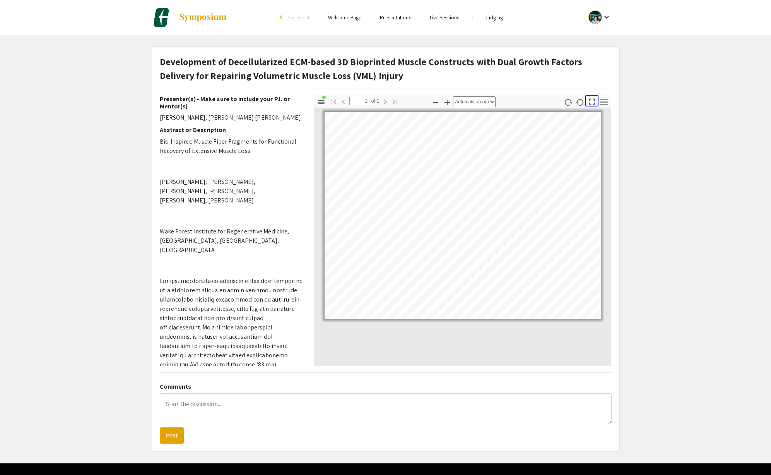
click at [591, 104] on icon "button" at bounding box center [592, 101] width 10 height 10
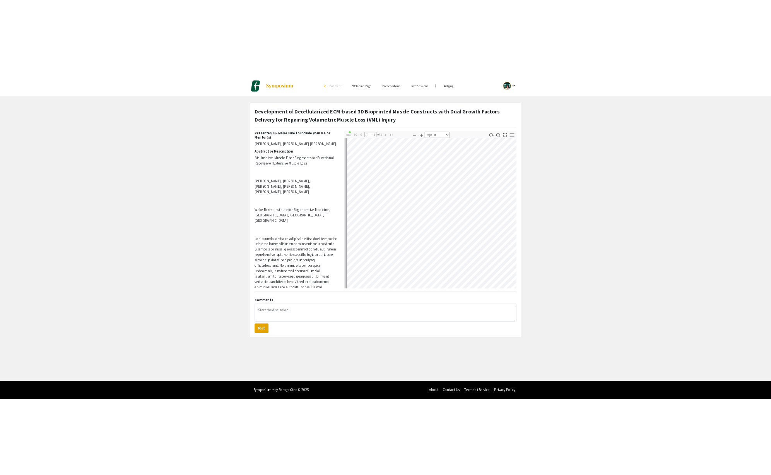
scroll to position [475, 0]
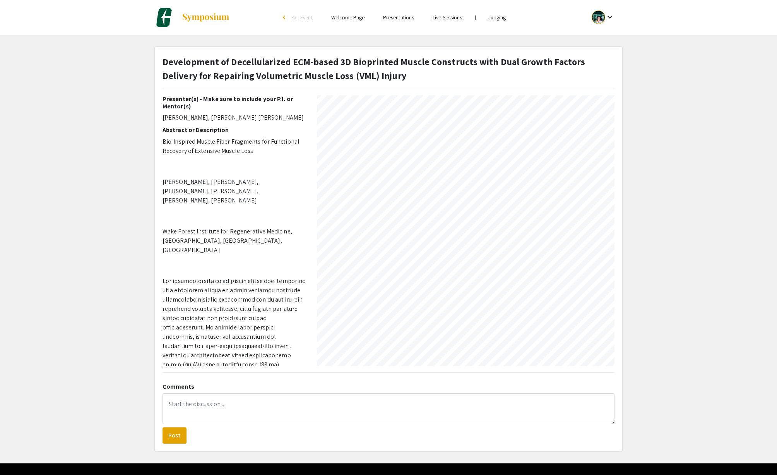
select select "auto"
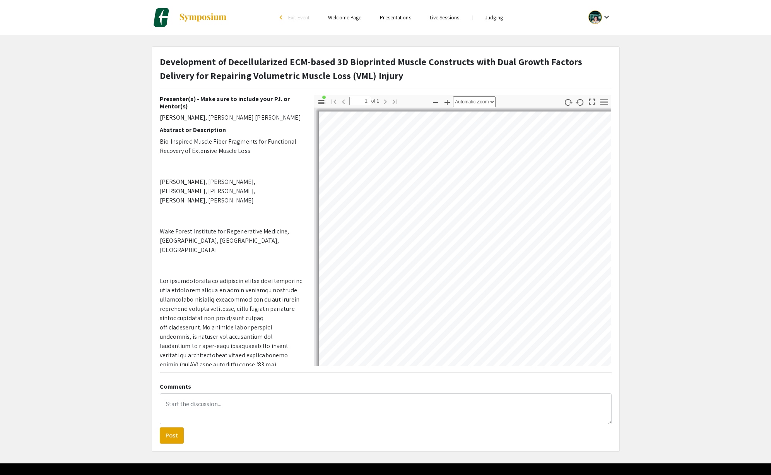
scroll to position [0, 0]
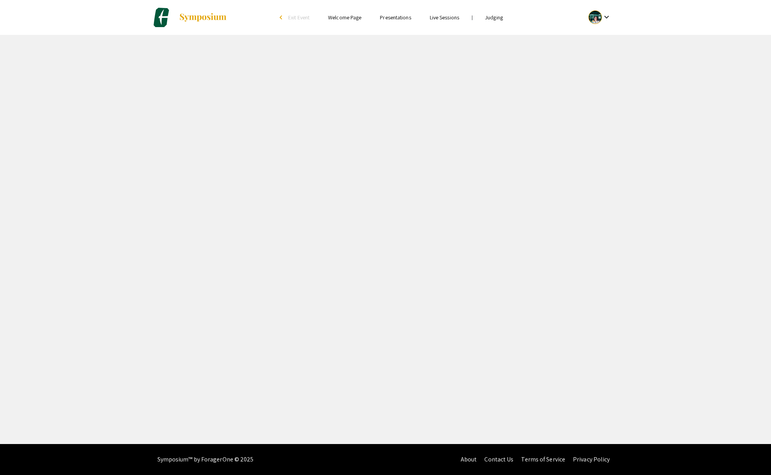
select select "custom"
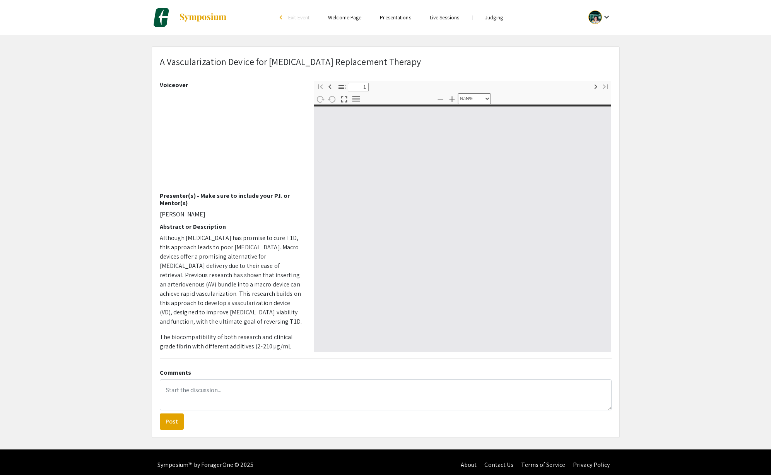
type input "0"
select select "custom"
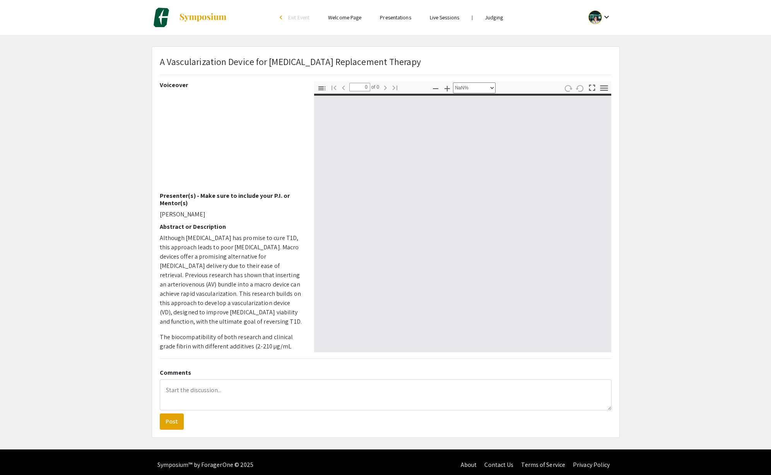
type input "1"
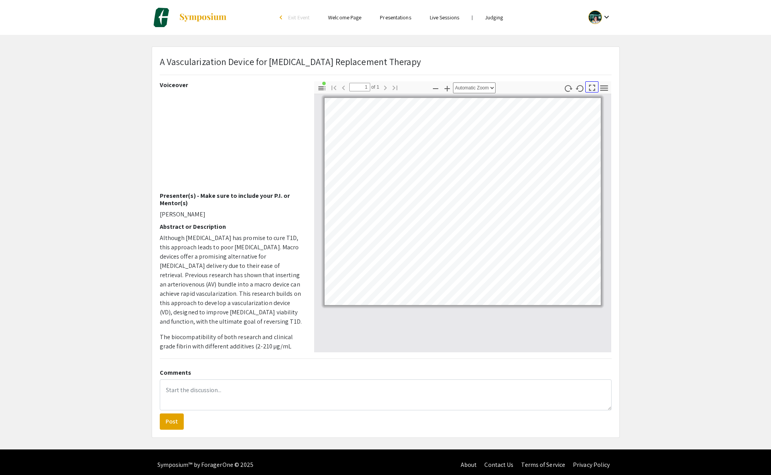
click at [594, 88] on icon "button" at bounding box center [592, 87] width 10 height 10
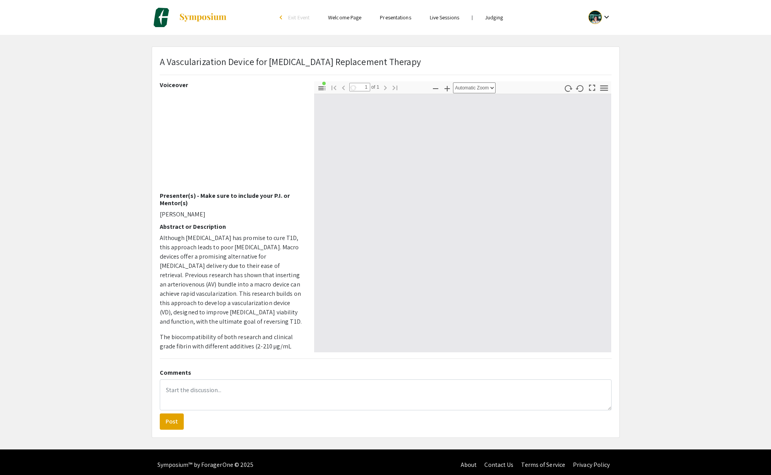
select select "page-fit"
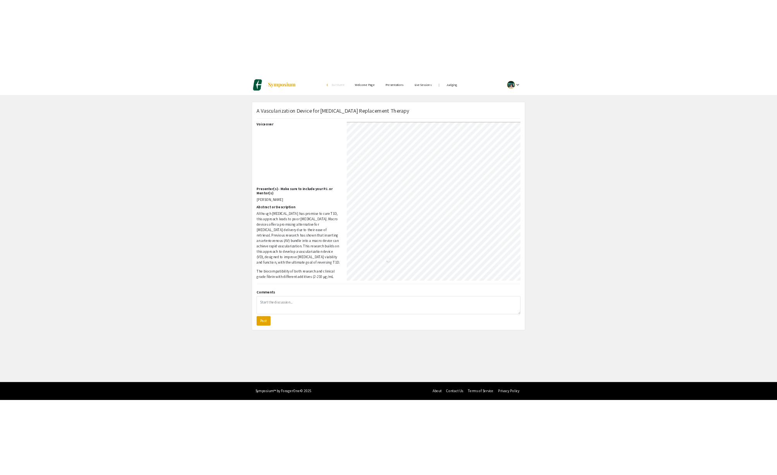
scroll to position [475, 0]
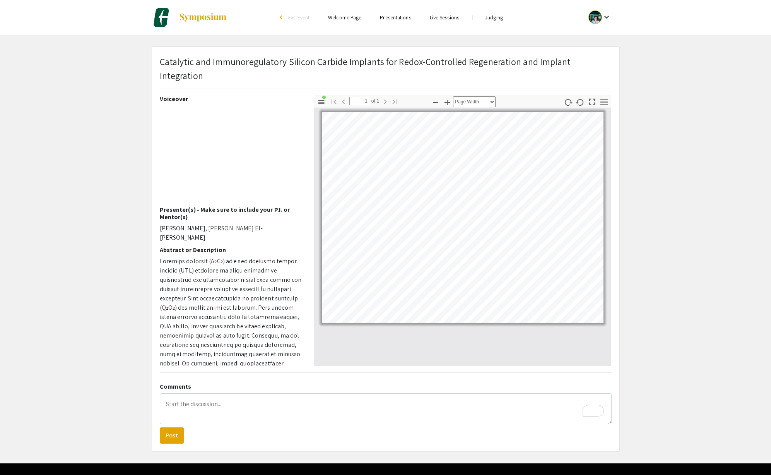
select select "page-width"
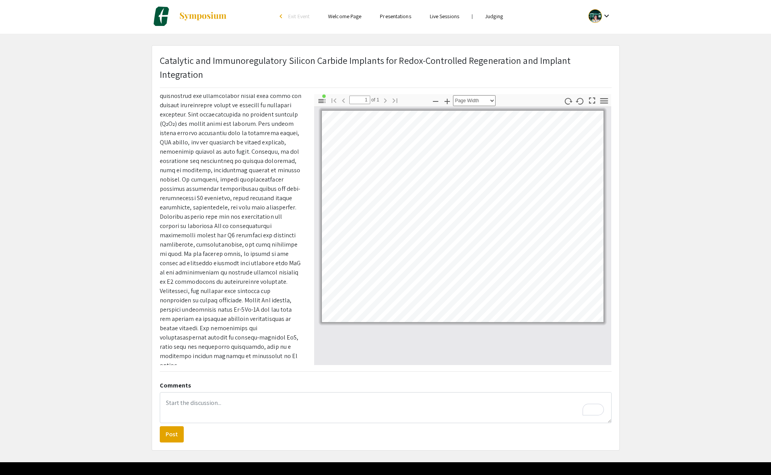
scroll to position [2, 0]
